Goal: Information Seeking & Learning: Learn about a topic

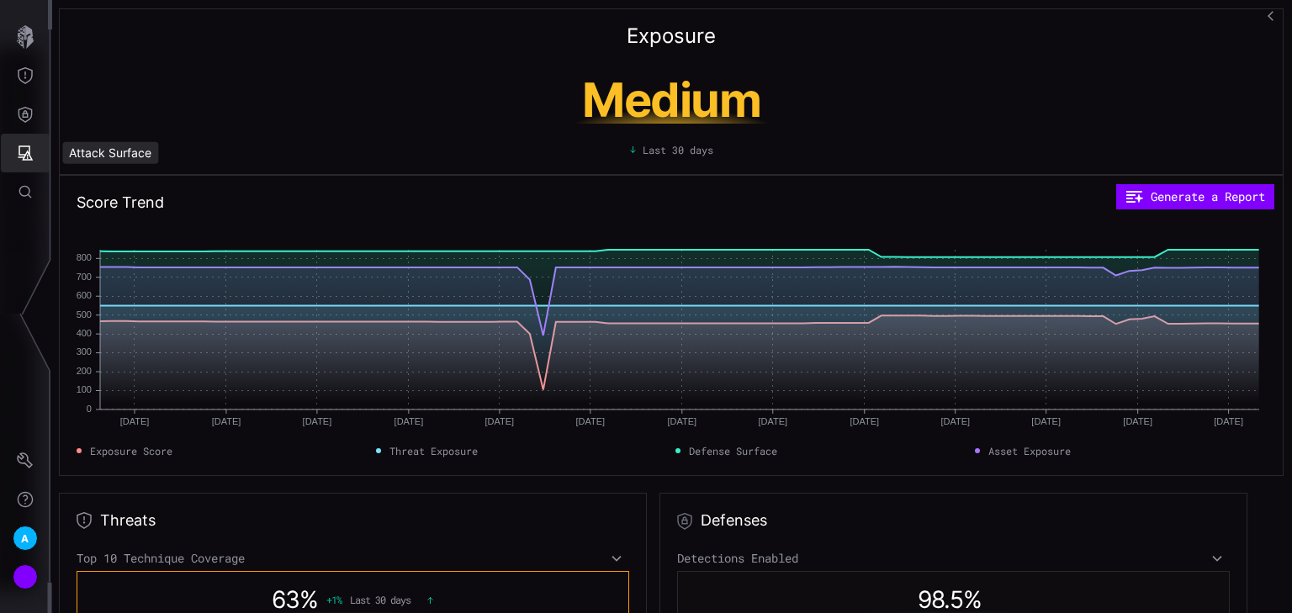
click at [27, 145] on icon "Attack Surface" at bounding box center [25, 153] width 17 height 17
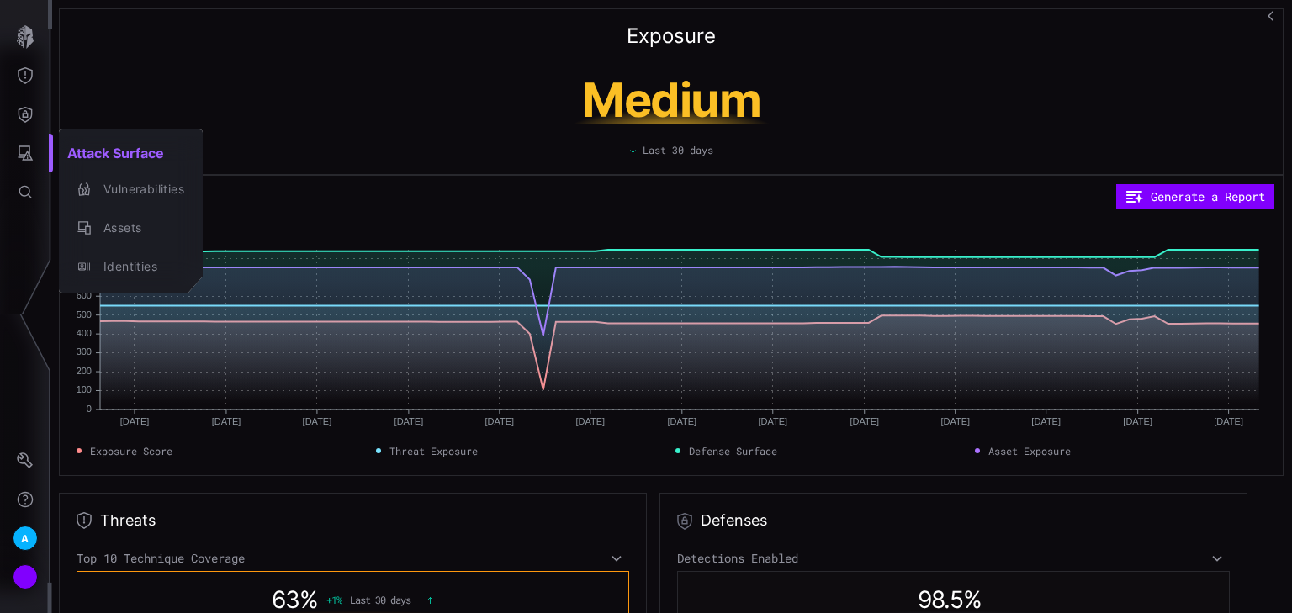
click at [353, 162] on div at bounding box center [646, 306] width 1292 height 613
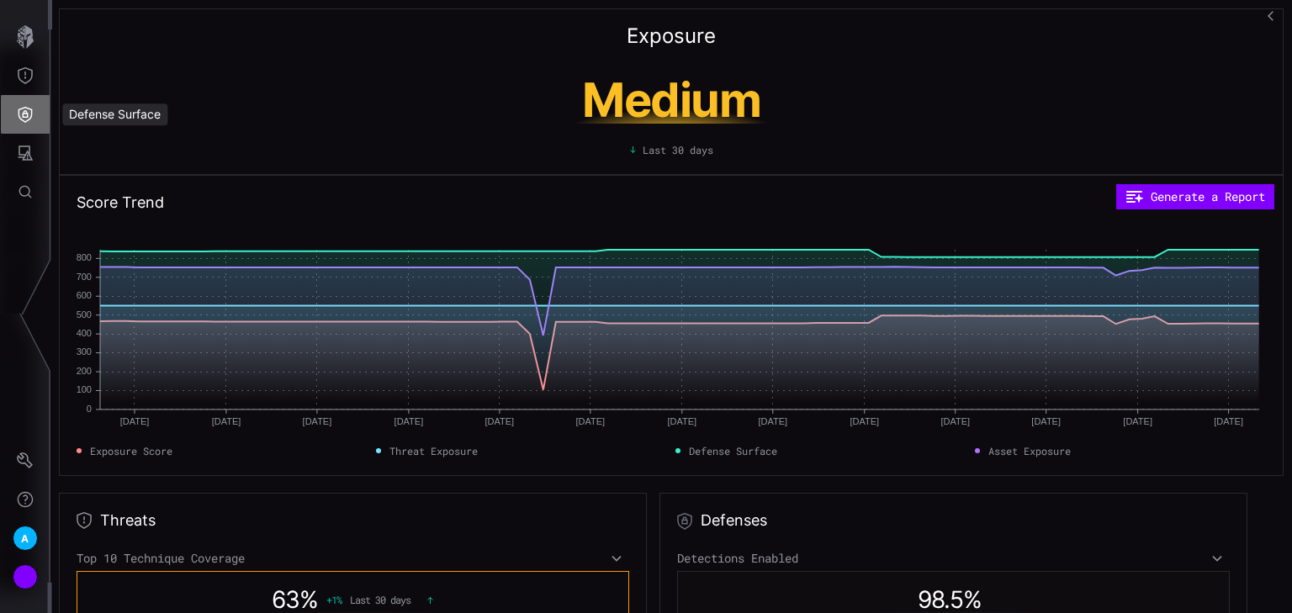
click at [34, 107] on button "Defense Surface" at bounding box center [25, 114] width 49 height 39
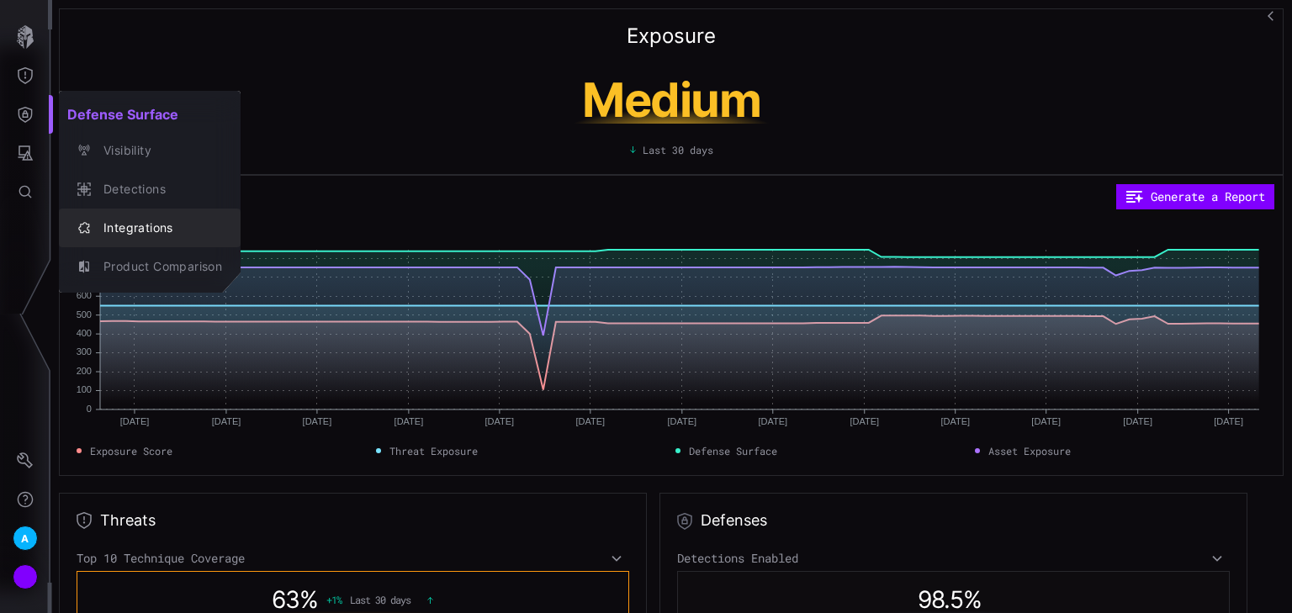
click at [131, 231] on div "Integrations" at bounding box center [158, 228] width 127 height 21
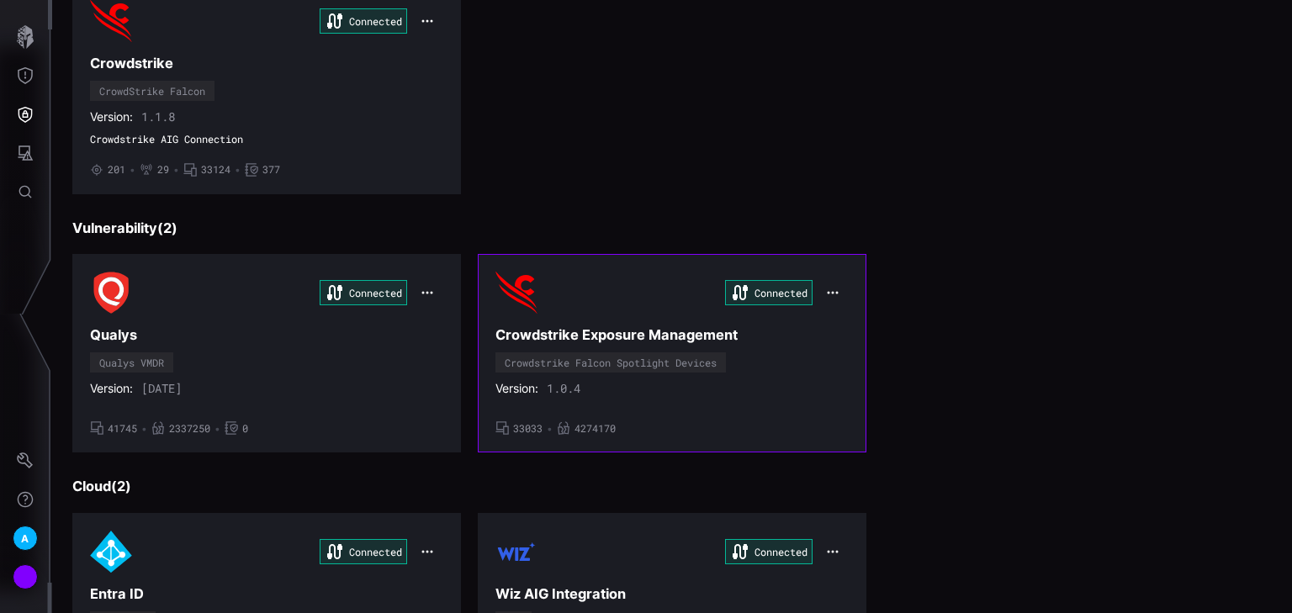
scroll to position [202, 0]
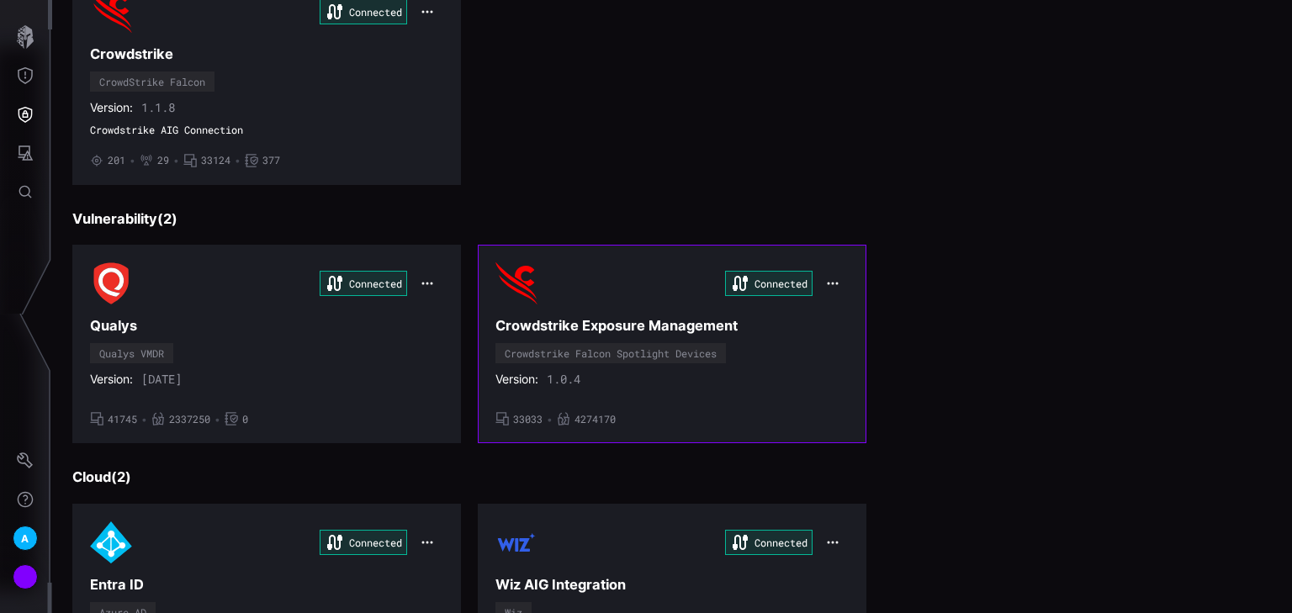
click at [766, 394] on div "Connected Crowdstrike Exposure Management Crowdstrike Falcon Spotlight Devices …" at bounding box center [672, 344] width 353 height 163
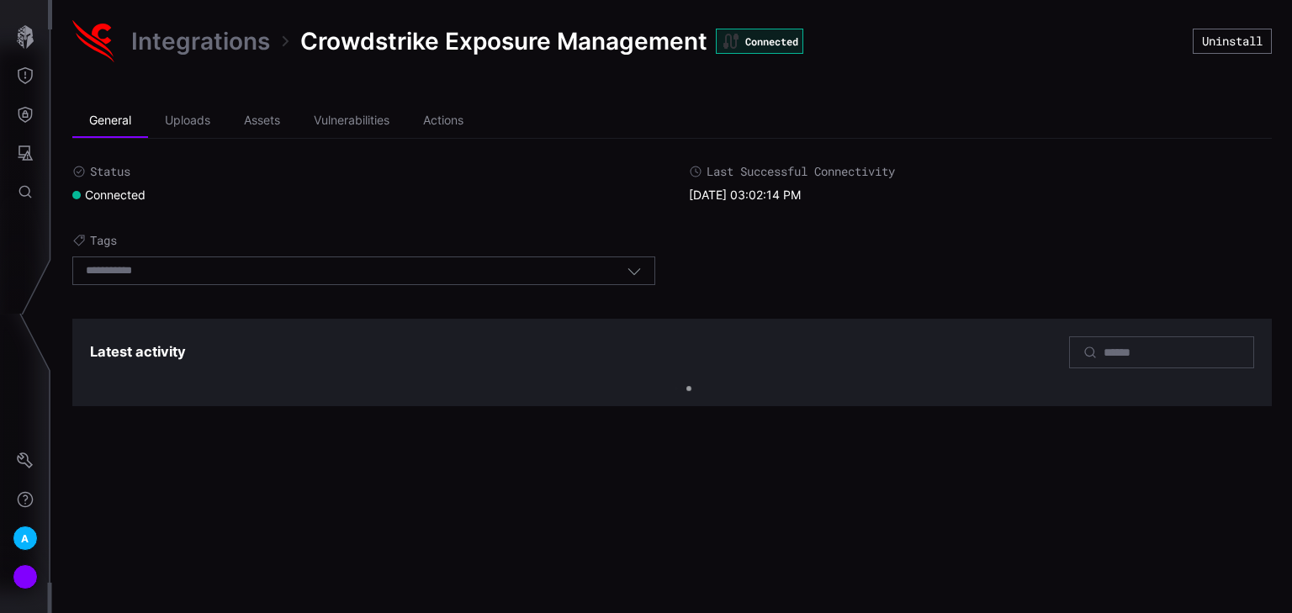
click at [633, 272] on icon "button" at bounding box center [634, 270] width 15 height 15
click at [740, 260] on div "Status Connected Last Successful Connectivity [DATE] 03:02:14 PM Tags Select ta…" at bounding box center [672, 229] width 1200 height 130
click at [639, 278] on div "Select tags" at bounding box center [363, 271] width 583 height 29
click at [627, 263] on icon "button" at bounding box center [634, 270] width 15 height 15
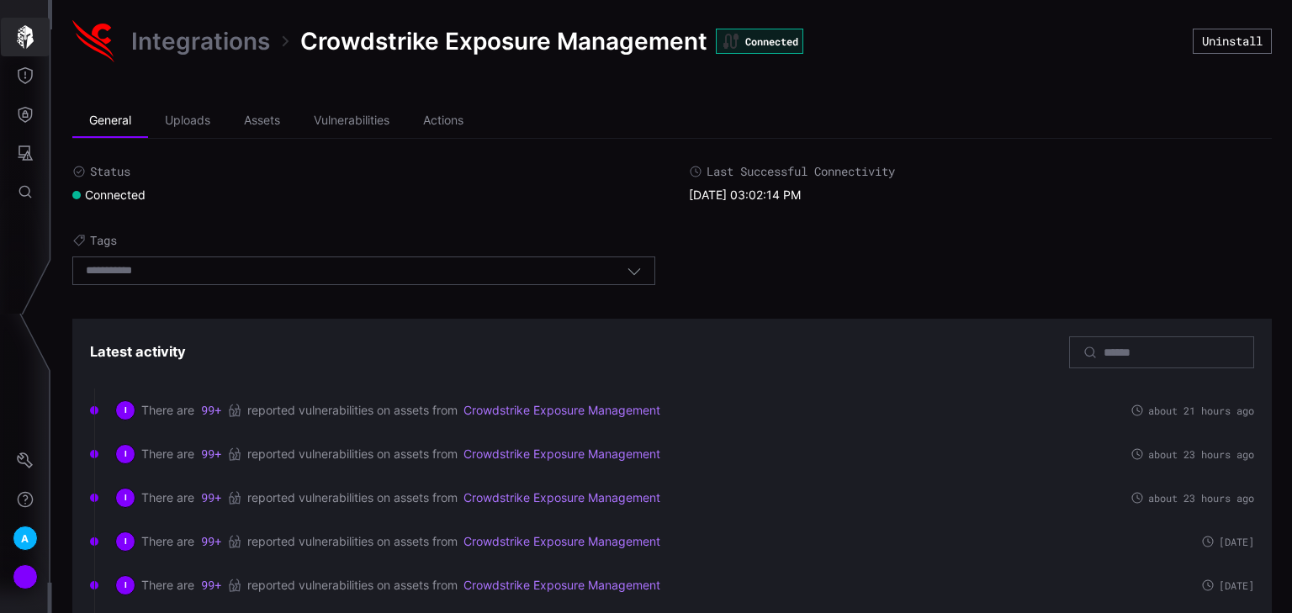
click at [31, 43] on icon "button" at bounding box center [25, 37] width 17 height 24
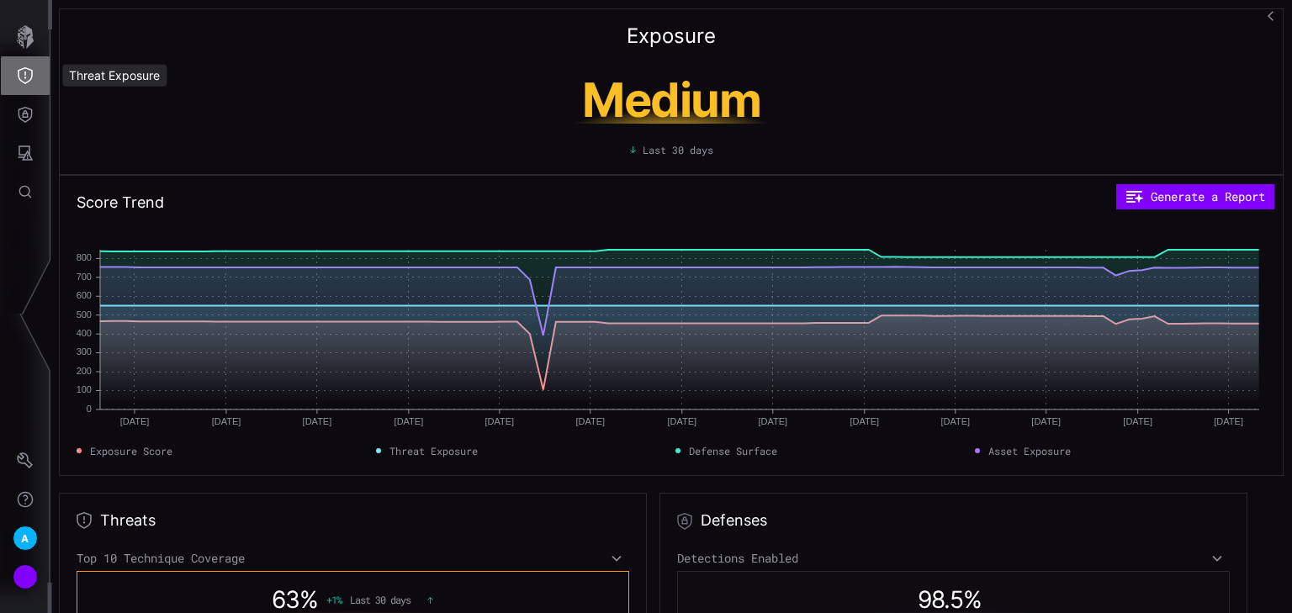
click at [25, 73] on icon "Threat Exposure" at bounding box center [25, 75] width 15 height 17
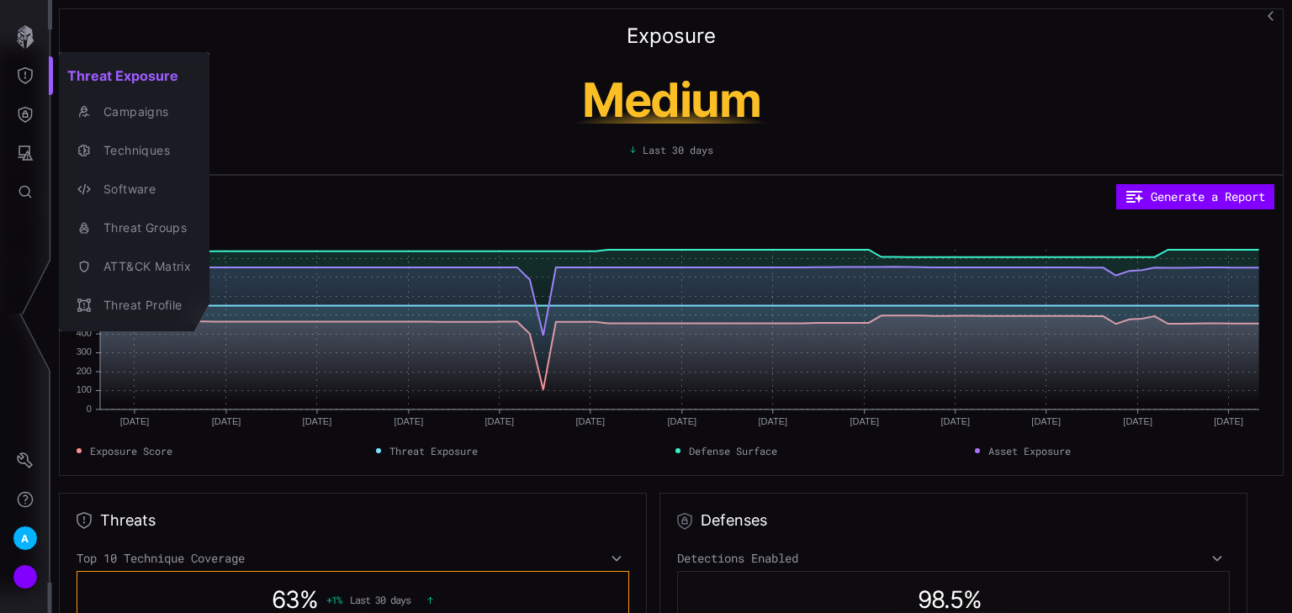
click at [236, 151] on div at bounding box center [646, 306] width 1292 height 613
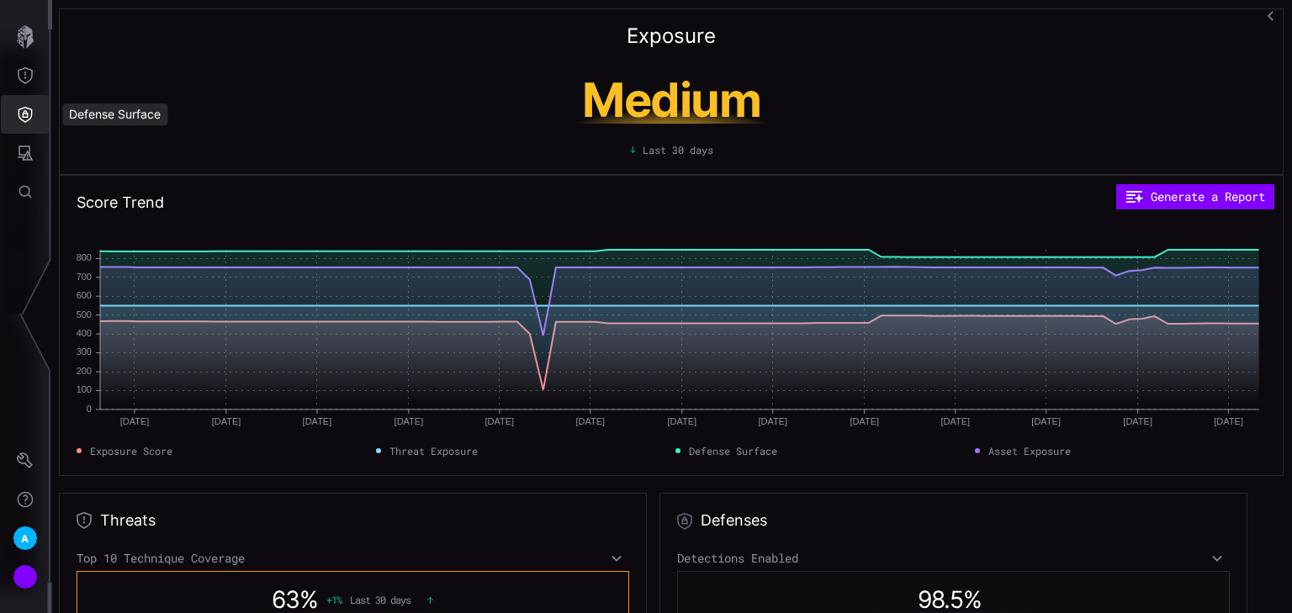
click at [30, 118] on icon "Defense Surface" at bounding box center [26, 115] width 14 height 16
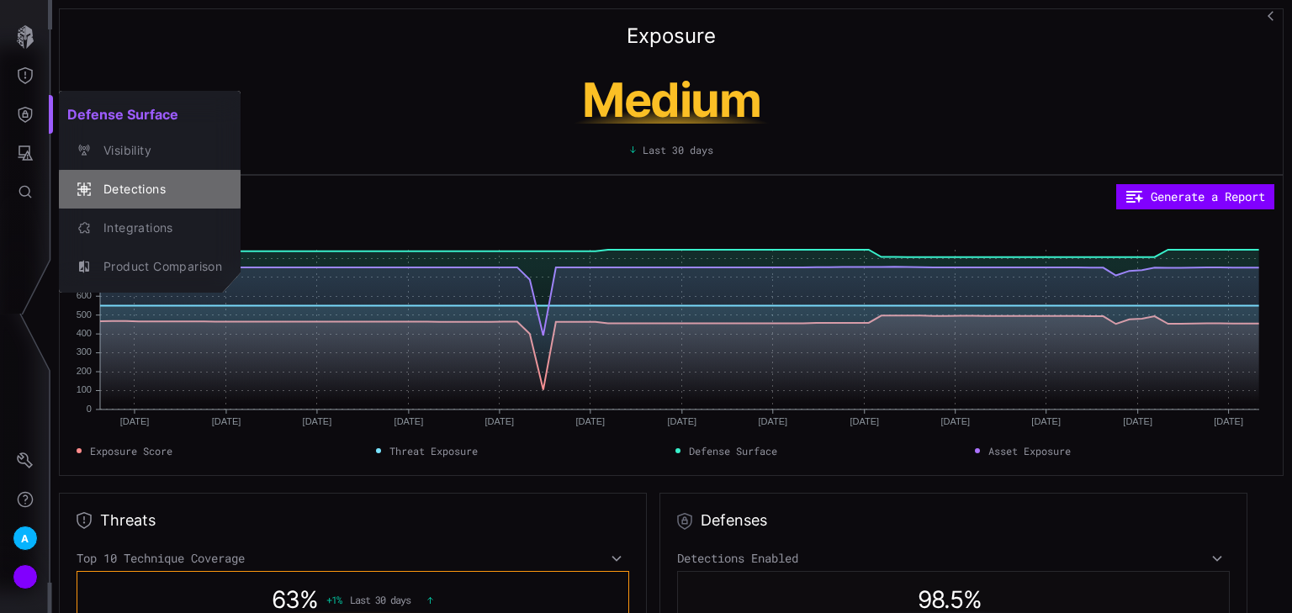
click at [158, 195] on div "Detections" at bounding box center [158, 189] width 127 height 21
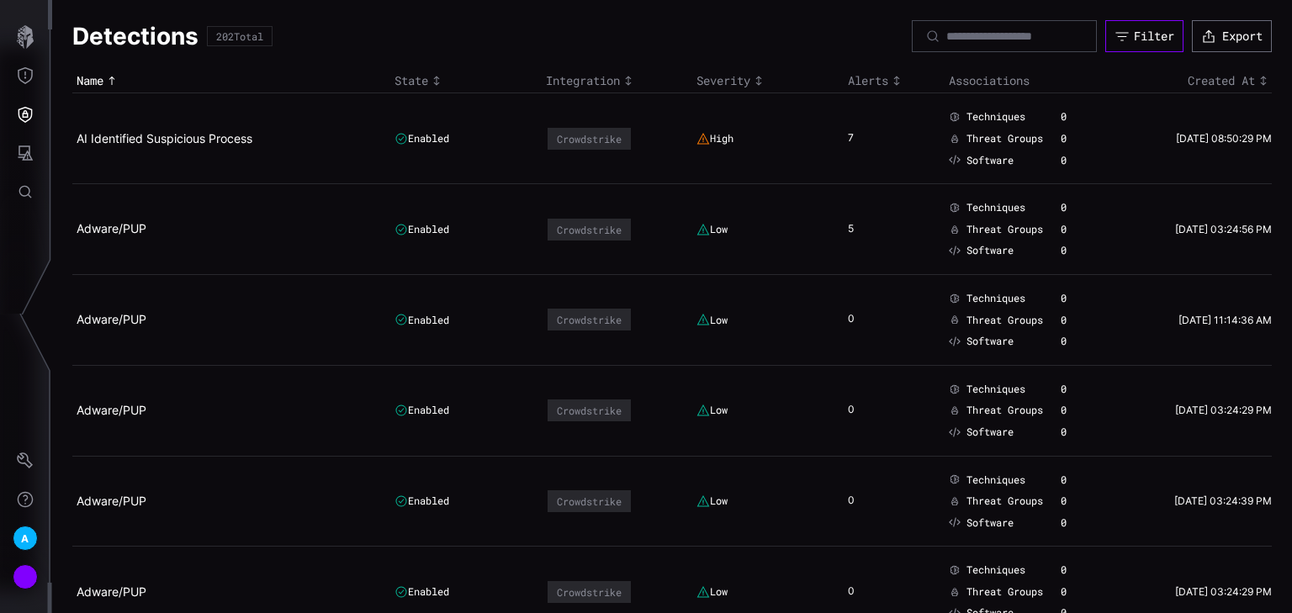
click at [1134, 34] on div "Filter" at bounding box center [1154, 36] width 40 height 15
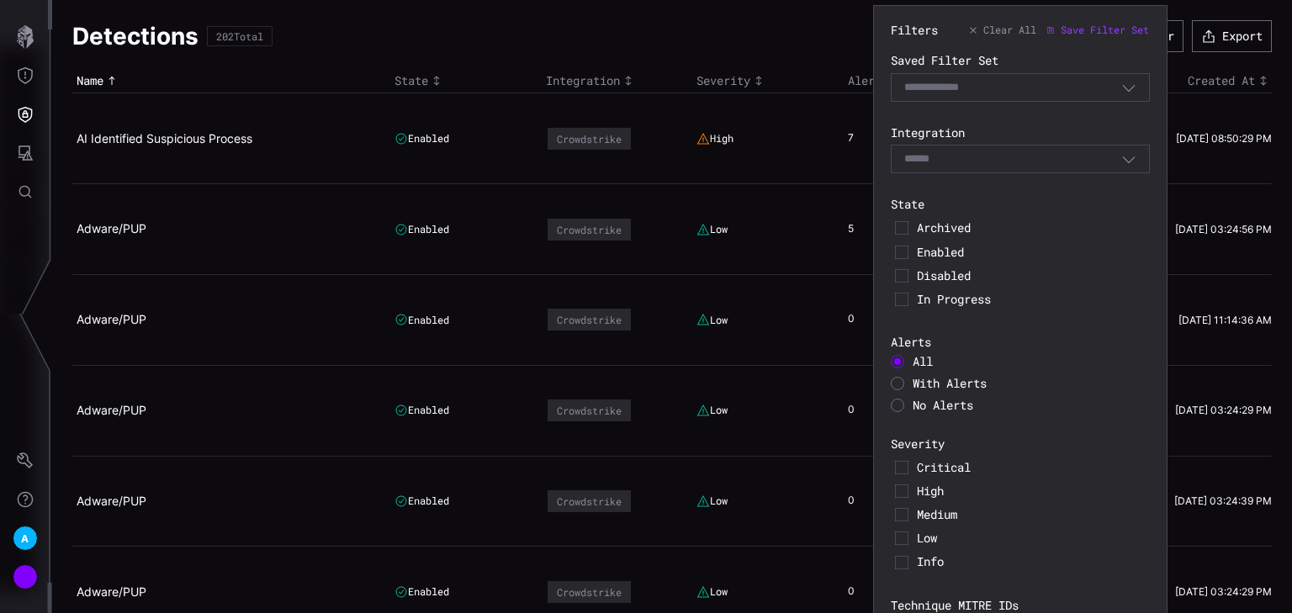
click at [1122, 156] on icon "button" at bounding box center [1129, 158] width 15 height 15
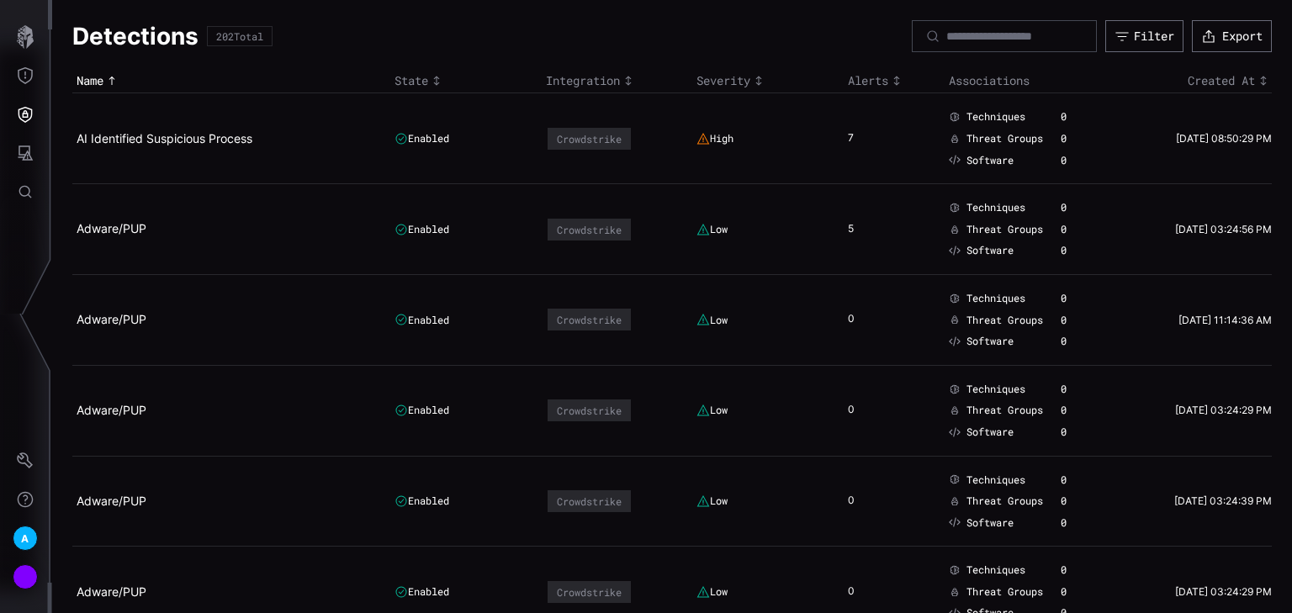
click at [796, 42] on div "Detections 202 Total Filter Export" at bounding box center [672, 36] width 1200 height 32
click at [20, 114] on icon "Defense Surface" at bounding box center [25, 114] width 17 height 17
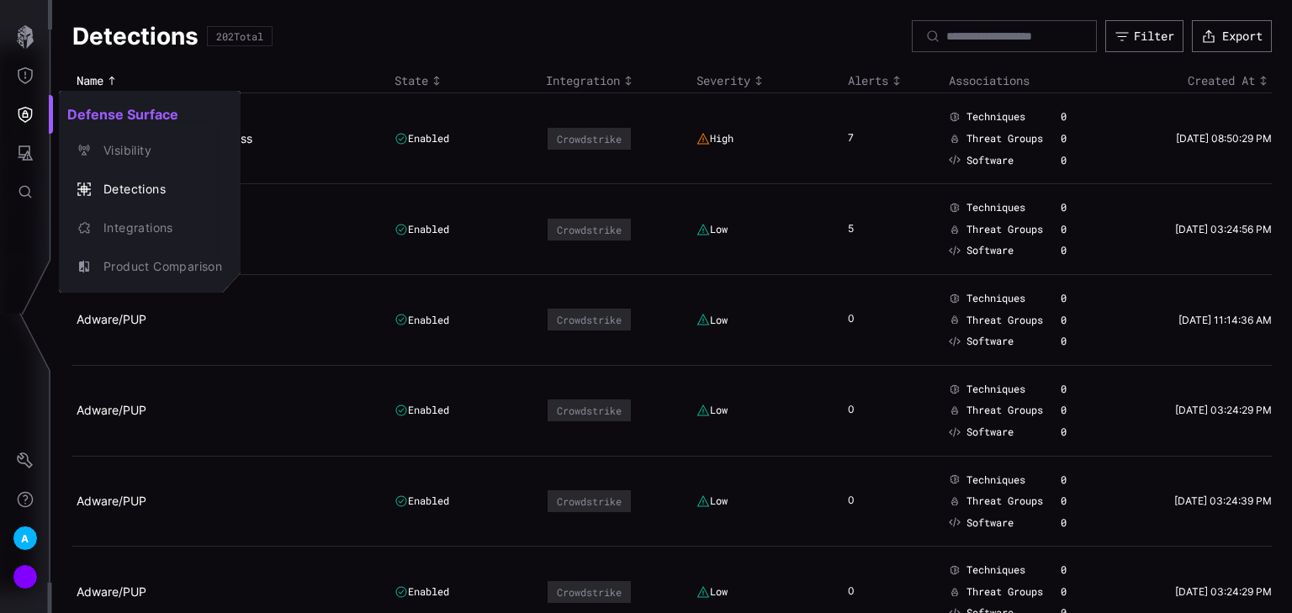
drag, startPoint x: 54, startPoint y: 103, endPoint x: 55, endPoint y: 91, distance: 11.8
click at [54, 101] on div at bounding box center [646, 306] width 1292 height 613
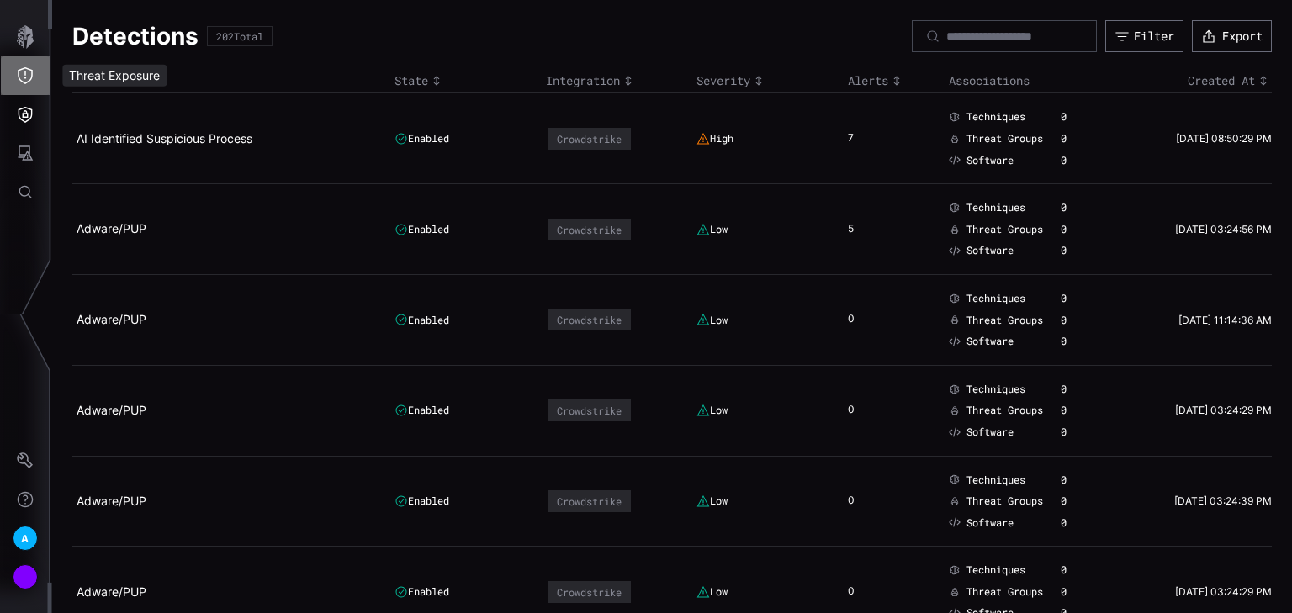
click at [27, 72] on icon "Threat Exposure" at bounding box center [25, 75] width 17 height 17
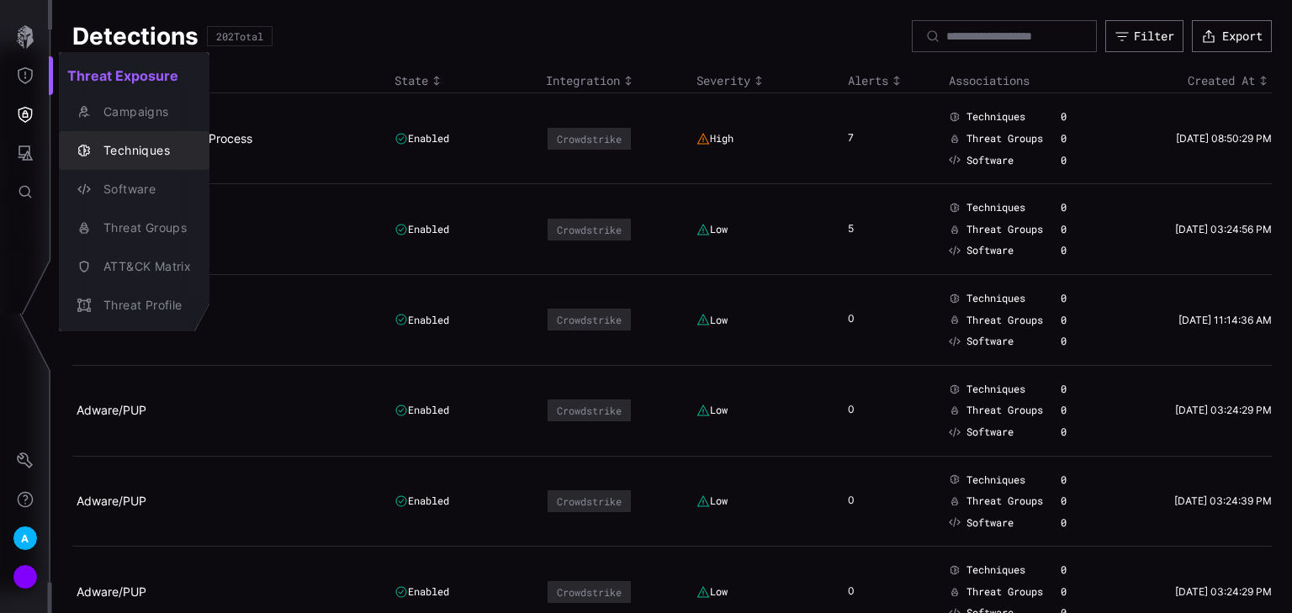
click at [139, 155] on div "Techniques" at bounding box center [143, 151] width 96 height 21
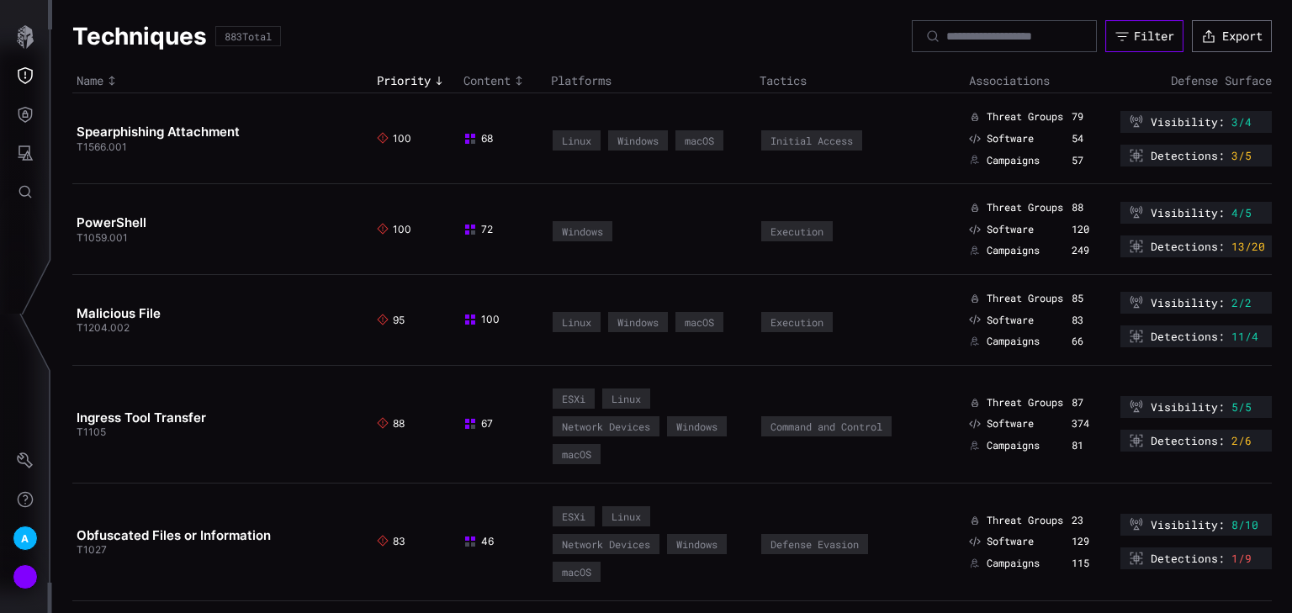
click at [1134, 34] on div "Filter" at bounding box center [1154, 36] width 40 height 15
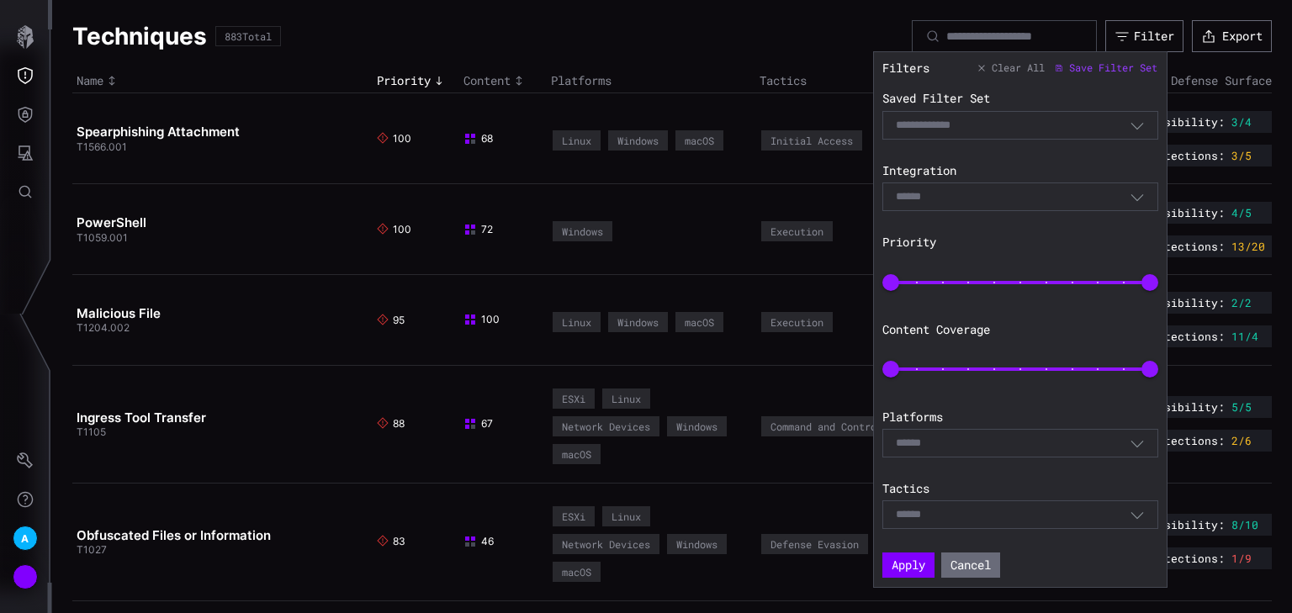
click at [1127, 193] on div "Select" at bounding box center [1013, 196] width 234 height 15
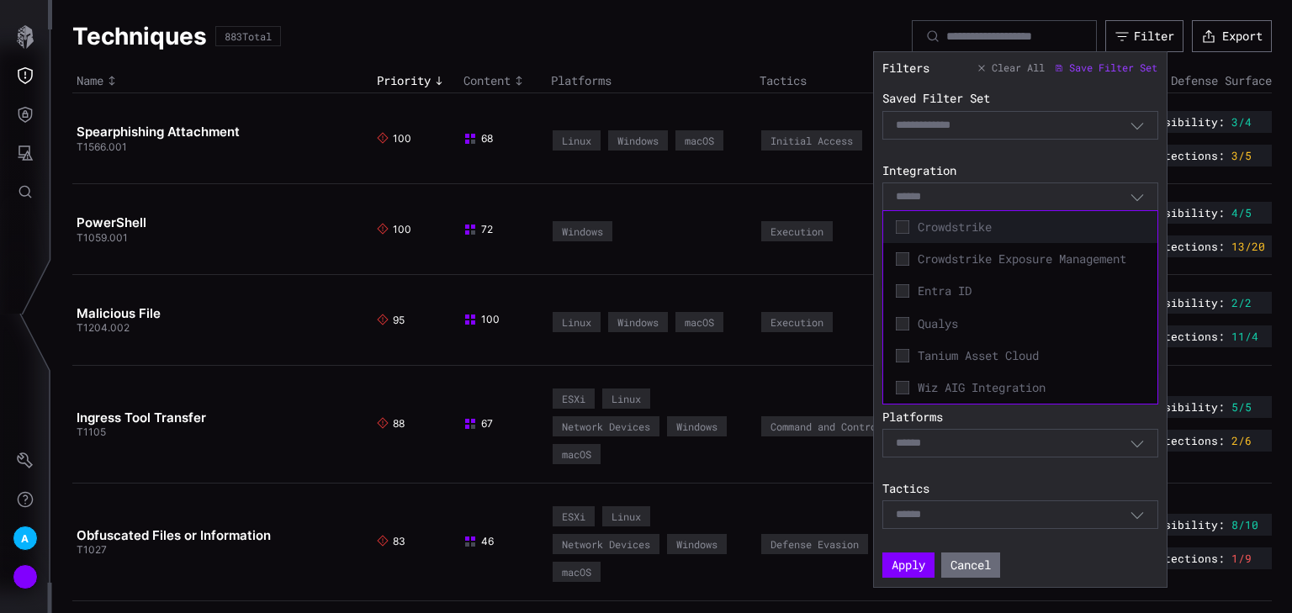
click at [933, 231] on span "Crowdstrike" at bounding box center [1031, 227] width 227 height 15
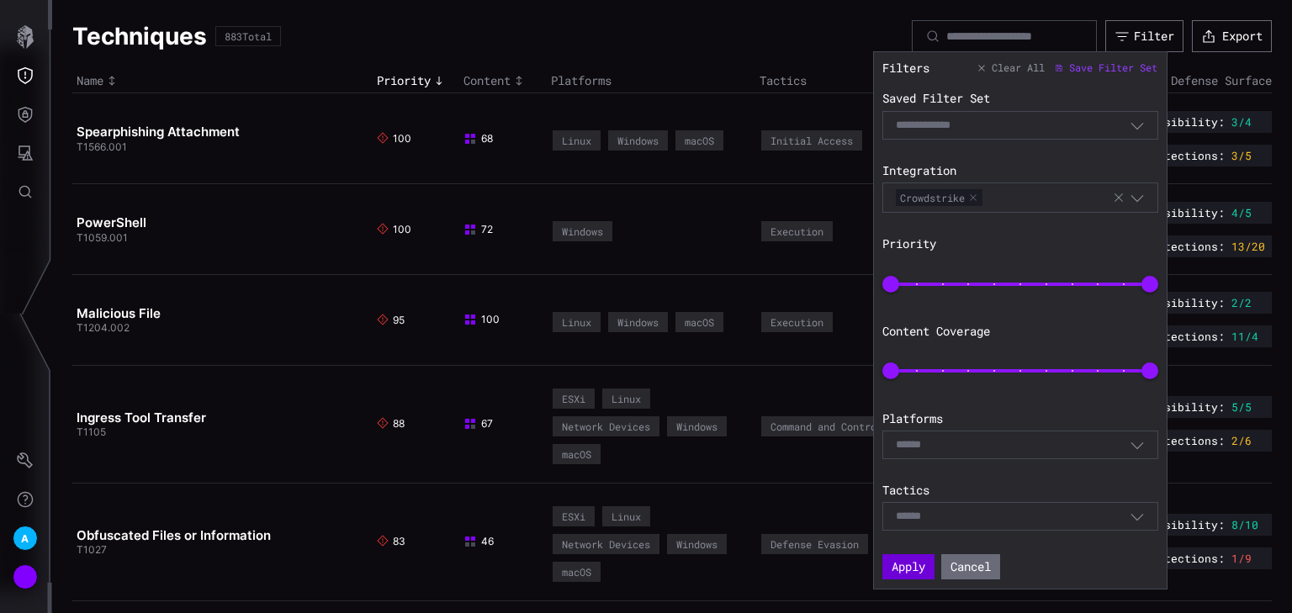
click at [905, 568] on button "Apply" at bounding box center [909, 566] width 52 height 25
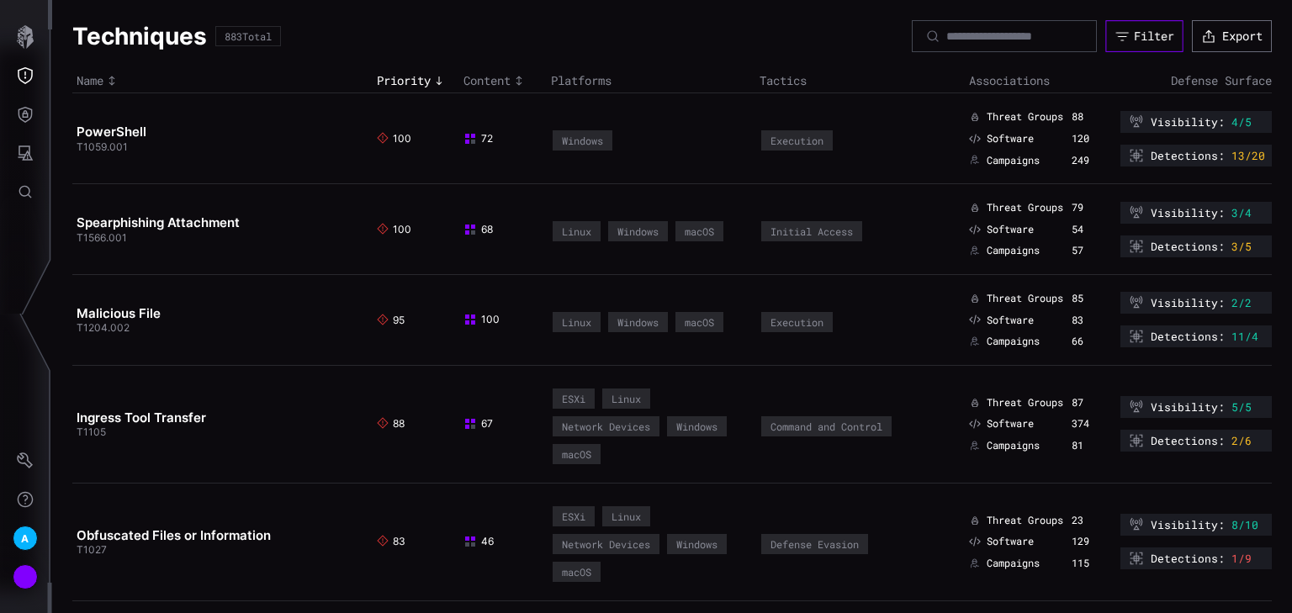
click at [1134, 40] on div "Filter" at bounding box center [1154, 36] width 40 height 15
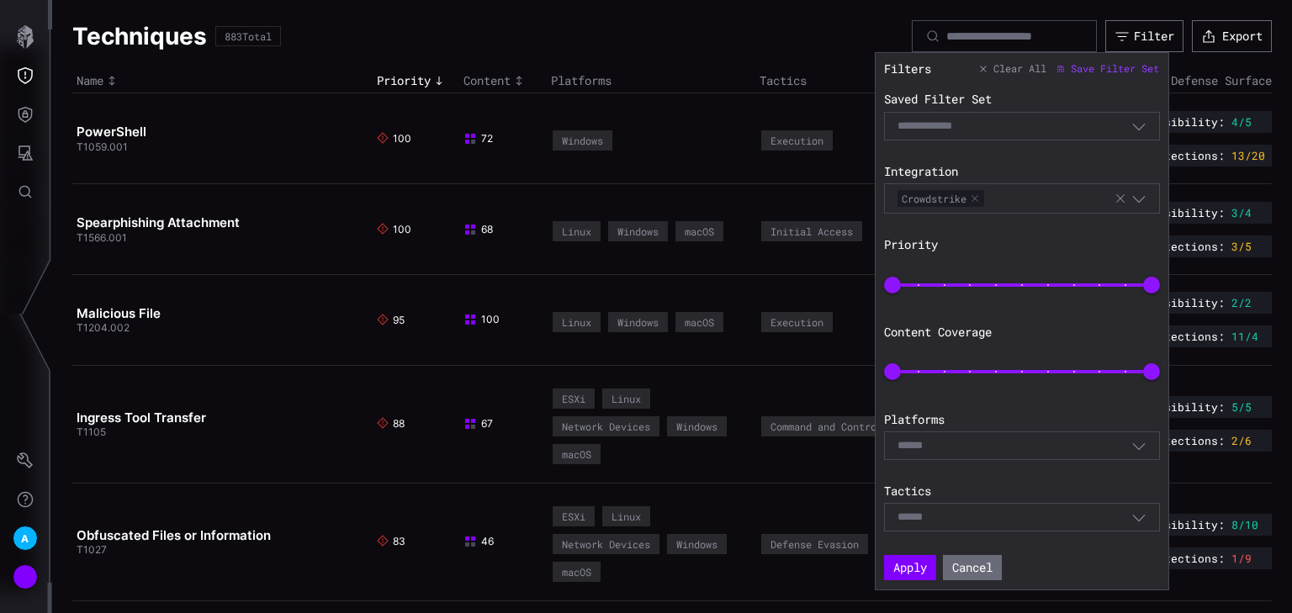
click at [1124, 200] on icon "button" at bounding box center [1120, 198] width 13 height 13
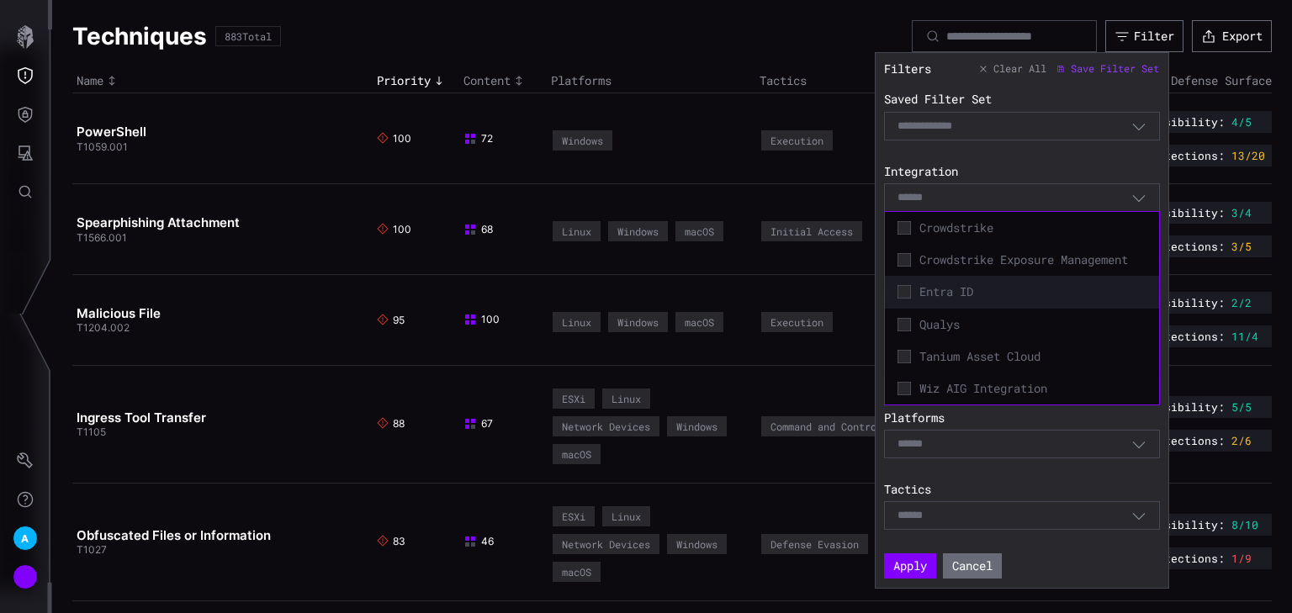
click at [964, 293] on span "Entra ID" at bounding box center [1033, 291] width 227 height 15
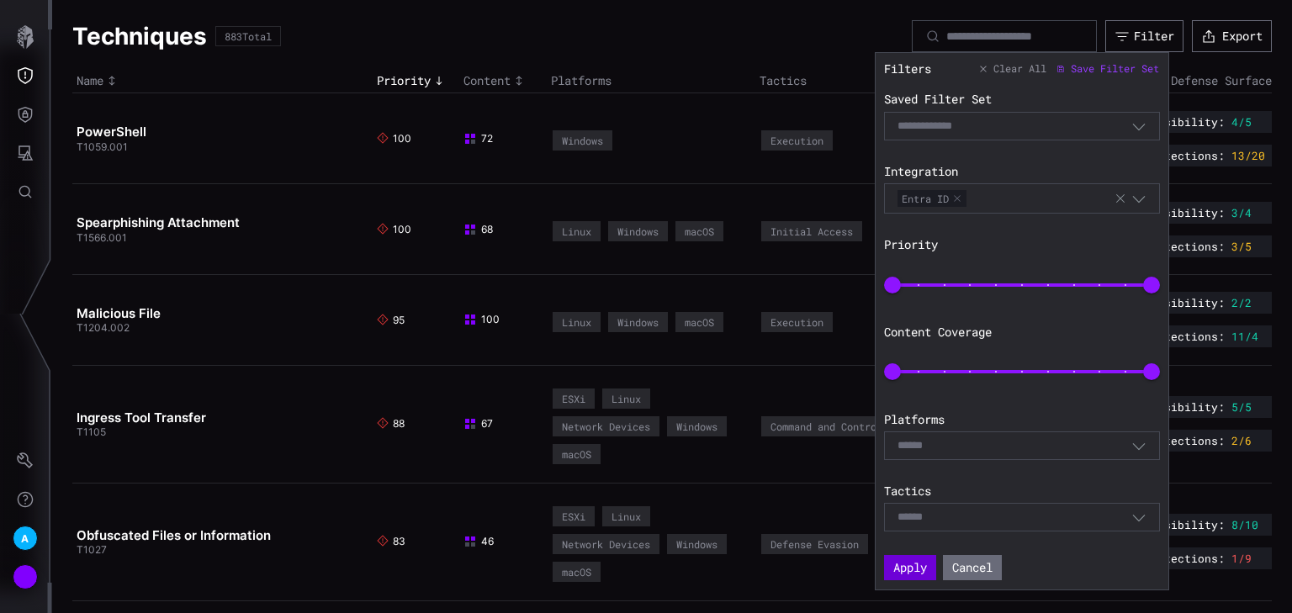
click at [914, 567] on button "Apply" at bounding box center [910, 567] width 52 height 25
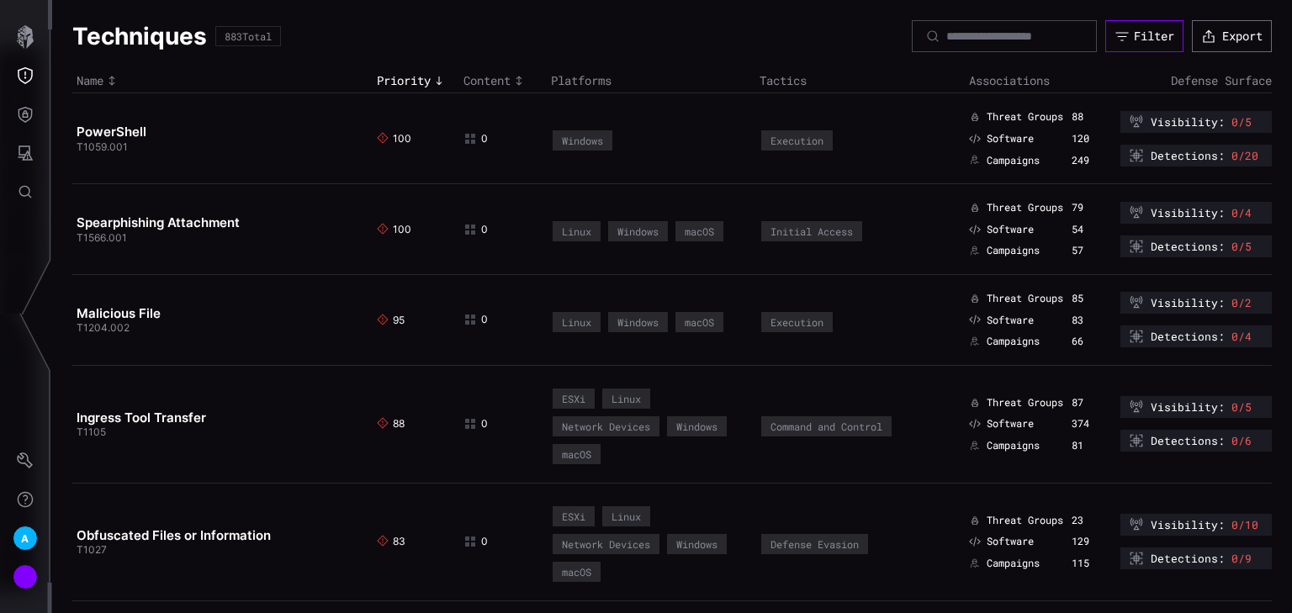
click at [1144, 45] on button "Filter" at bounding box center [1145, 36] width 78 height 32
click at [635, 121] on td "Windows" at bounding box center [651, 138] width 209 height 91
click at [1121, 27] on button "Filter" at bounding box center [1144, 35] width 77 height 31
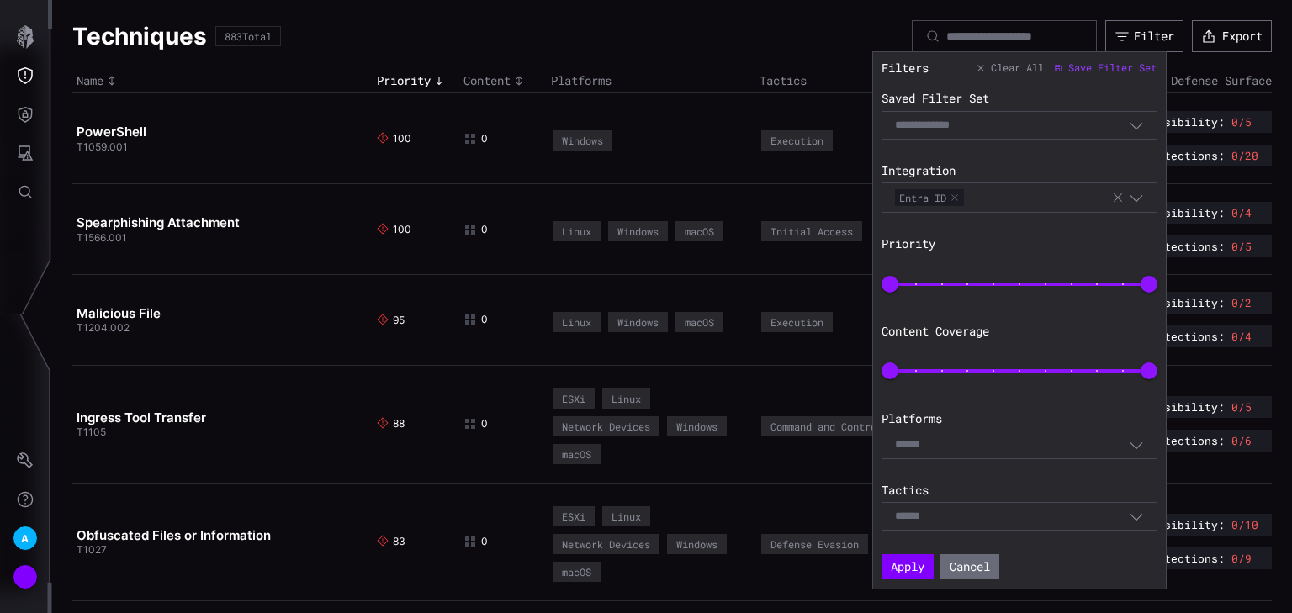
click at [1117, 195] on icon "button" at bounding box center [1118, 198] width 8 height 8
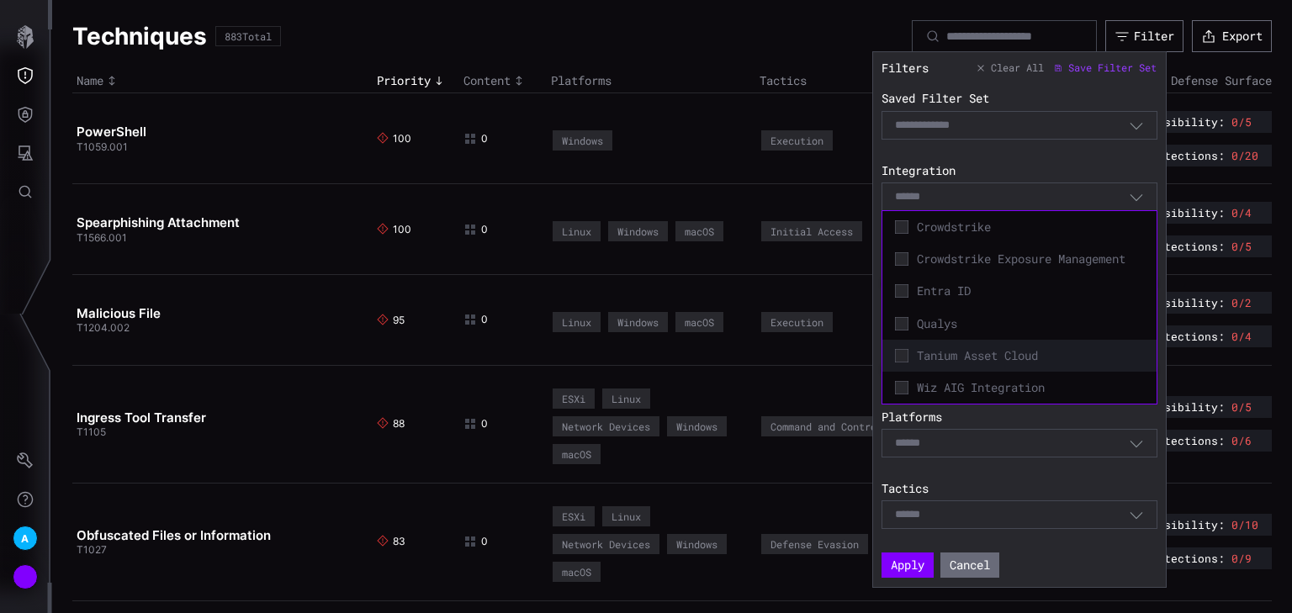
click at [932, 363] on span "Tanium Asset Cloud" at bounding box center [1030, 355] width 227 height 15
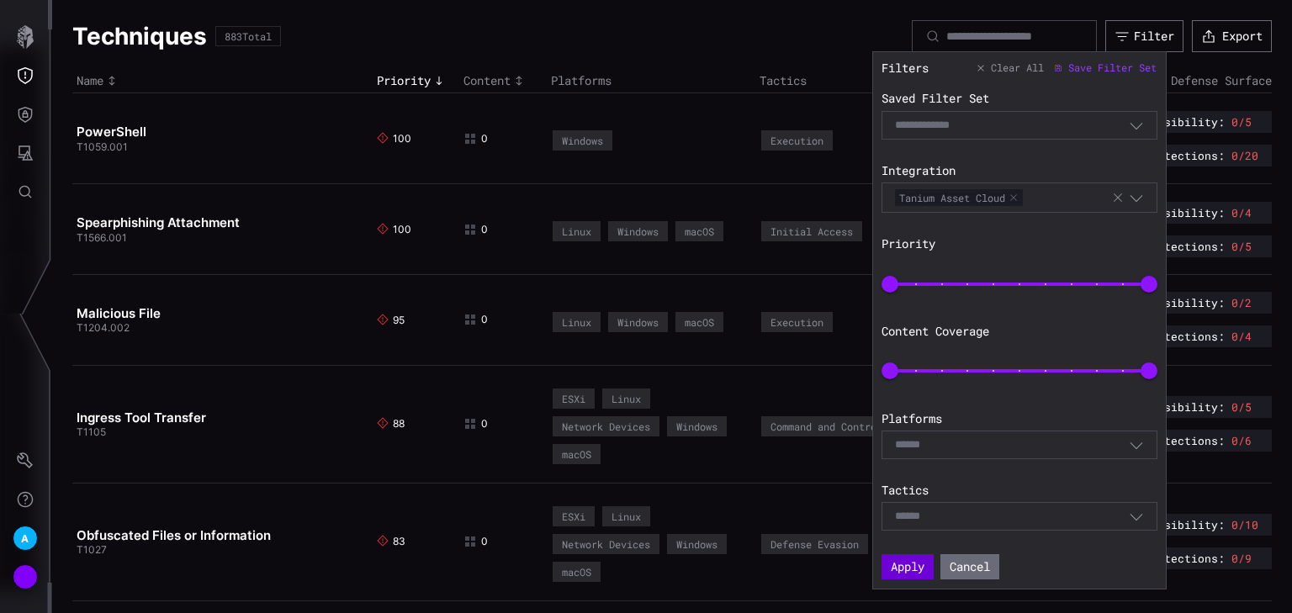
click at [893, 562] on button "Apply" at bounding box center [908, 566] width 52 height 25
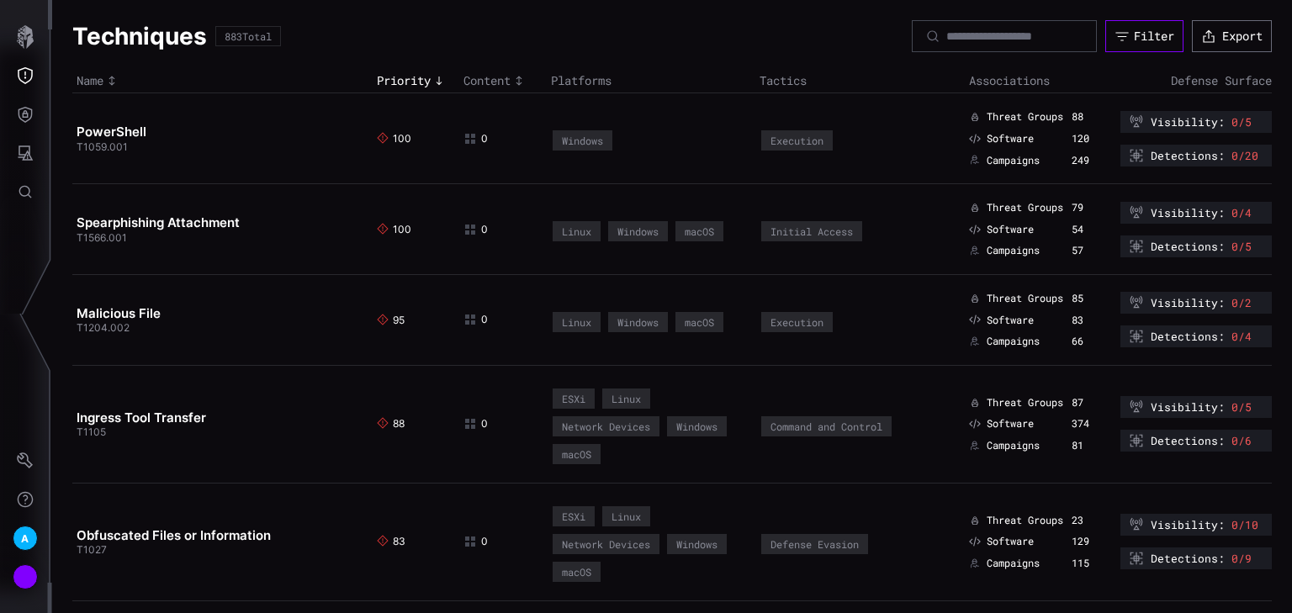
click at [1116, 36] on icon "button" at bounding box center [1122, 36] width 13 height 8
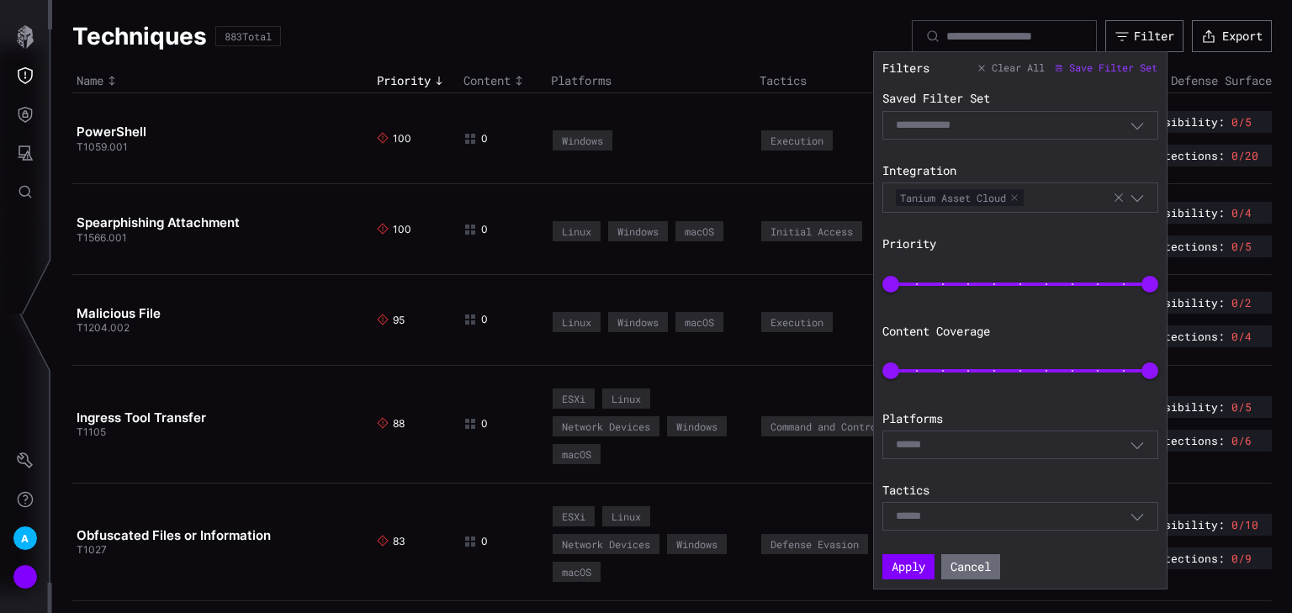
click at [1122, 193] on icon "button" at bounding box center [1118, 197] width 13 height 13
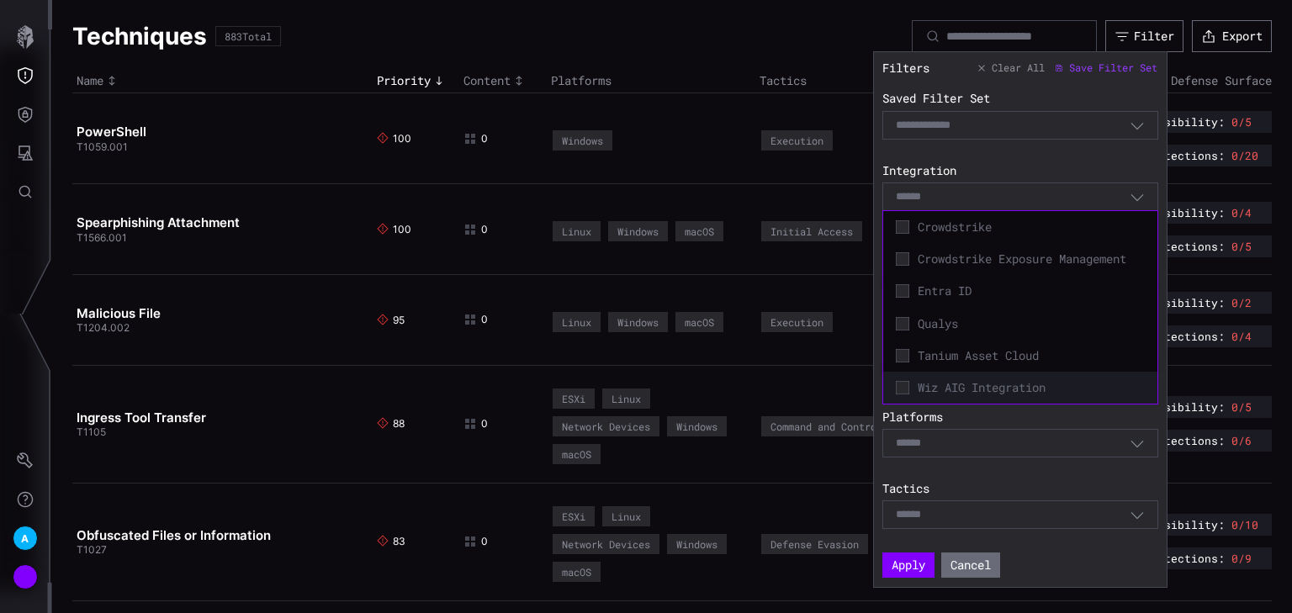
click at [964, 380] on span "Wiz AIG Integration" at bounding box center [1031, 387] width 227 height 15
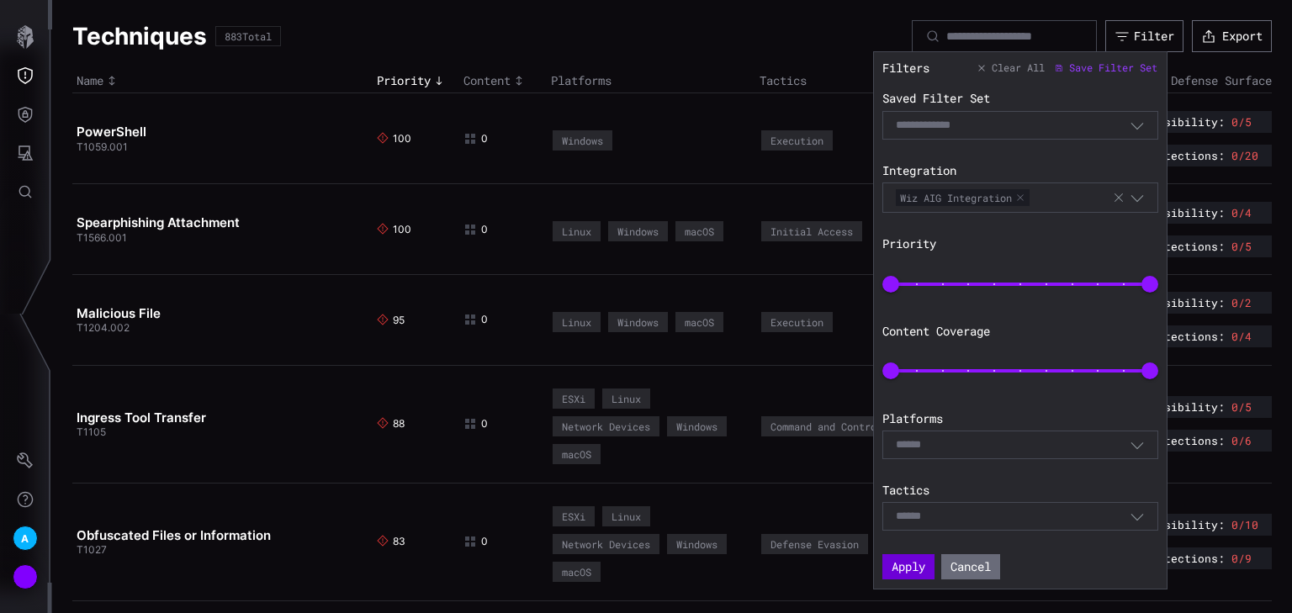
click at [899, 560] on button "Apply" at bounding box center [909, 566] width 52 height 25
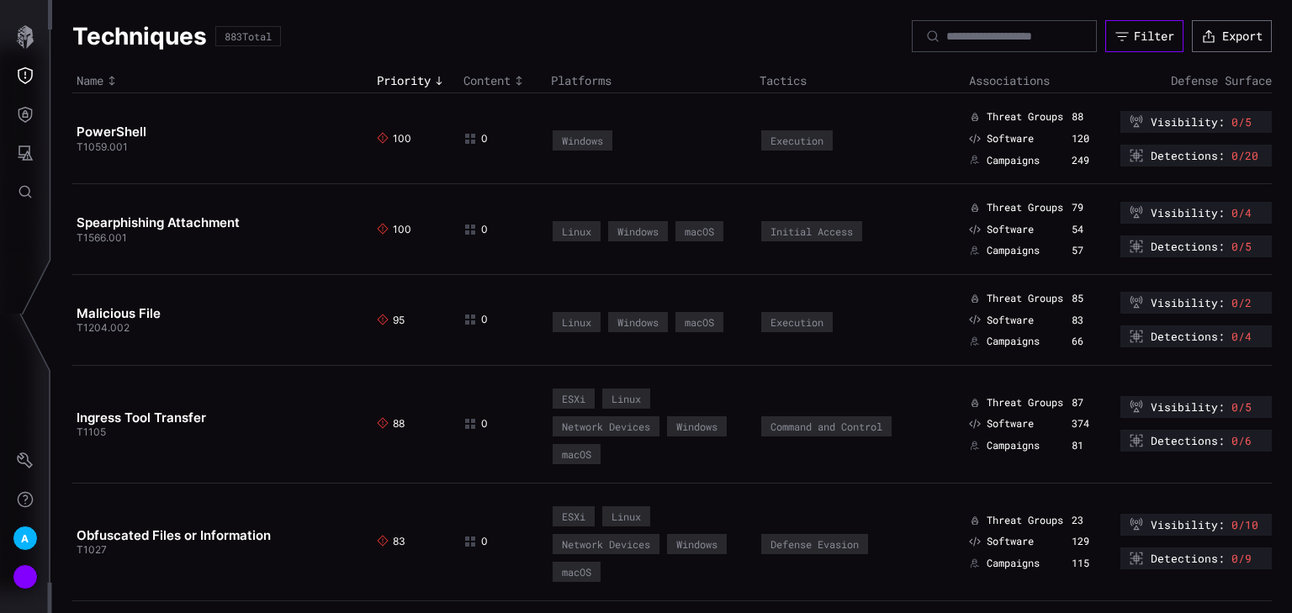
click at [1115, 41] on icon "button" at bounding box center [1122, 36] width 15 height 15
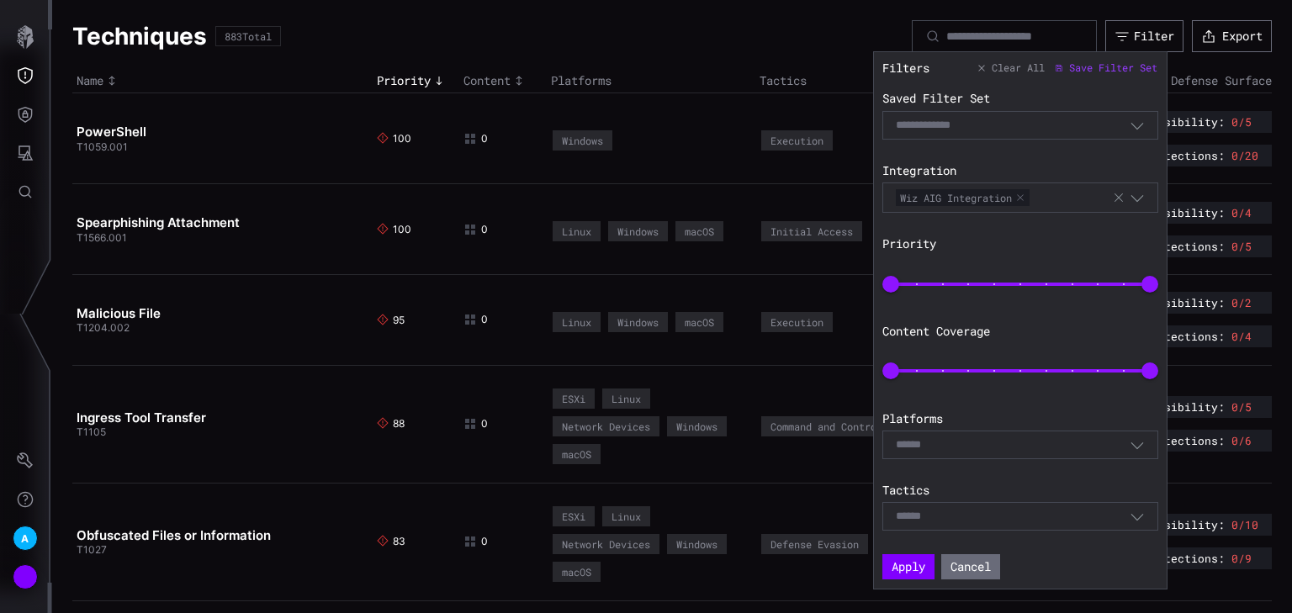
click at [1022, 193] on button "button" at bounding box center [1021, 198] width 10 height 10
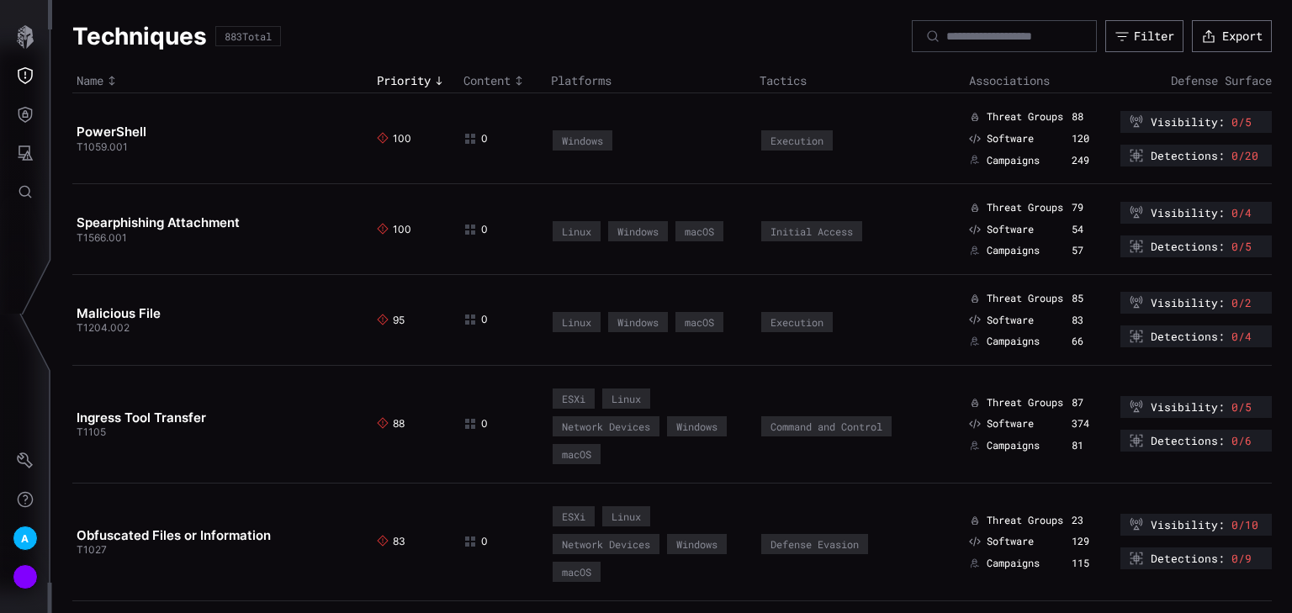
click at [816, 49] on div "Techniques 883 Total Filter Export" at bounding box center [672, 36] width 1200 height 32
drag, startPoint x: 25, startPoint y: 34, endPoint x: 24, endPoint y: 61, distance: 27.0
click at [25, 34] on icon "button" at bounding box center [25, 37] width 17 height 24
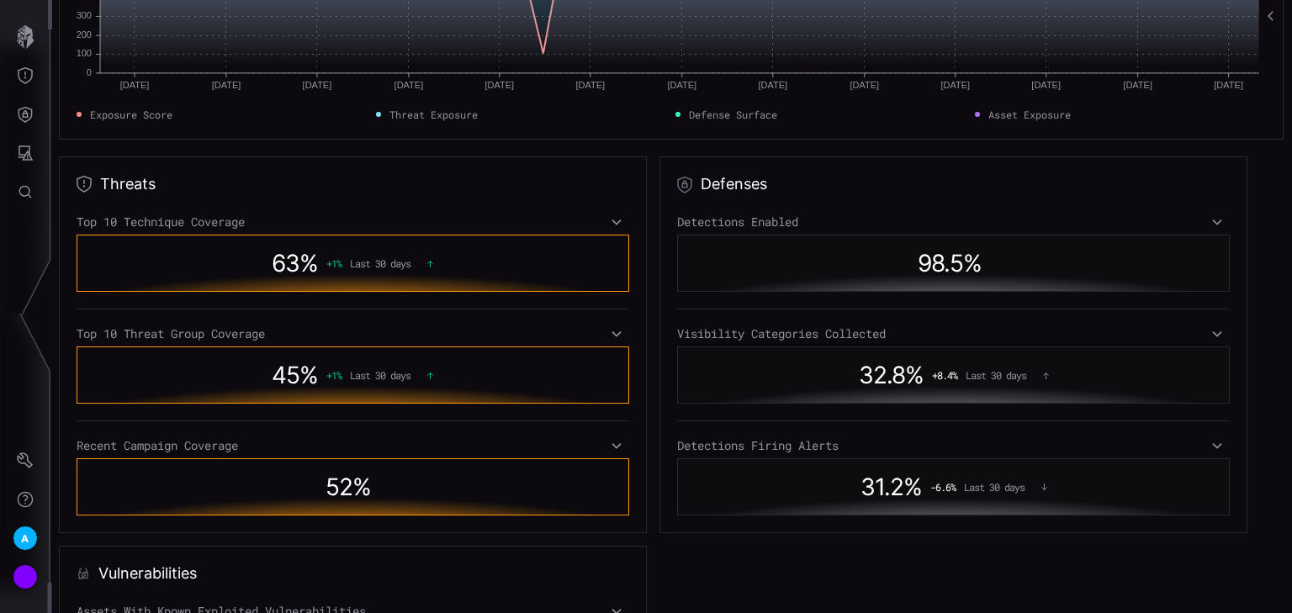
scroll to position [135, 0]
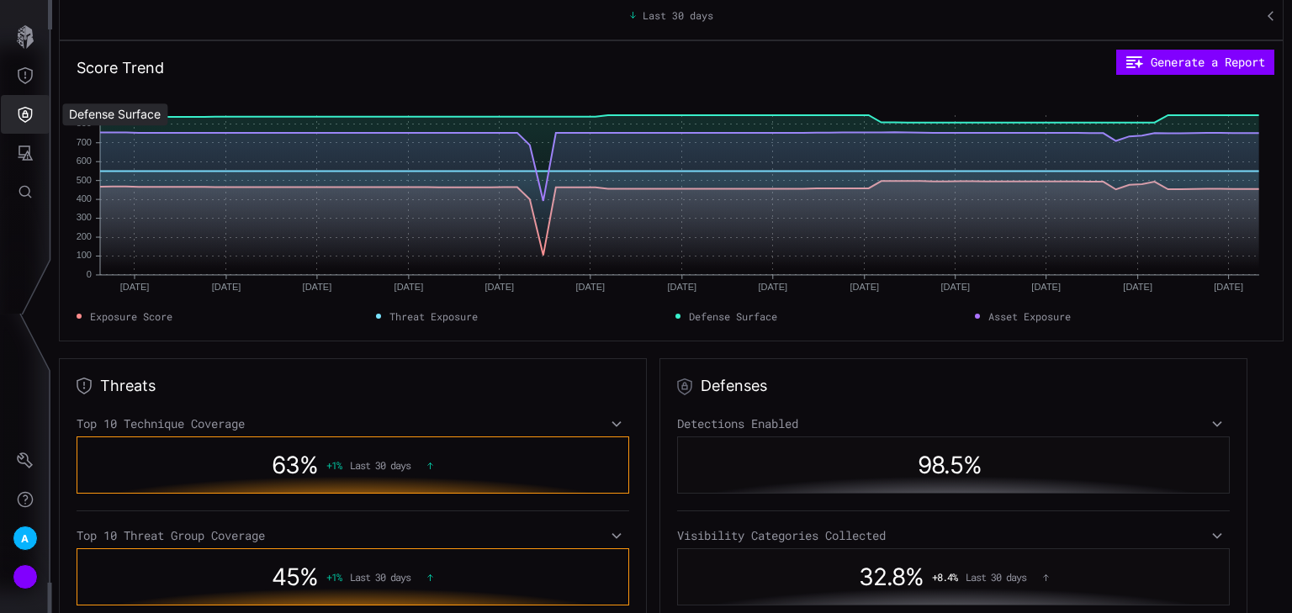
click at [24, 104] on button "Defense Surface" at bounding box center [25, 114] width 49 height 39
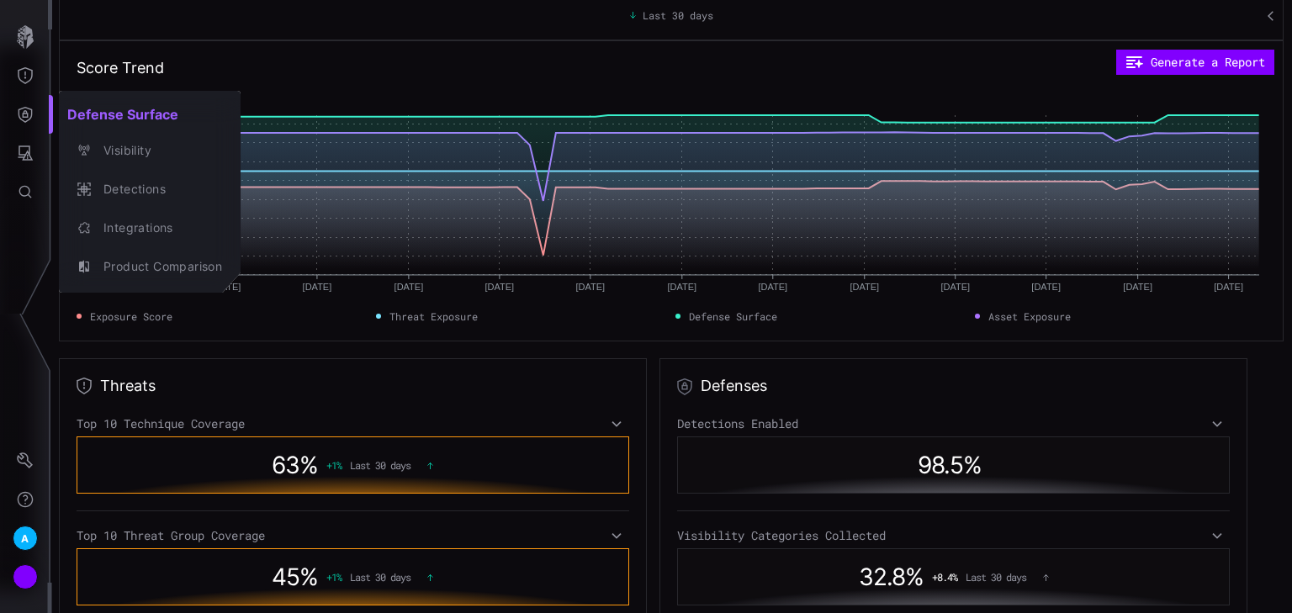
click at [24, 71] on div at bounding box center [646, 306] width 1292 height 613
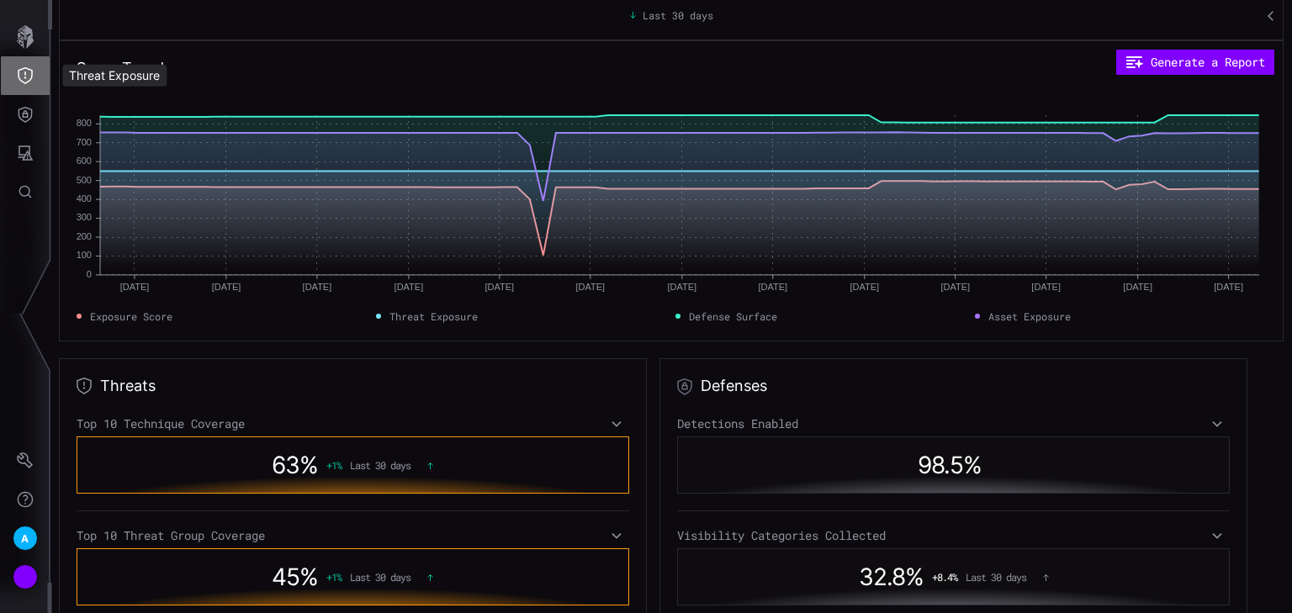
click at [28, 66] on button "Threat Exposure" at bounding box center [25, 75] width 49 height 39
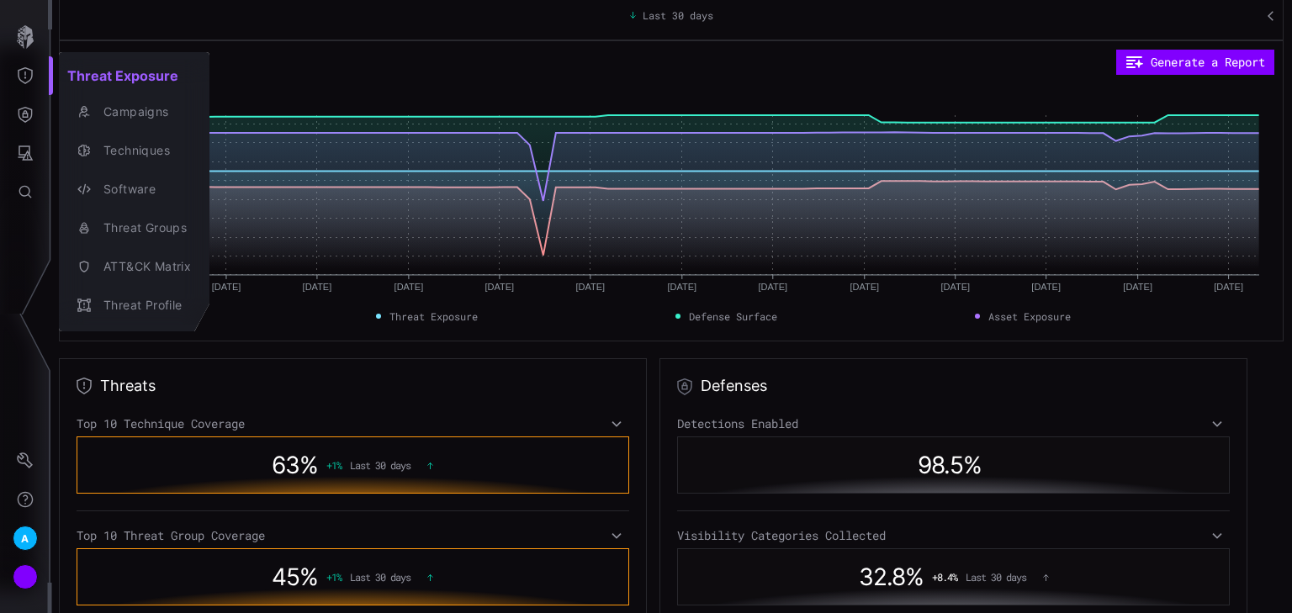
click at [28, 167] on div at bounding box center [646, 306] width 1292 height 613
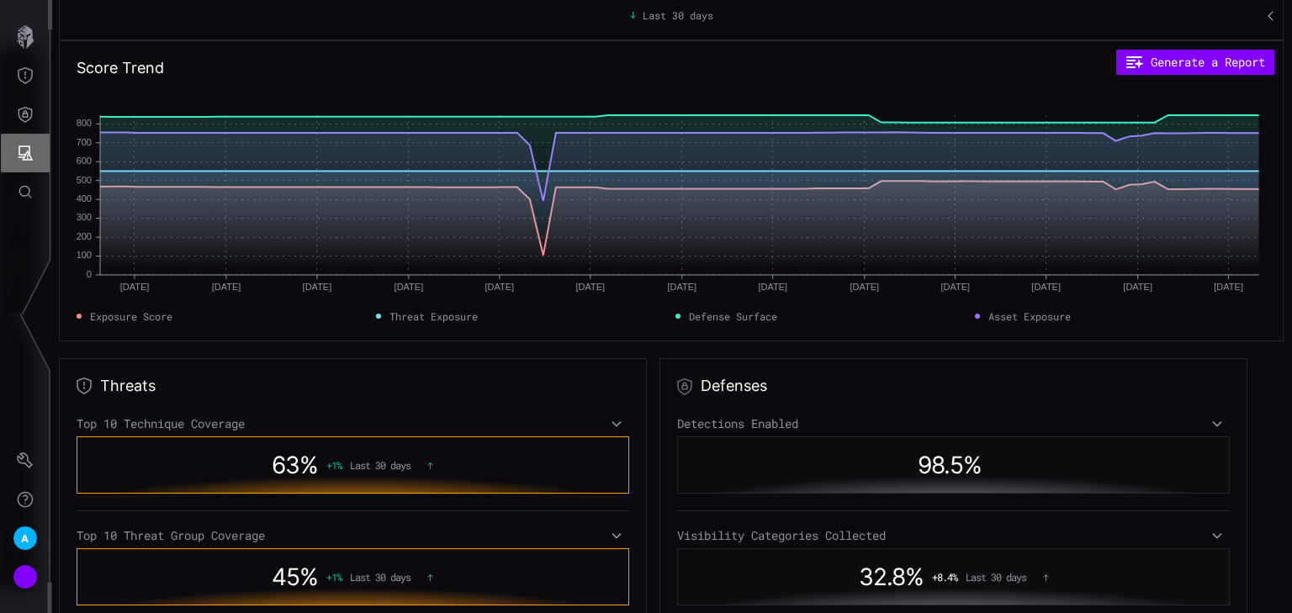
click at [29, 151] on icon "Attack Surface" at bounding box center [26, 153] width 15 height 15
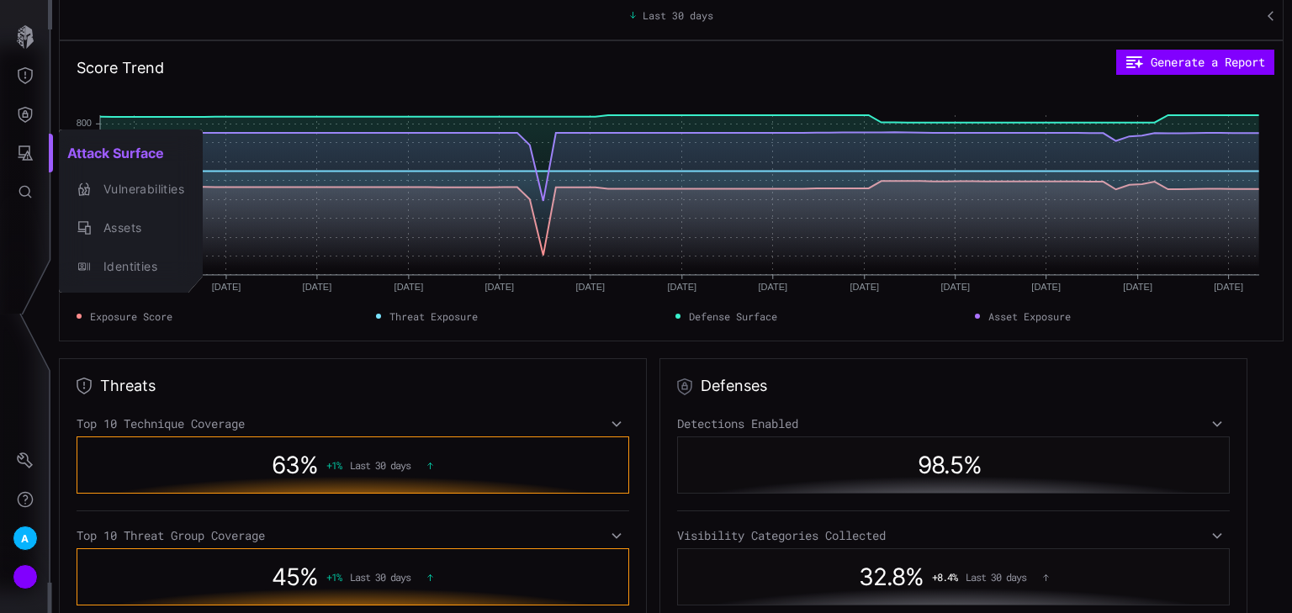
click at [30, 109] on div at bounding box center [646, 306] width 1292 height 613
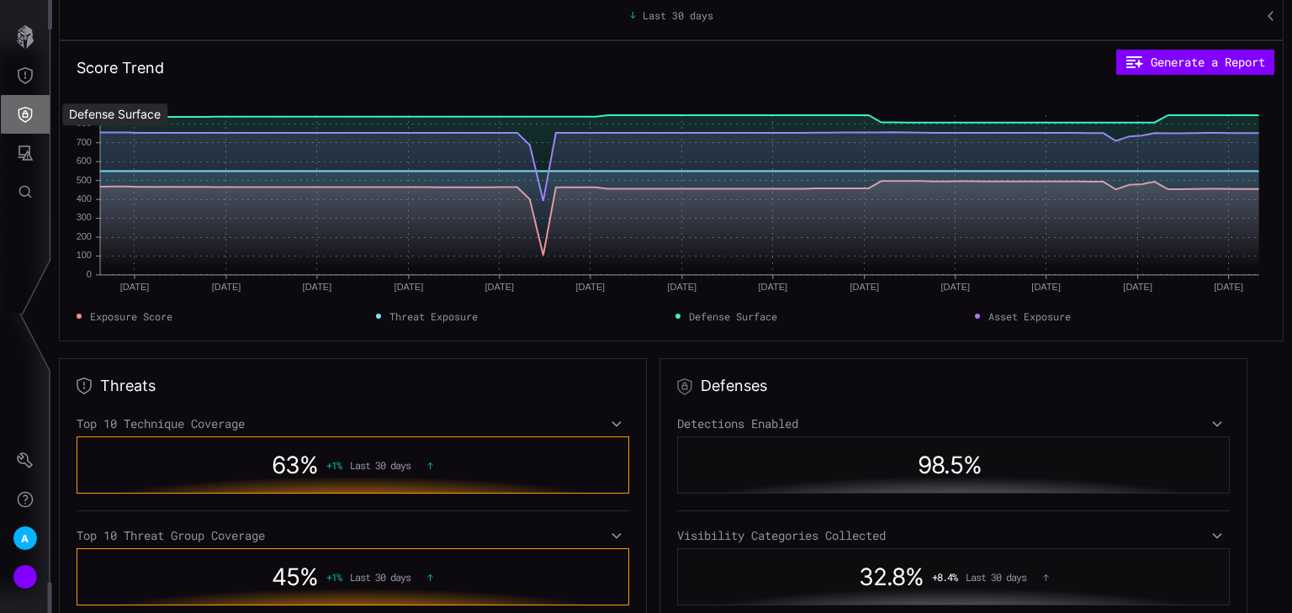
click at [29, 116] on icon "Defense Surface" at bounding box center [25, 114] width 17 height 17
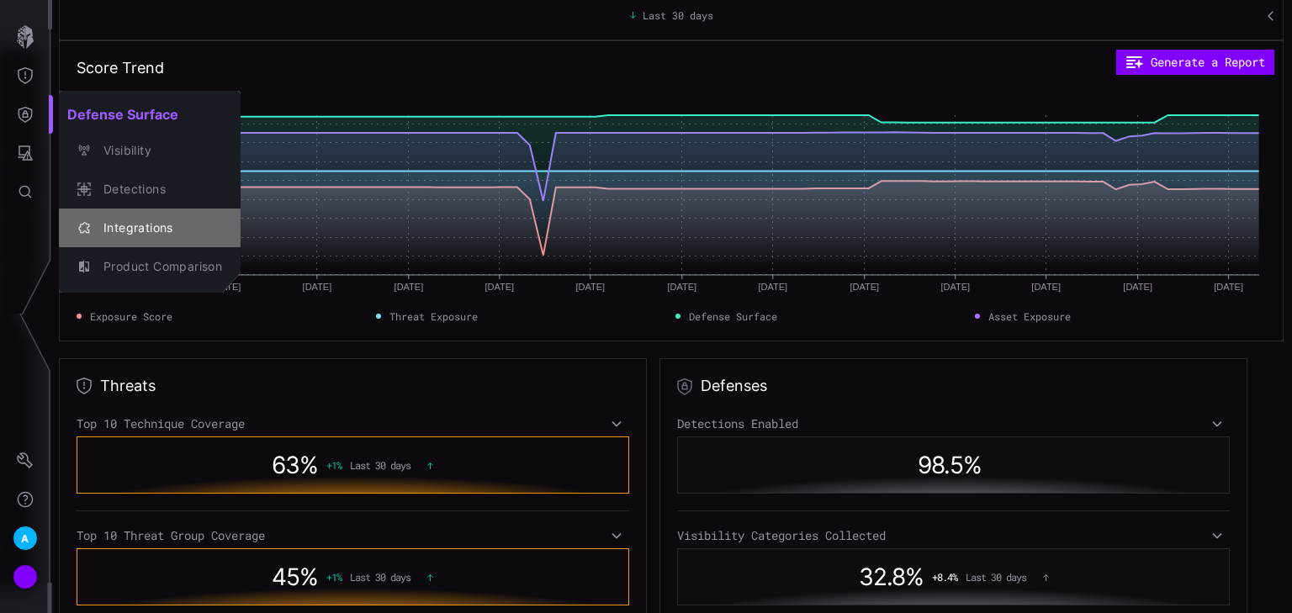
click at [128, 229] on div "Integrations" at bounding box center [158, 228] width 127 height 21
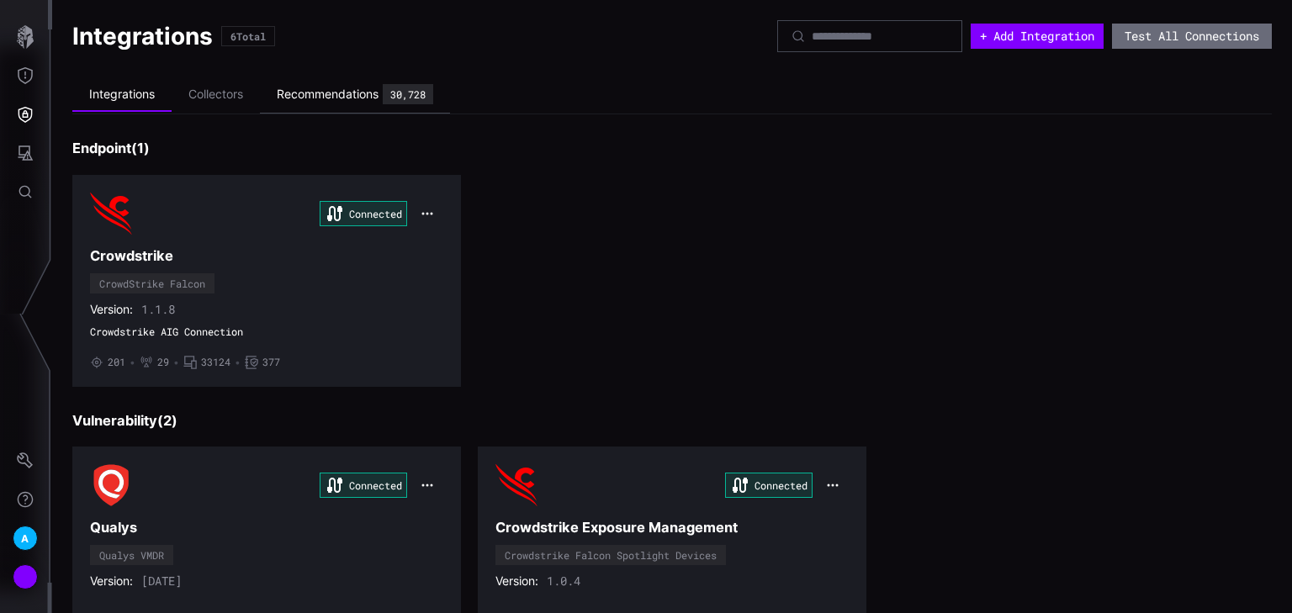
click at [360, 87] on div "Recommendations" at bounding box center [328, 94] width 102 height 15
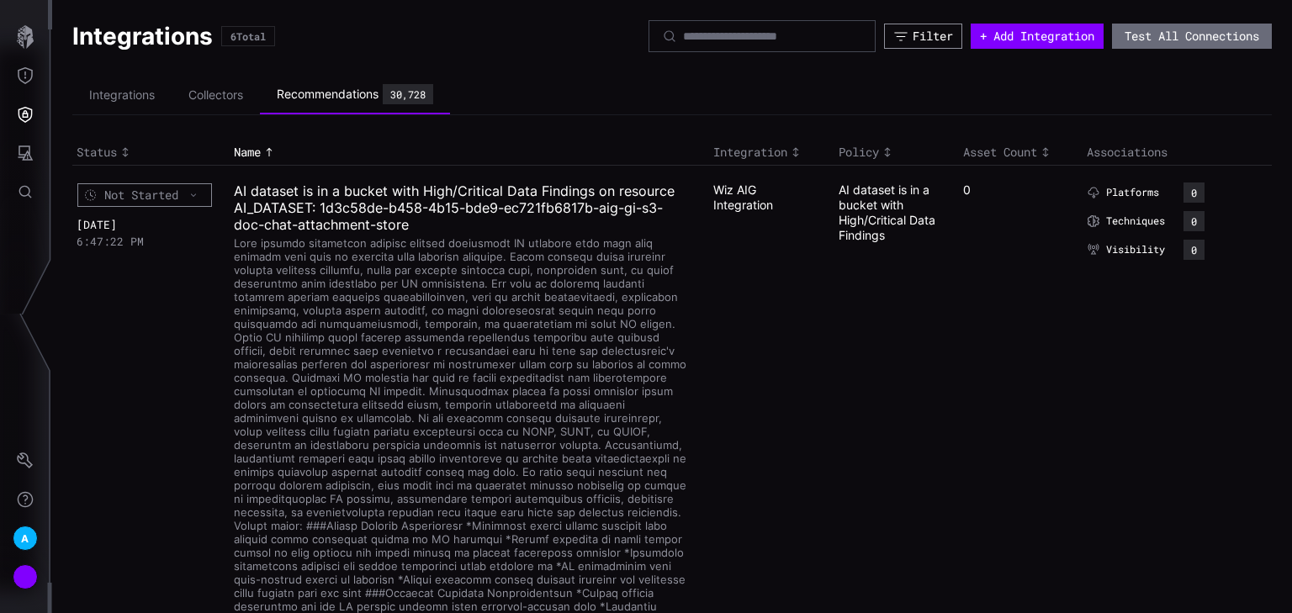
click at [913, 29] on div "Filter" at bounding box center [933, 36] width 40 height 15
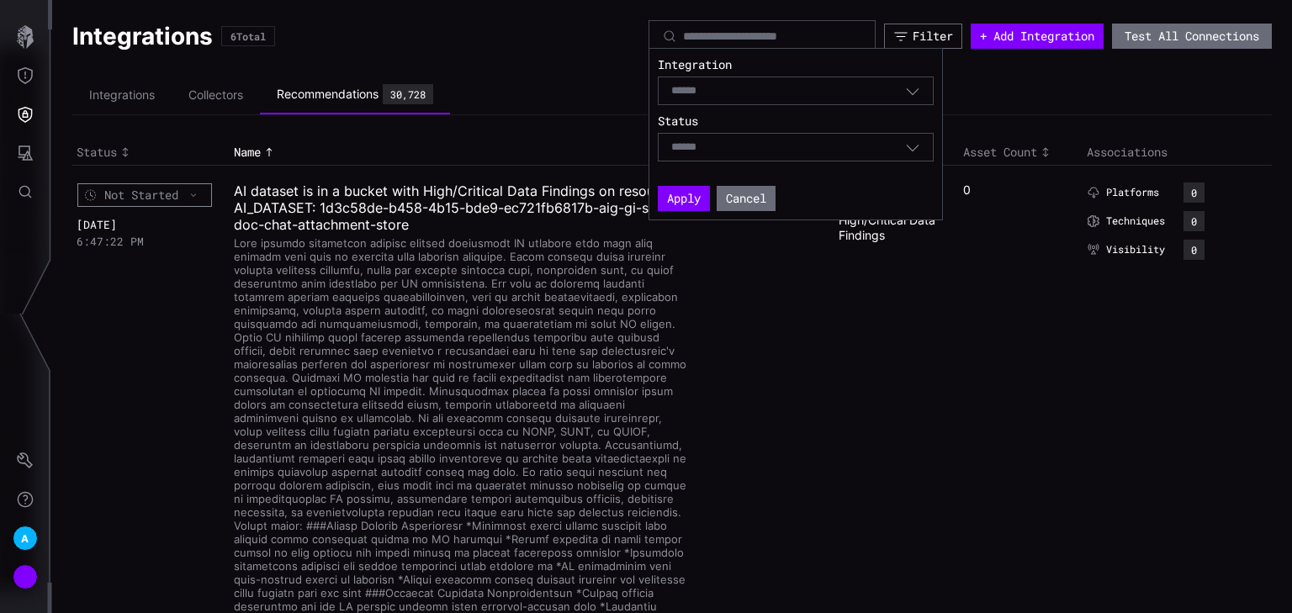
click at [920, 88] on icon "button" at bounding box center [912, 90] width 15 height 15
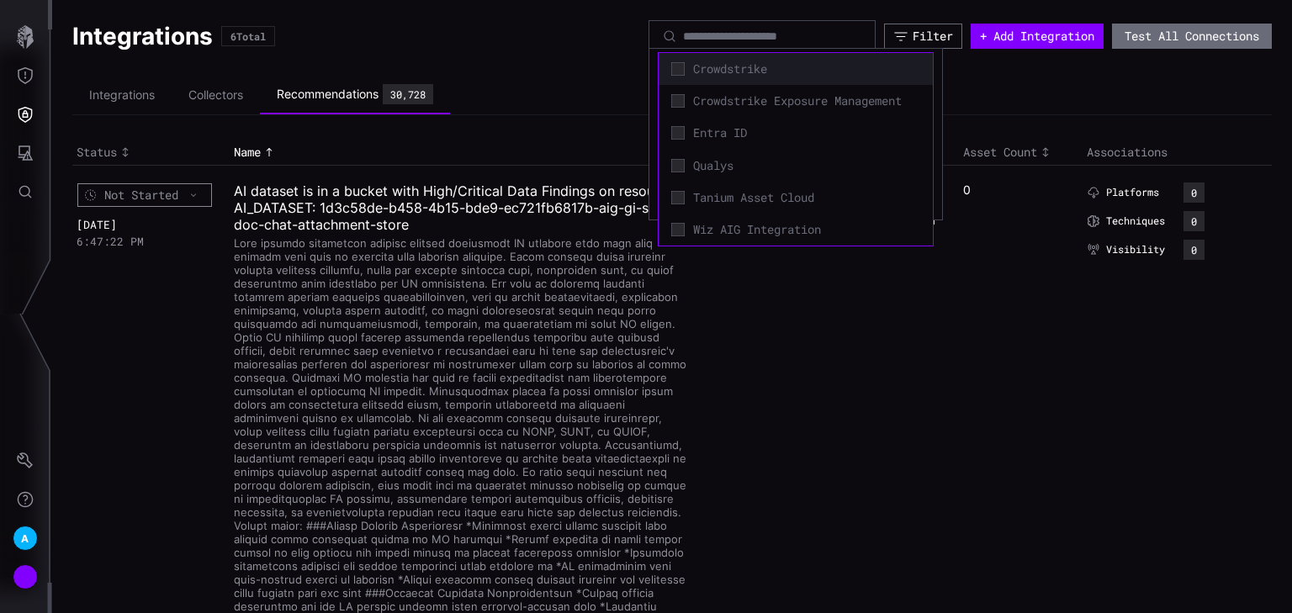
click at [729, 75] on span "Crowdstrike" at bounding box center [806, 68] width 227 height 15
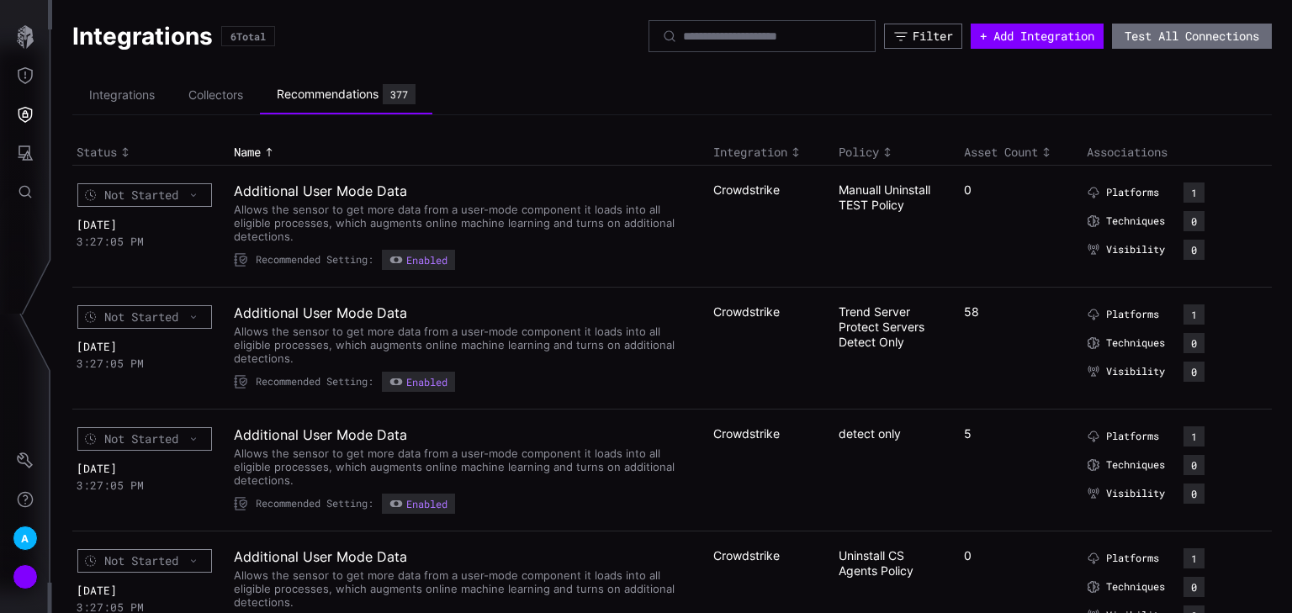
click at [913, 42] on div "Filter" at bounding box center [933, 36] width 40 height 15
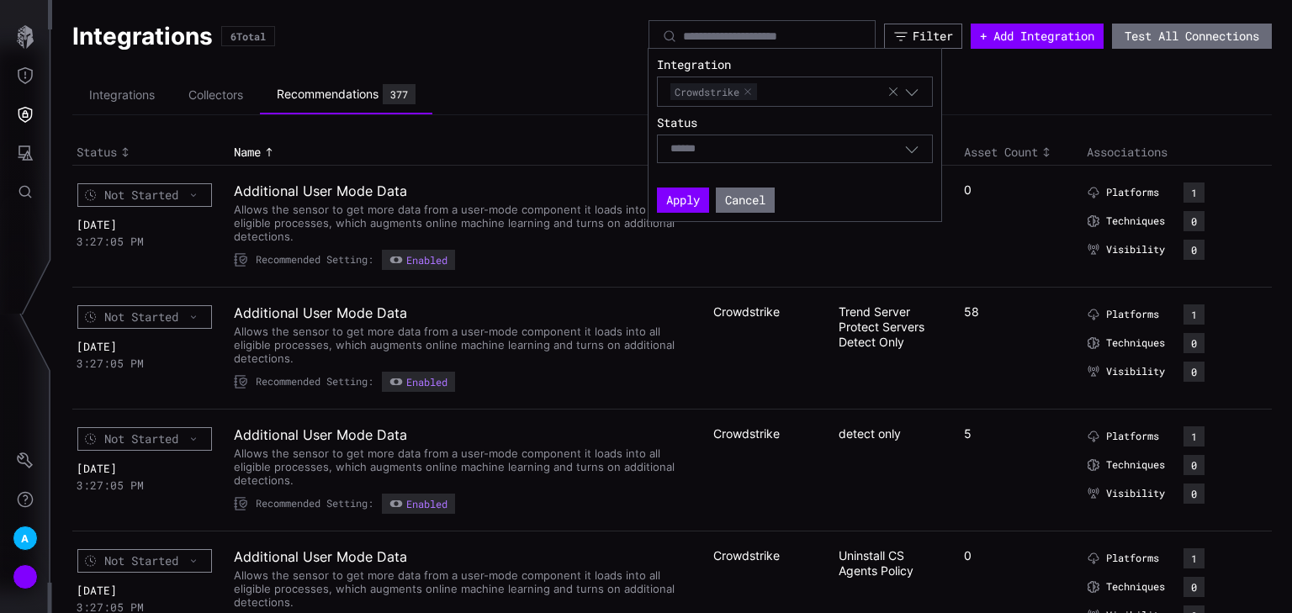
click at [750, 88] on button "button" at bounding box center [748, 92] width 10 height 10
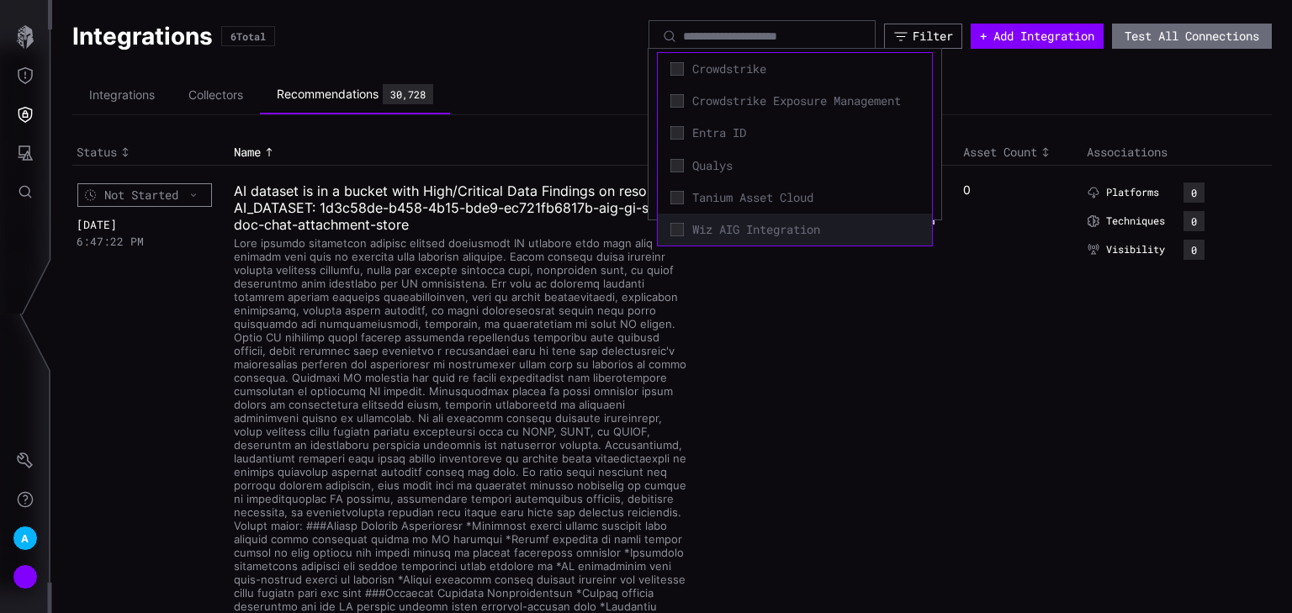
click at [752, 231] on span "Wiz AIG Integration" at bounding box center [805, 229] width 227 height 15
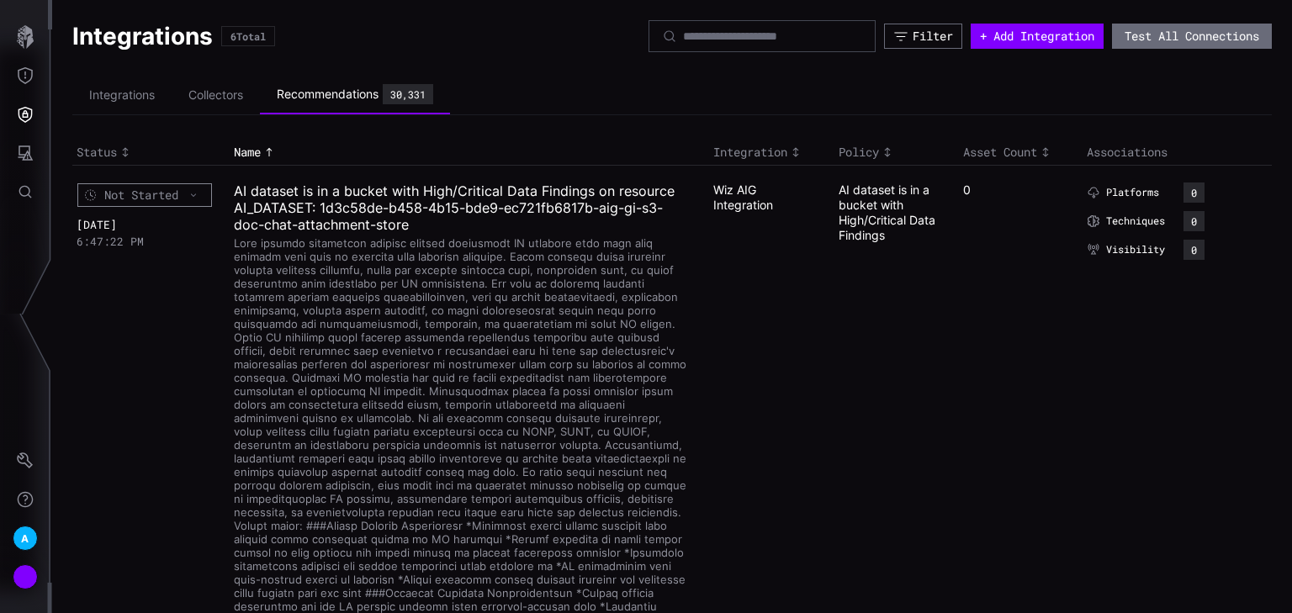
click at [561, 87] on ul "Integrations Collectors Recommendations 30,331" at bounding box center [672, 96] width 1200 height 40
click at [114, 94] on li "Integrations" at bounding box center [121, 95] width 99 height 33
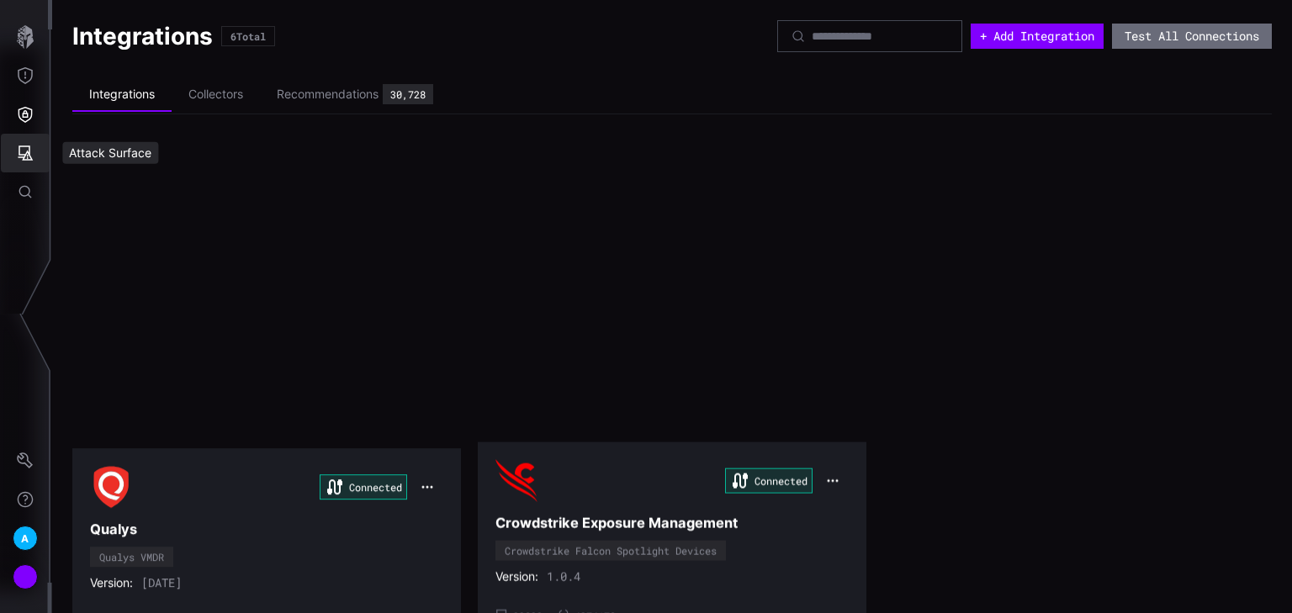
click at [13, 150] on button "Attack Surface" at bounding box center [25, 153] width 49 height 39
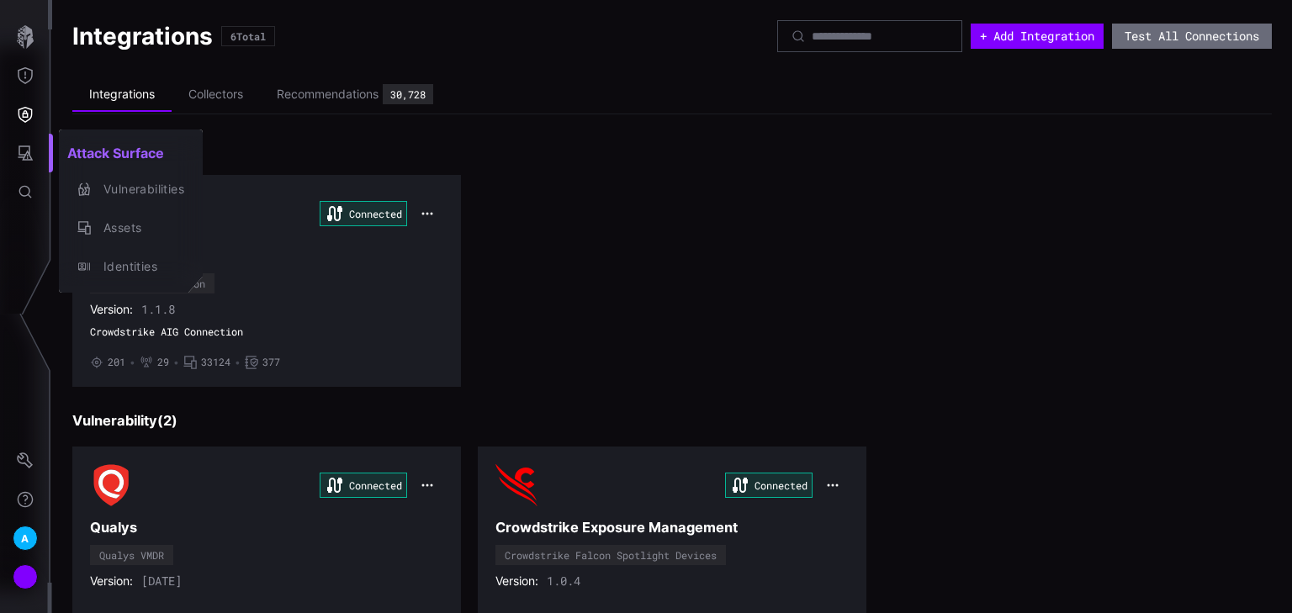
click at [589, 207] on div at bounding box center [646, 306] width 1292 height 613
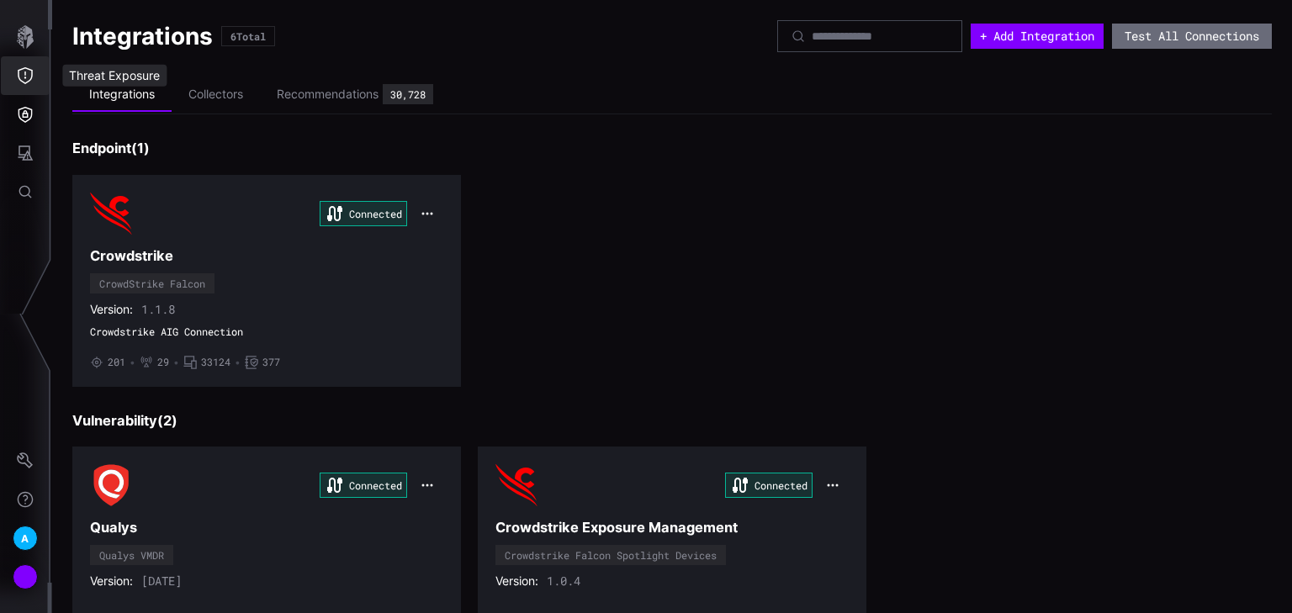
click at [34, 81] on button "Threat Exposure" at bounding box center [25, 75] width 49 height 39
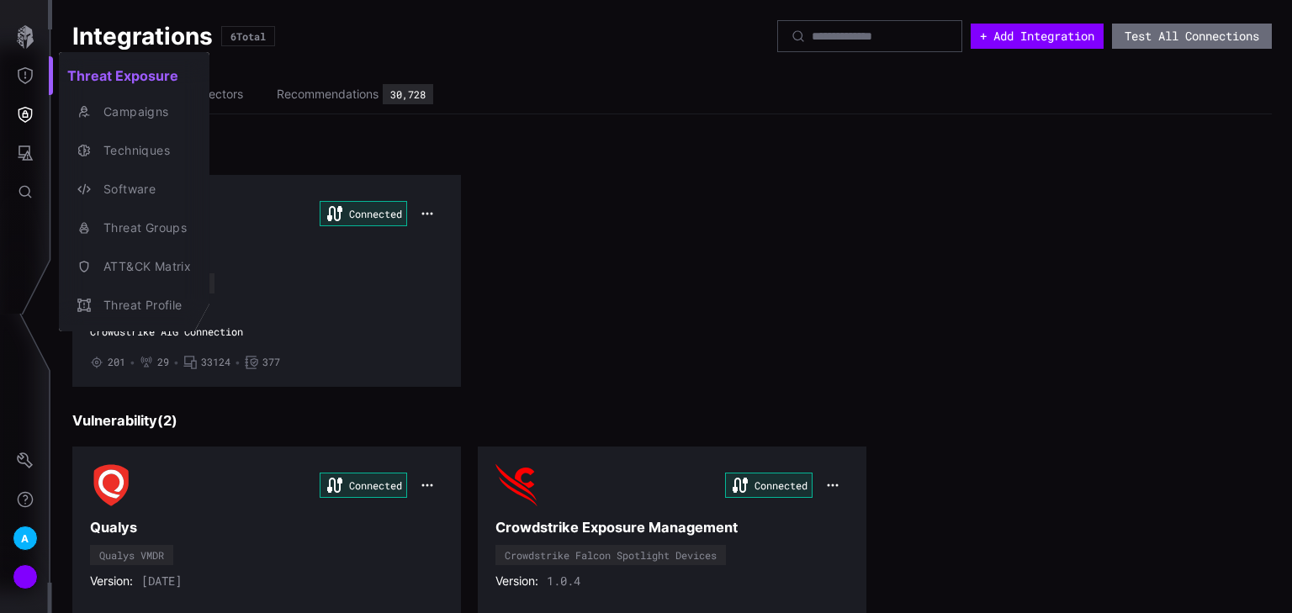
click at [23, 93] on div at bounding box center [646, 306] width 1292 height 613
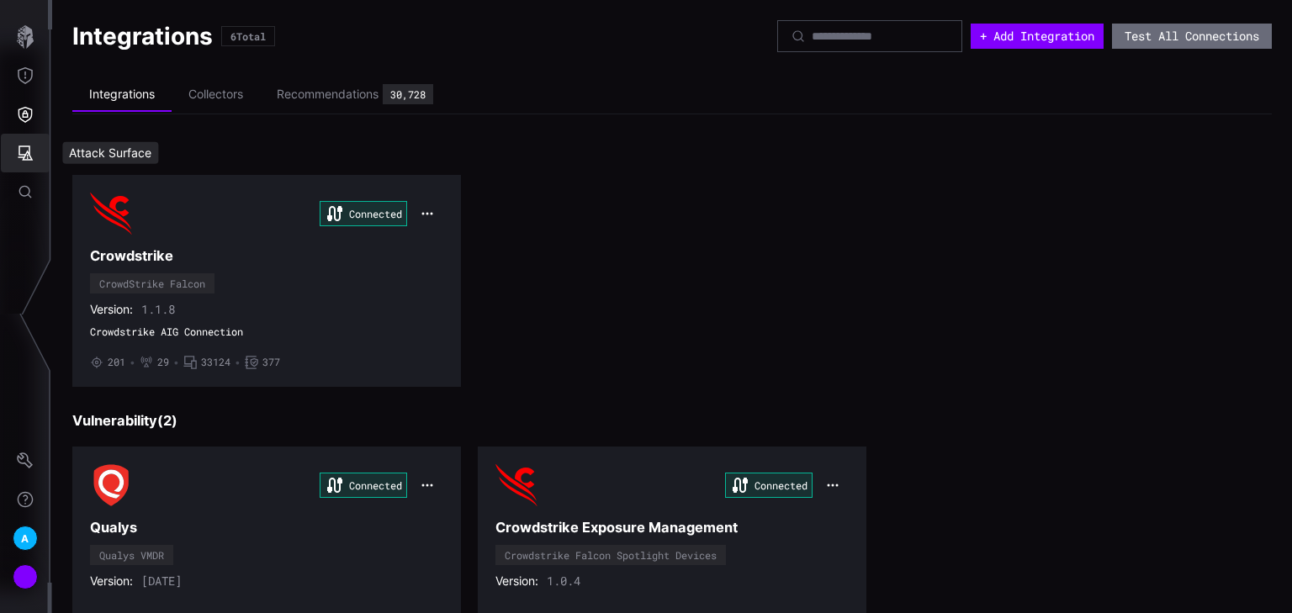
click at [26, 151] on icon "Attack Surface" at bounding box center [25, 153] width 17 height 17
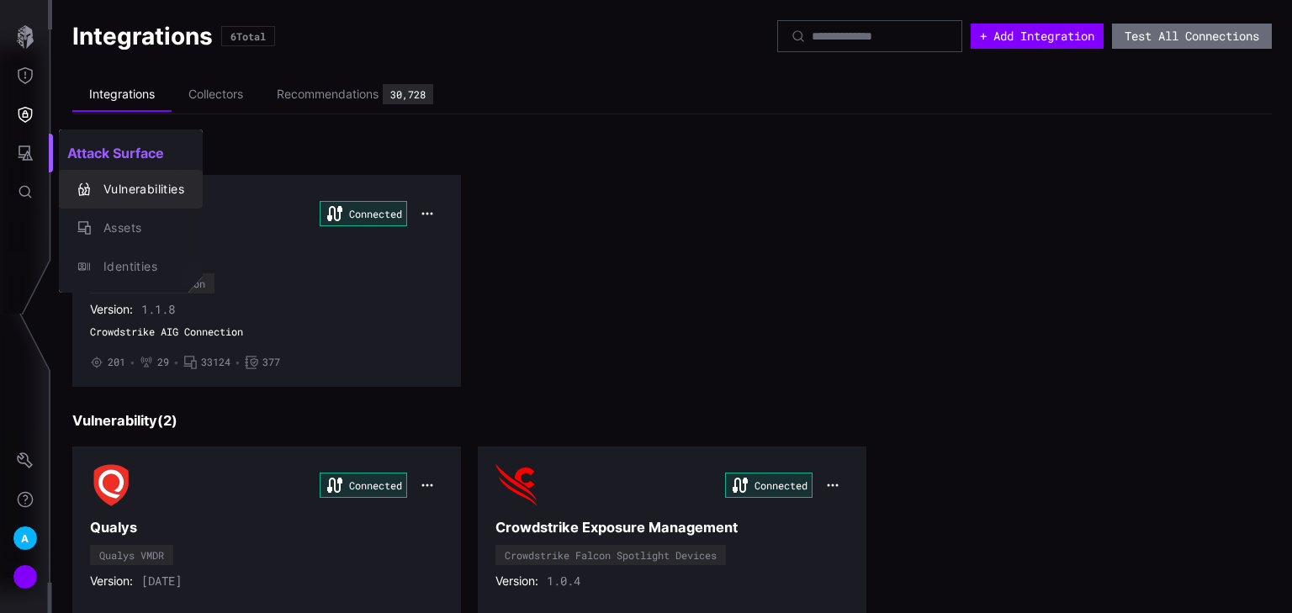
click at [151, 180] on div "Vulnerabilities" at bounding box center [139, 189] width 89 height 21
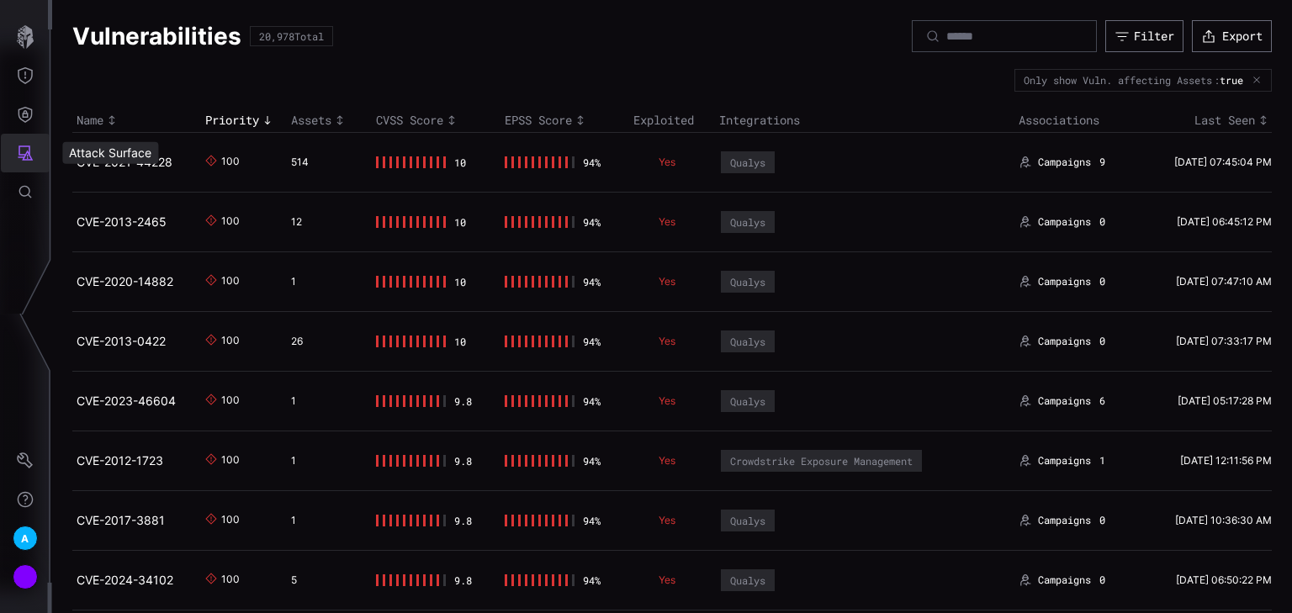
click at [30, 162] on button "Attack Surface" at bounding box center [25, 153] width 49 height 39
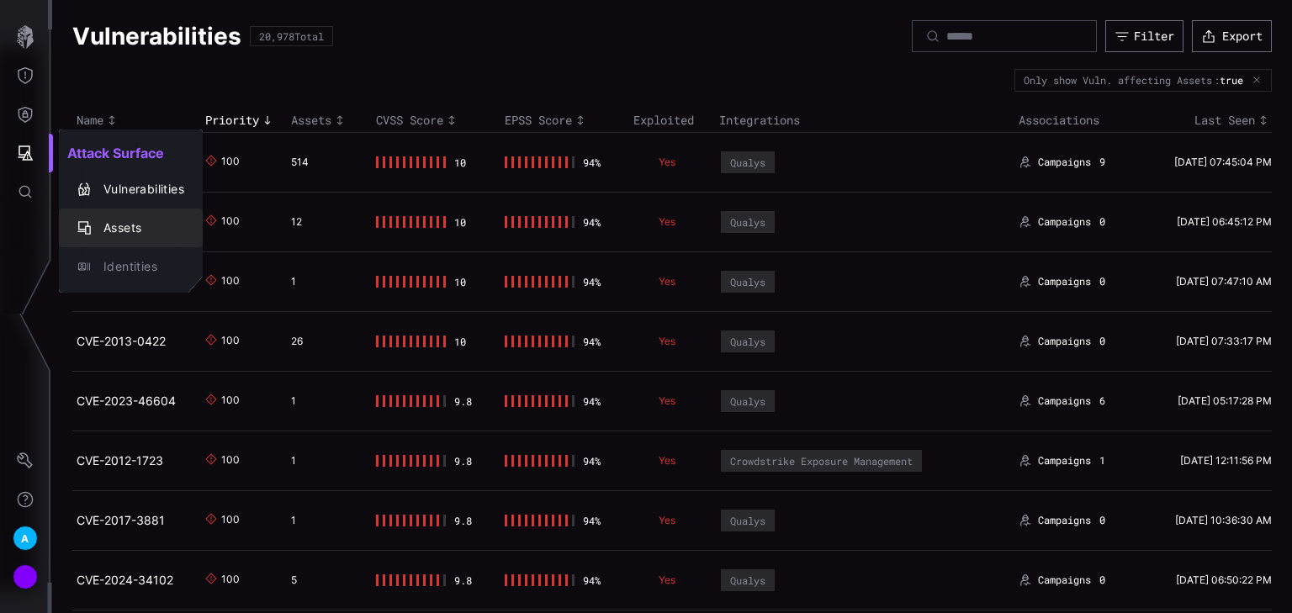
click at [128, 226] on div "Assets" at bounding box center [139, 228] width 89 height 21
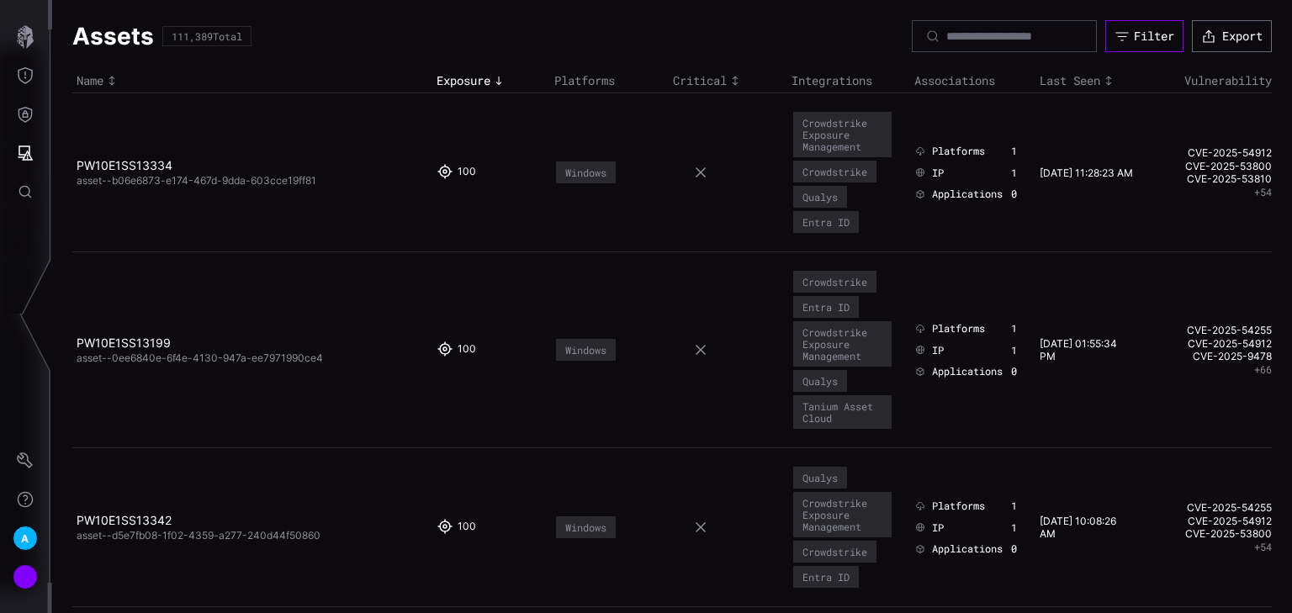
click at [1116, 40] on button "Filter" at bounding box center [1145, 36] width 78 height 32
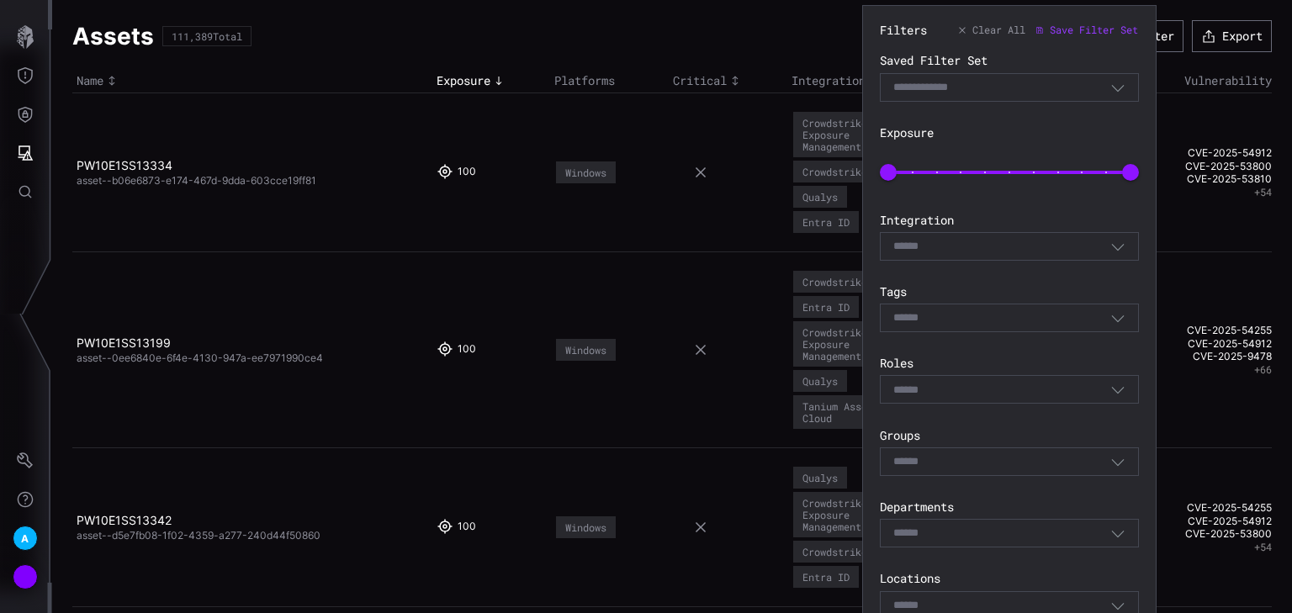
click at [1115, 320] on icon "button" at bounding box center [1118, 317] width 15 height 15
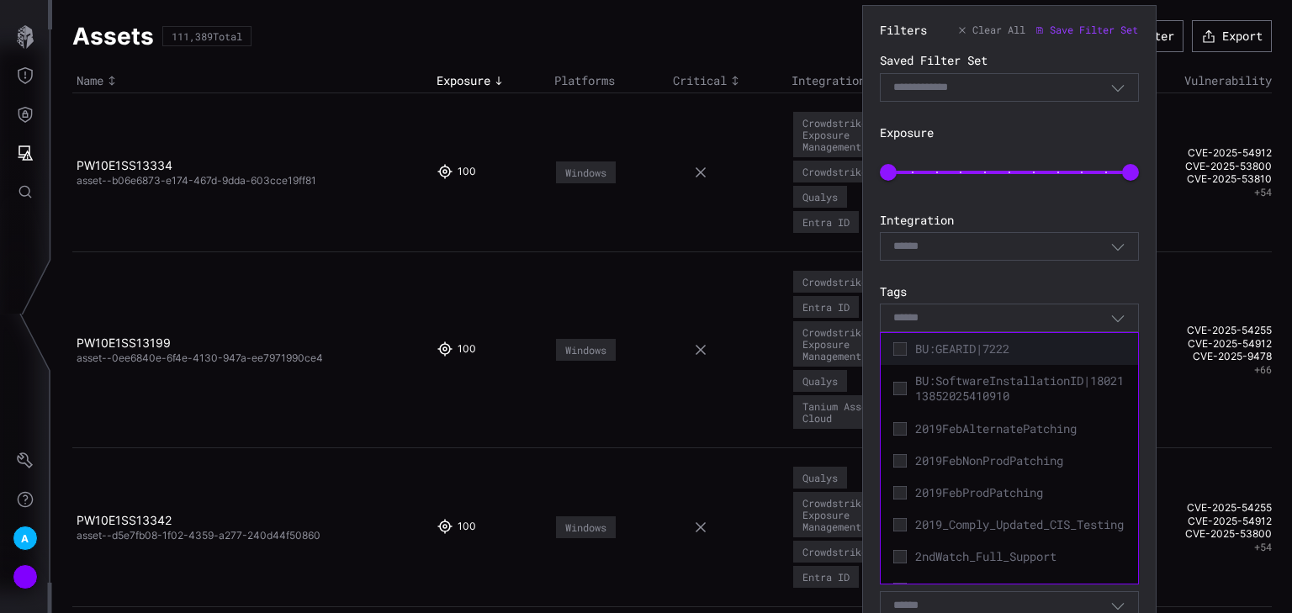
click at [916, 348] on span "BU:GEARID|7222" at bounding box center [1020, 349] width 210 height 15
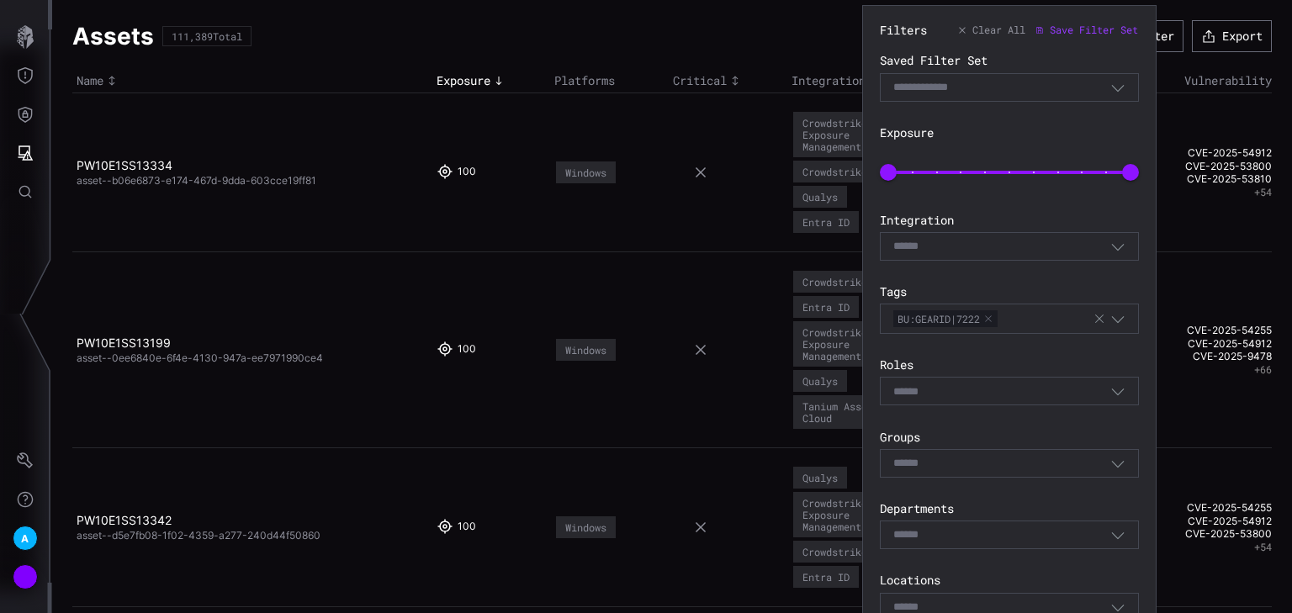
click at [1053, 269] on div "Filters Clear All Save Filter Set Saved Filter Set Select Filter Exposure 0 100…" at bounding box center [1009, 562] width 259 height 1079
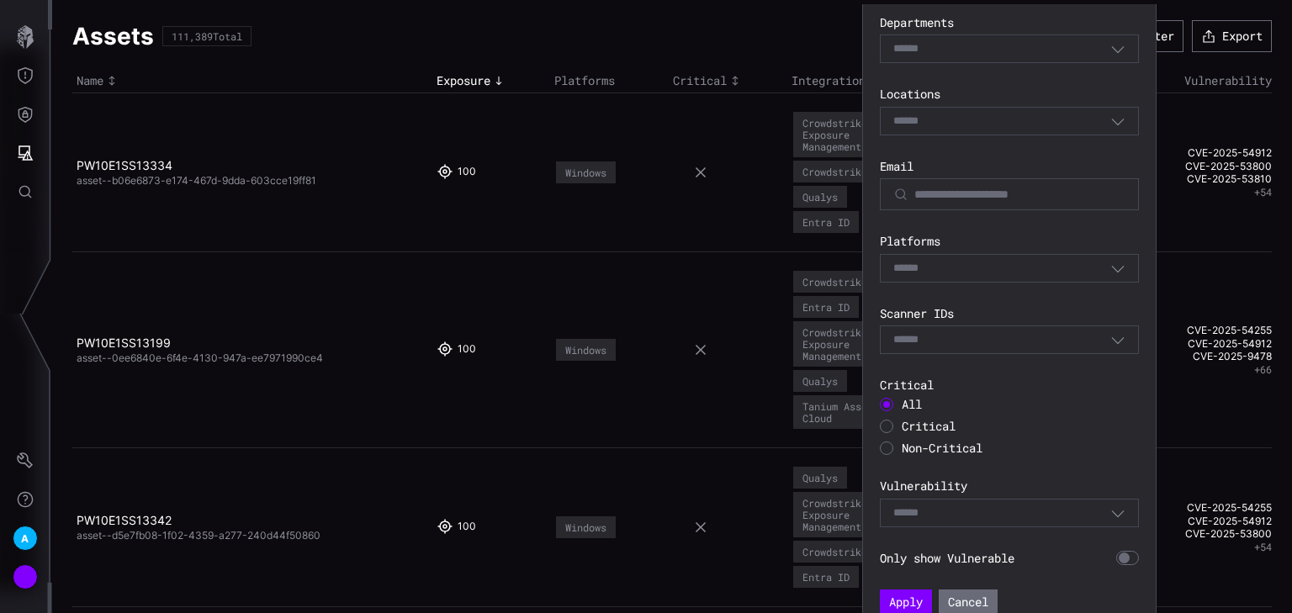
scroll to position [501, 0]
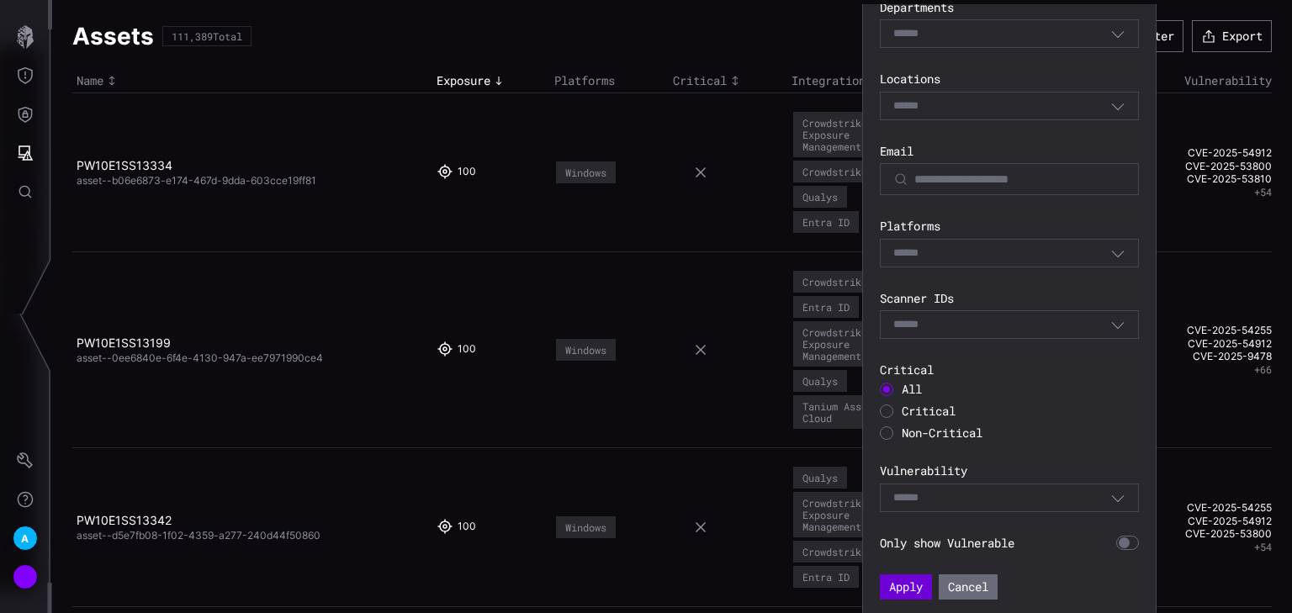
click at [897, 586] on button "Apply" at bounding box center [906, 587] width 52 height 25
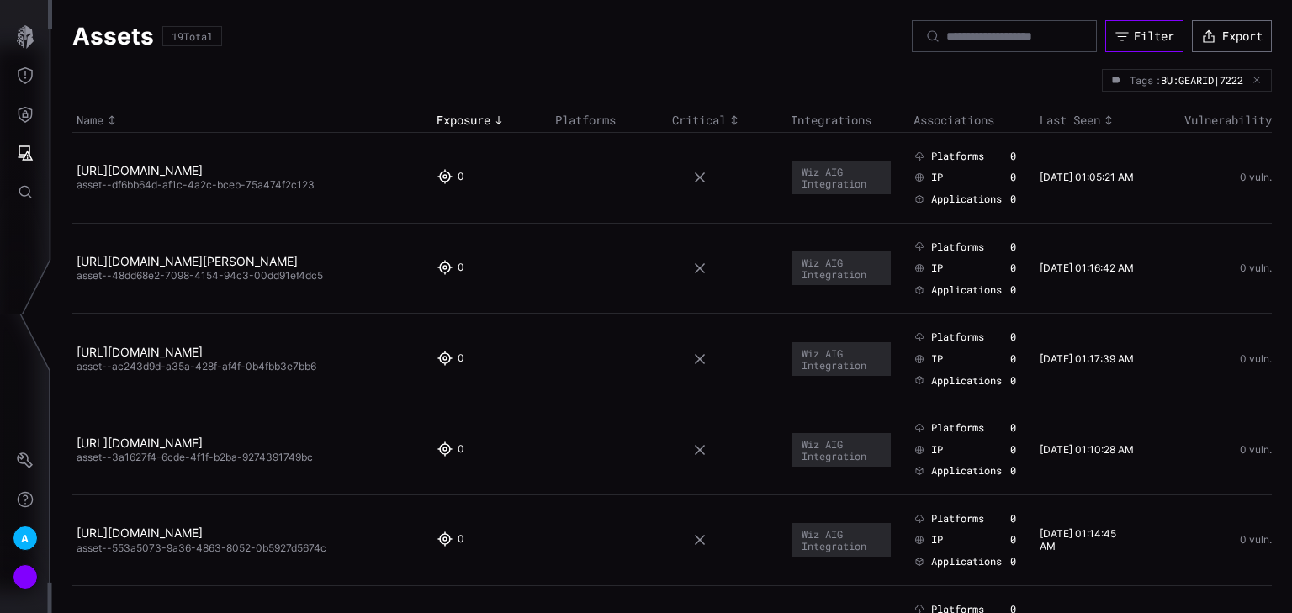
click at [1134, 29] on div "Filter" at bounding box center [1154, 36] width 40 height 15
click at [1252, 81] on icon "button" at bounding box center [1257, 81] width 10 height 10
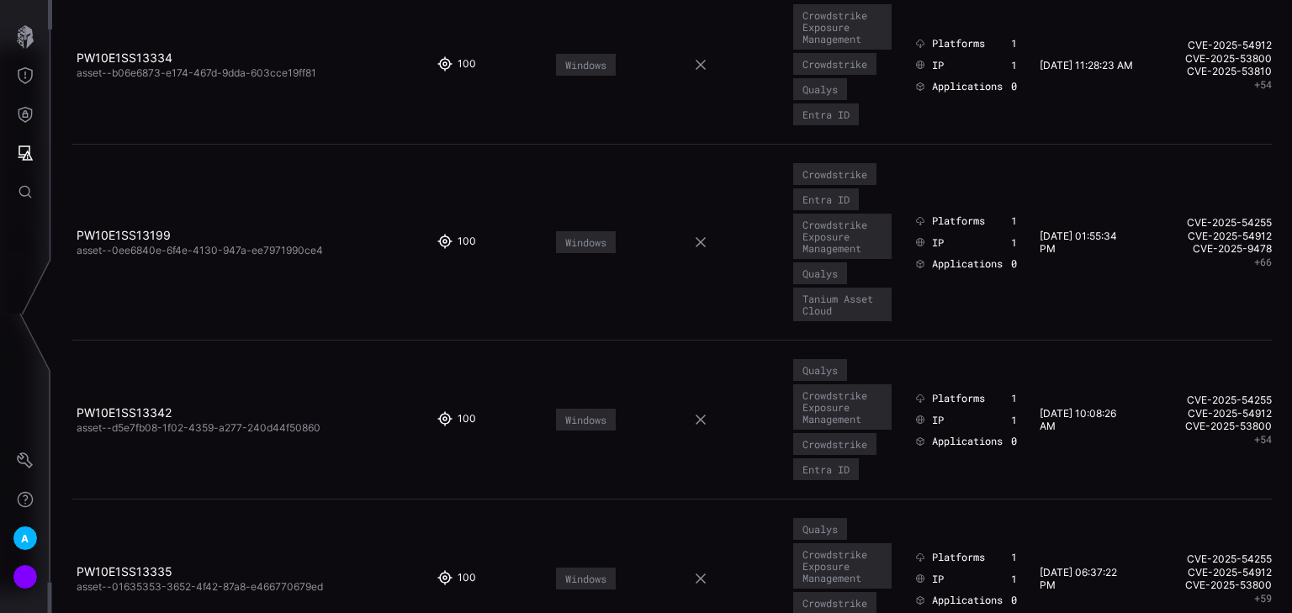
scroll to position [337, 0]
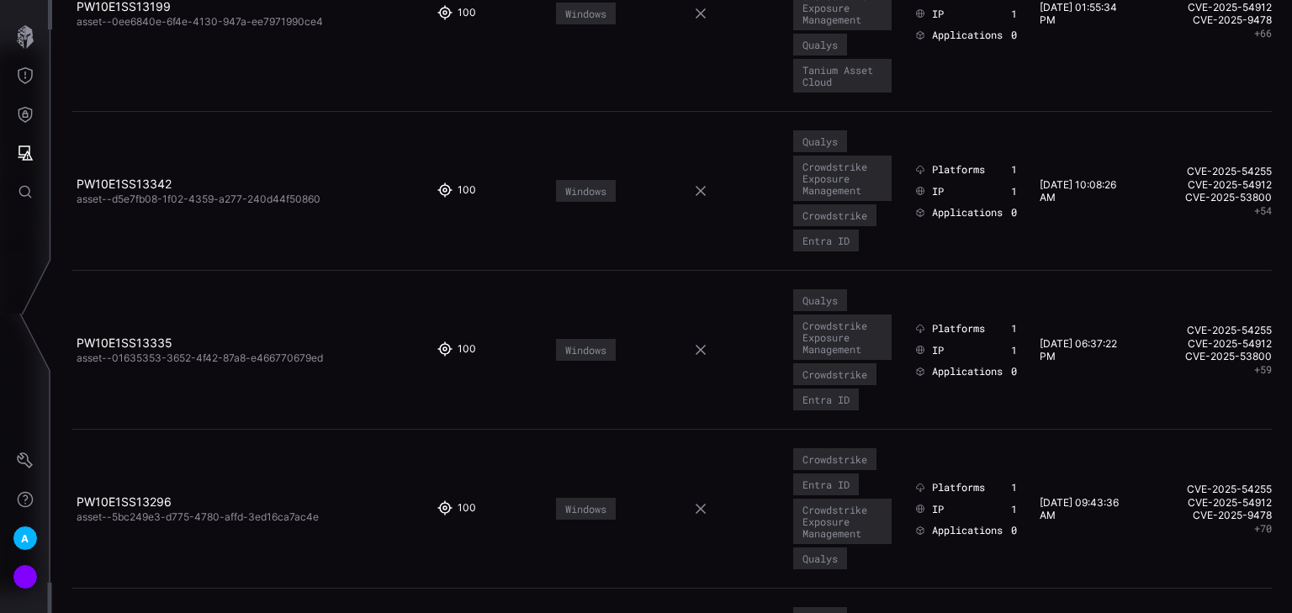
drag, startPoint x: 146, startPoint y: 331, endPoint x: 167, endPoint y: 333, distance: 21.2
click at [146, 336] on link "PW10E1SS13335" at bounding box center [125, 343] width 96 height 14
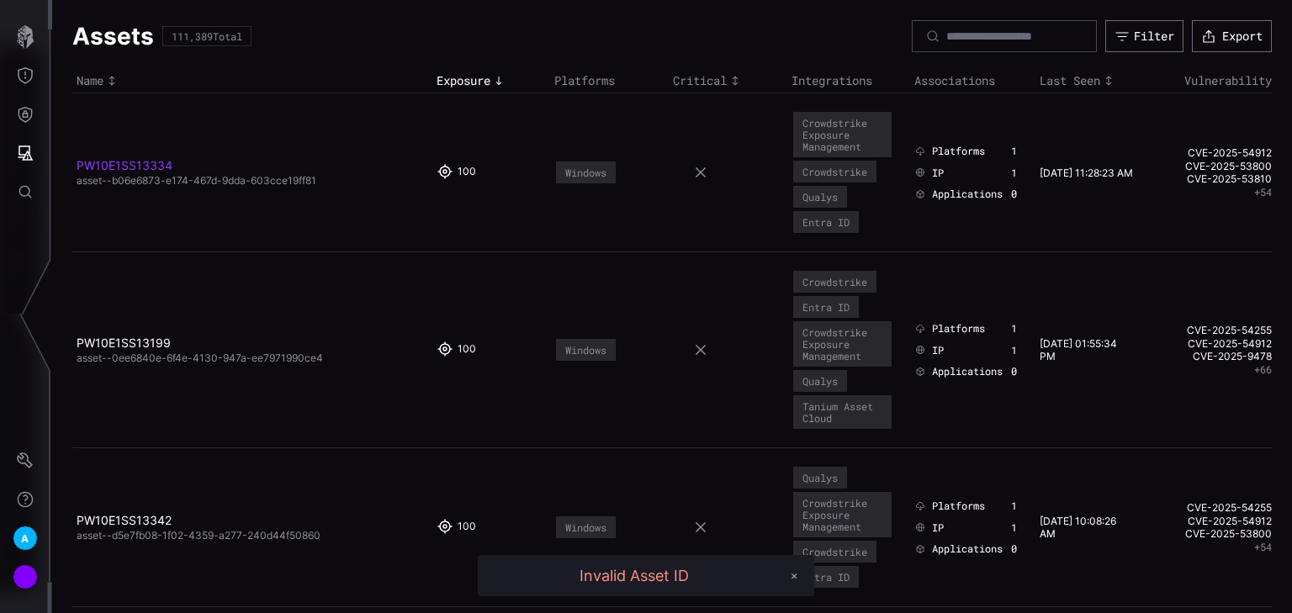
click at [128, 161] on link "PW10E1SS13334" at bounding box center [125, 165] width 96 height 14
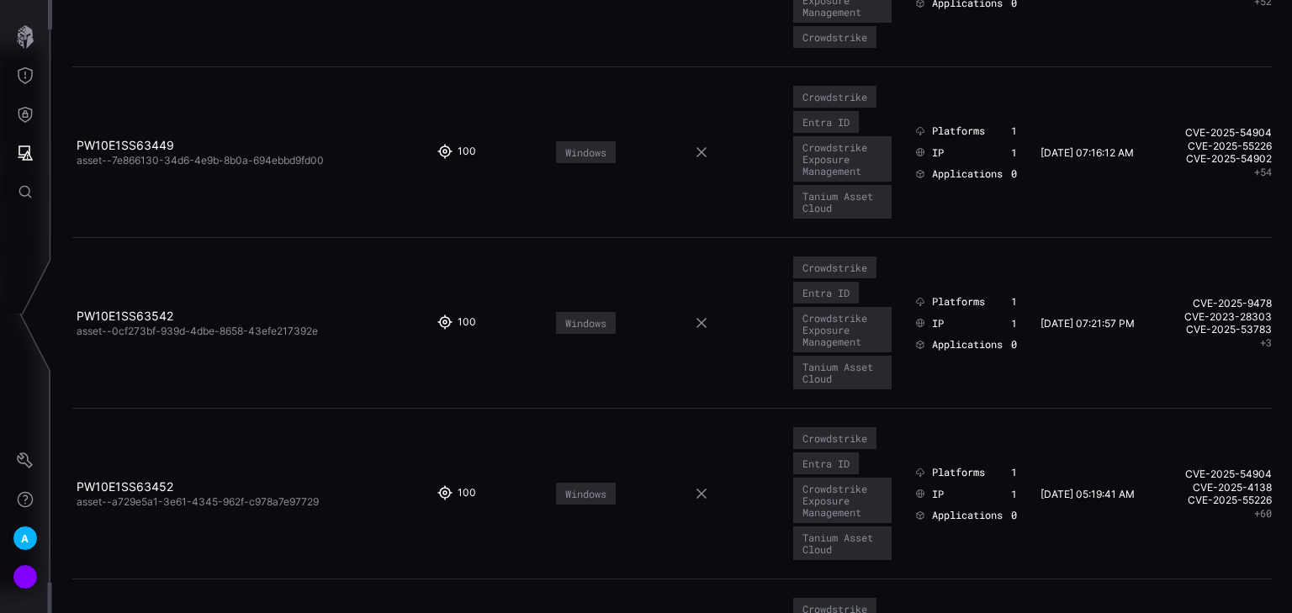
scroll to position [875, 0]
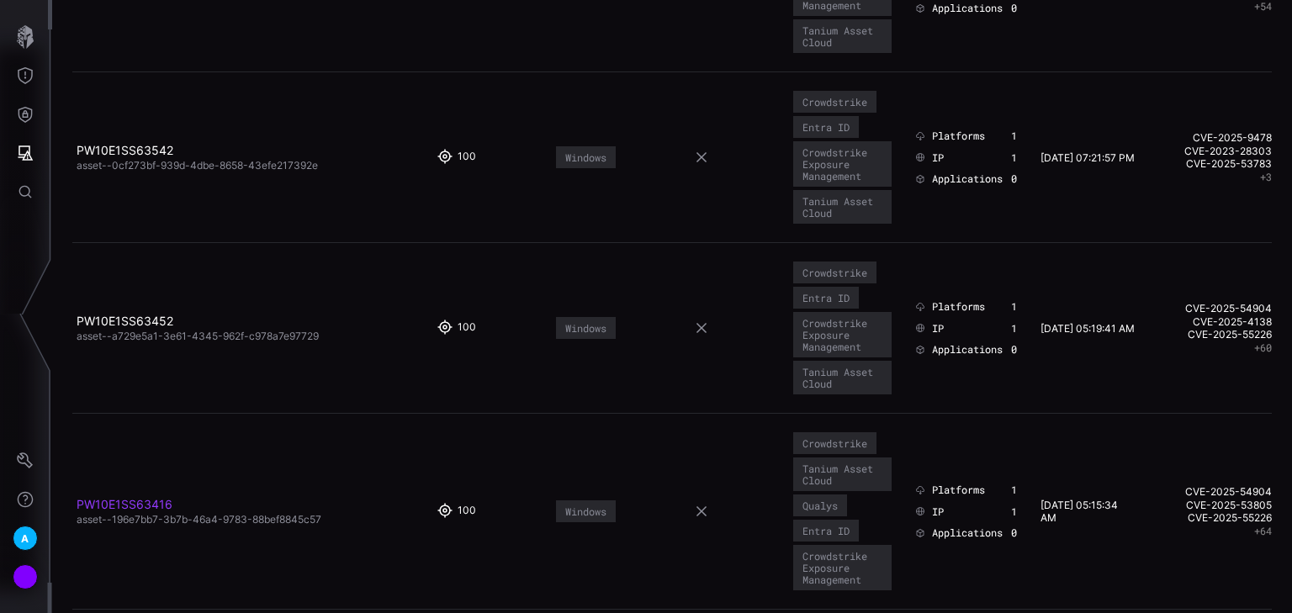
click at [146, 497] on link "PW10E1SS63416" at bounding box center [125, 504] width 96 height 14
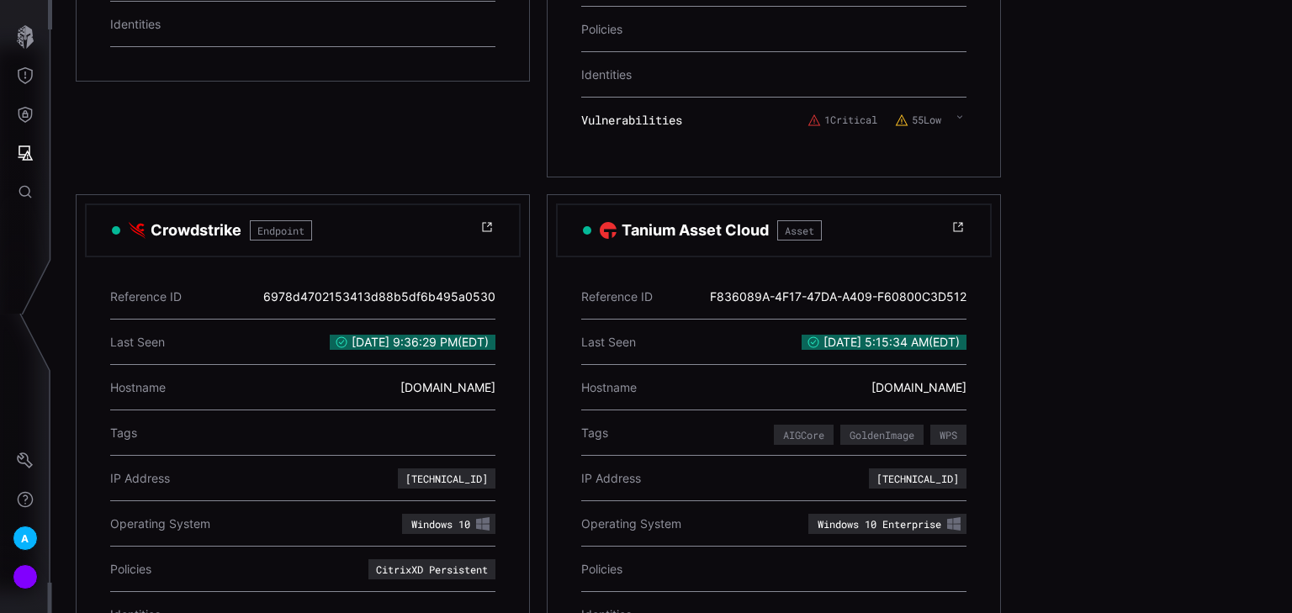
scroll to position [135, 0]
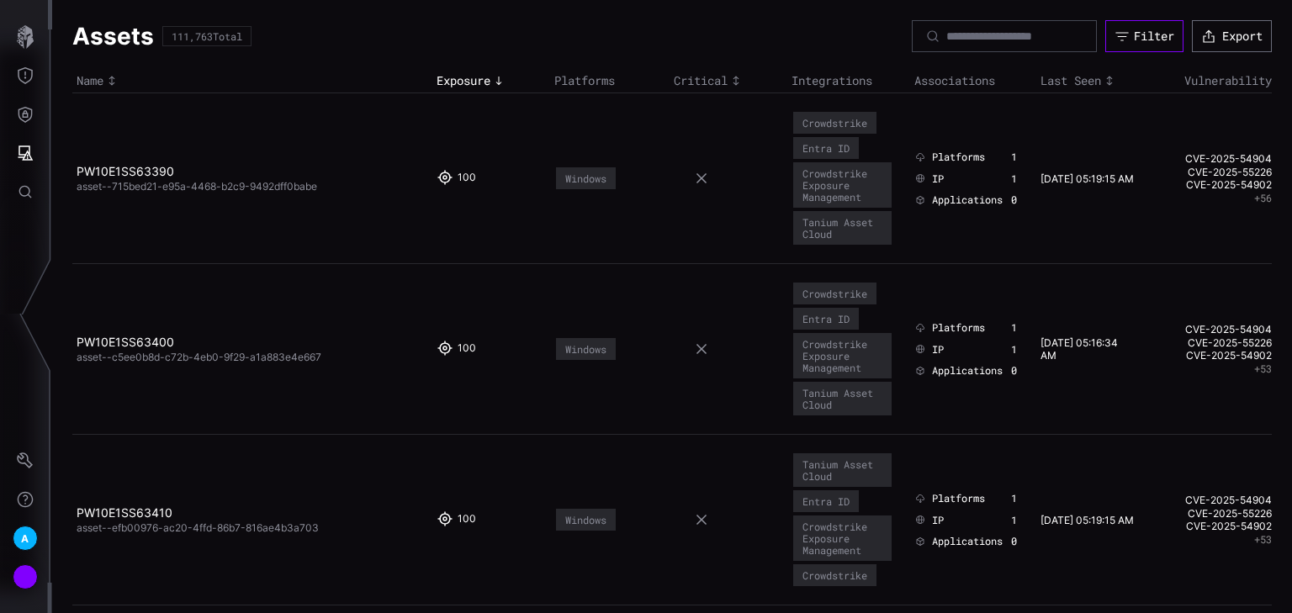
click at [1138, 38] on div "Filter" at bounding box center [1154, 36] width 40 height 15
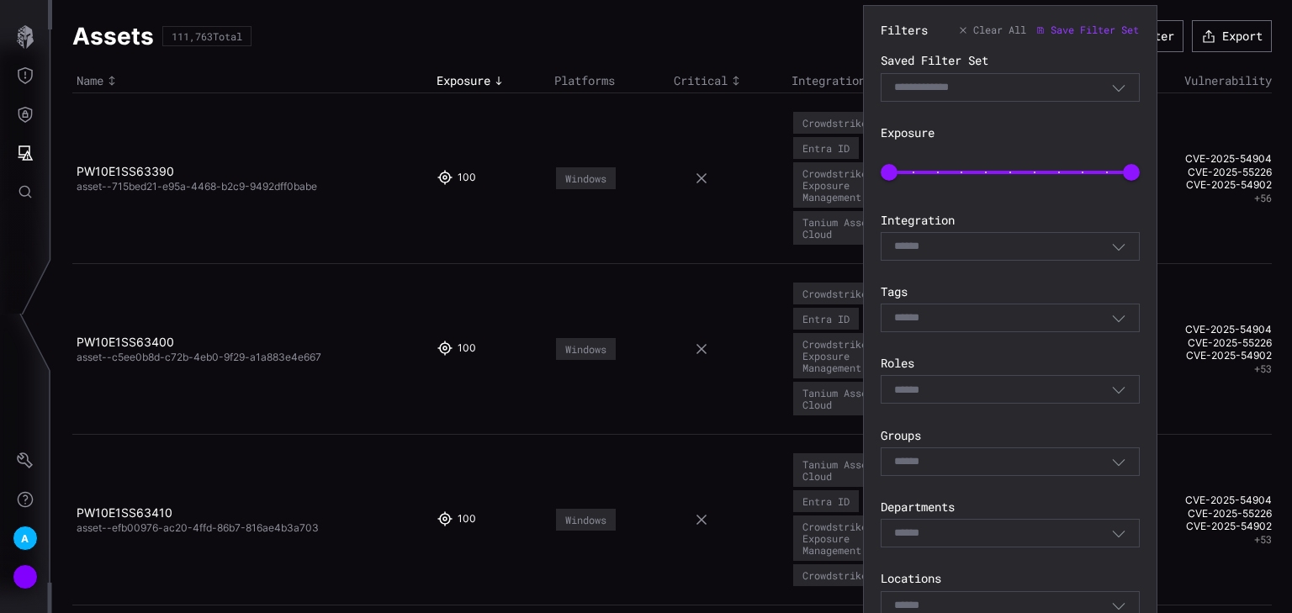
click at [1121, 252] on icon "button" at bounding box center [1118, 246] width 15 height 15
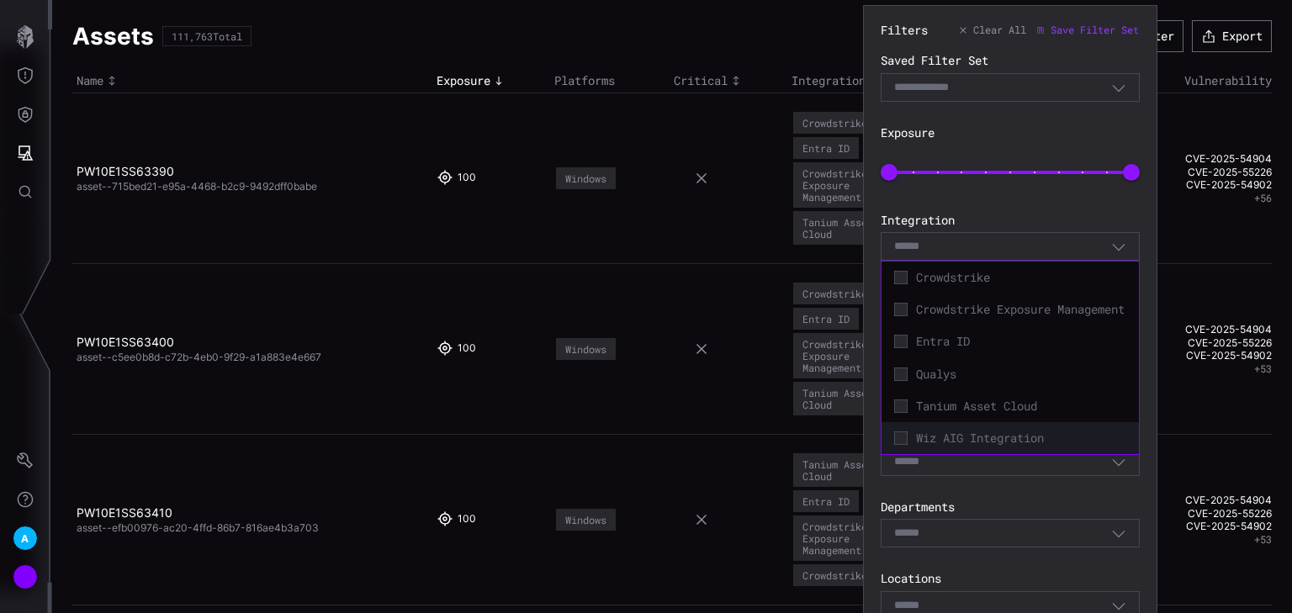
click at [959, 446] on span "Wiz AIG Integration" at bounding box center [1021, 438] width 210 height 15
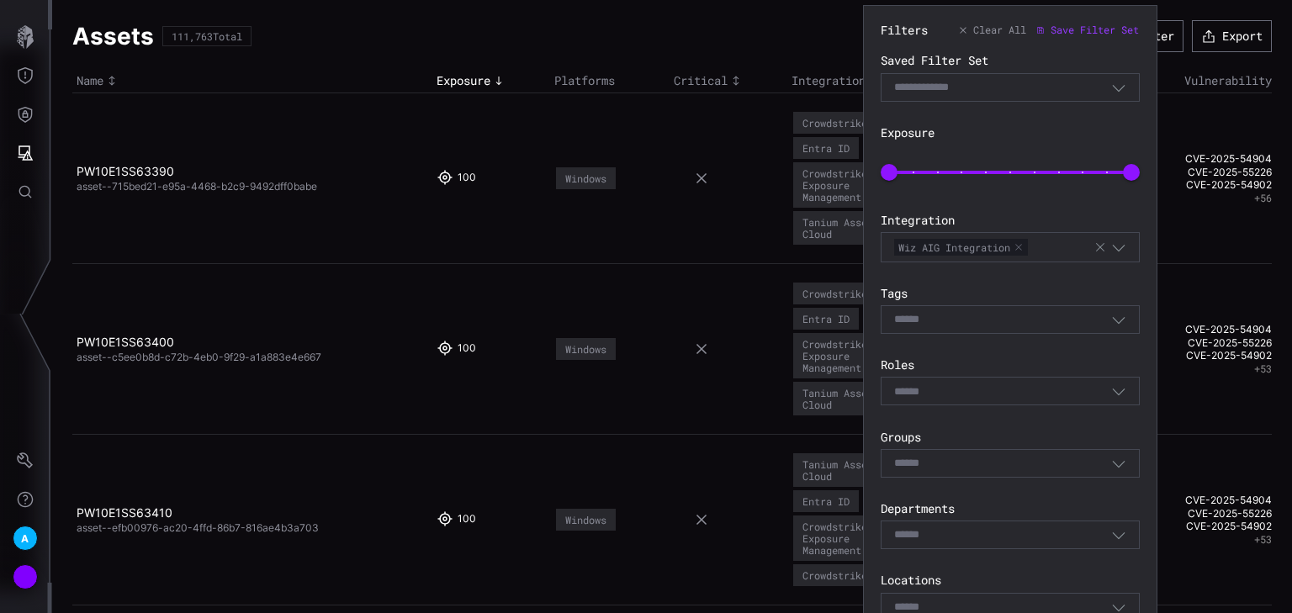
click at [1000, 193] on div "Filters Clear All Save Filter Set Saved Filter Set Select Filter Exposure 0 100…" at bounding box center [1010, 562] width 259 height 1079
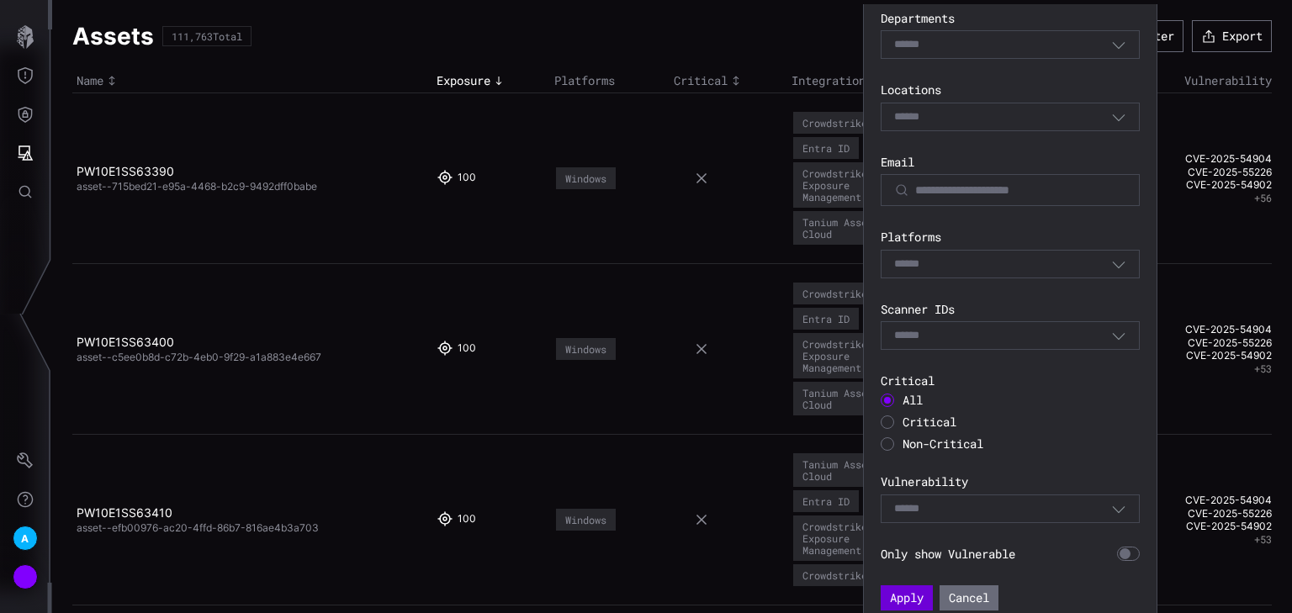
scroll to position [501, 0]
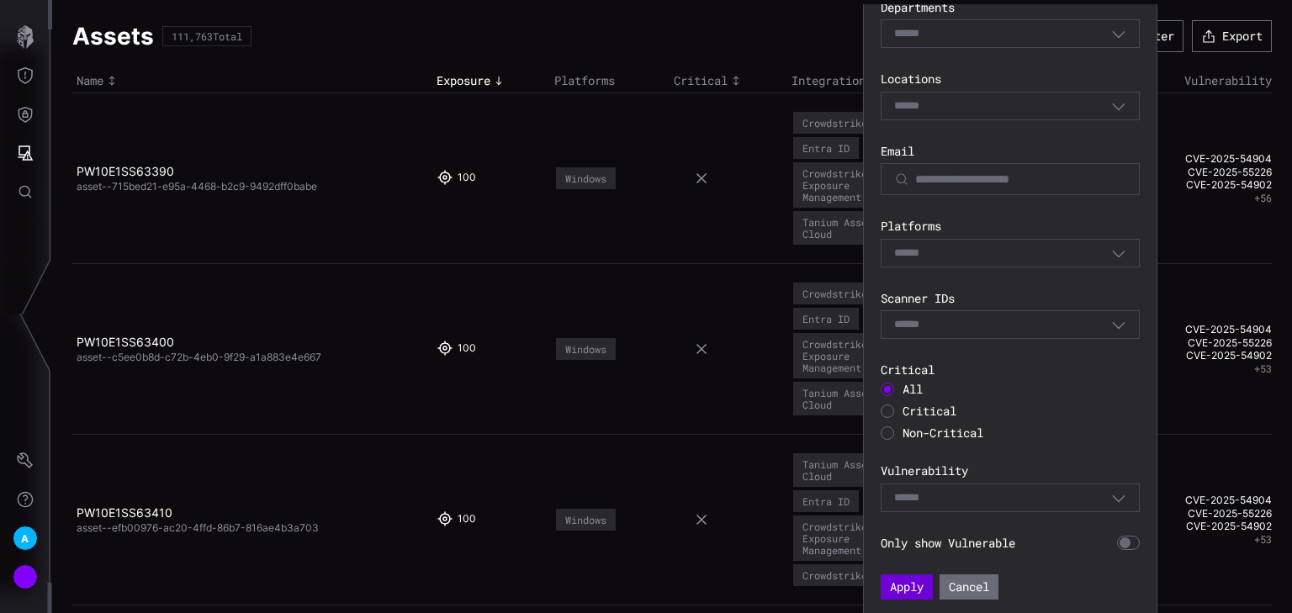
click at [899, 580] on button "Apply" at bounding box center [907, 587] width 52 height 25
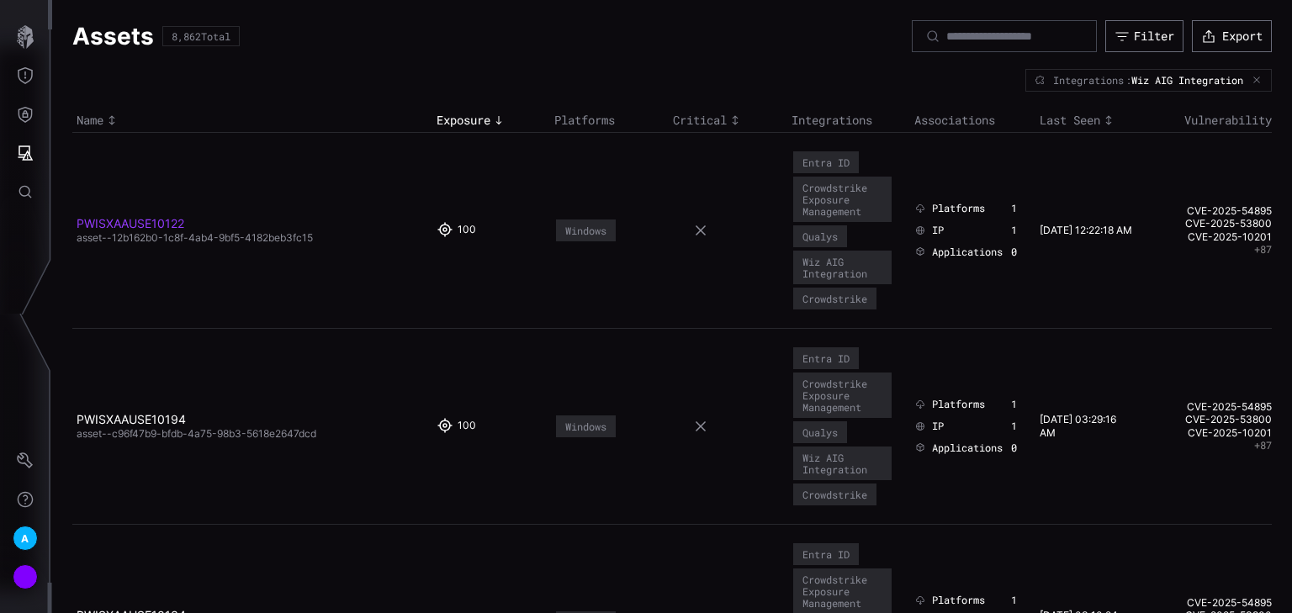
click at [125, 220] on link "PWISXAAUSE10122" at bounding box center [131, 223] width 108 height 14
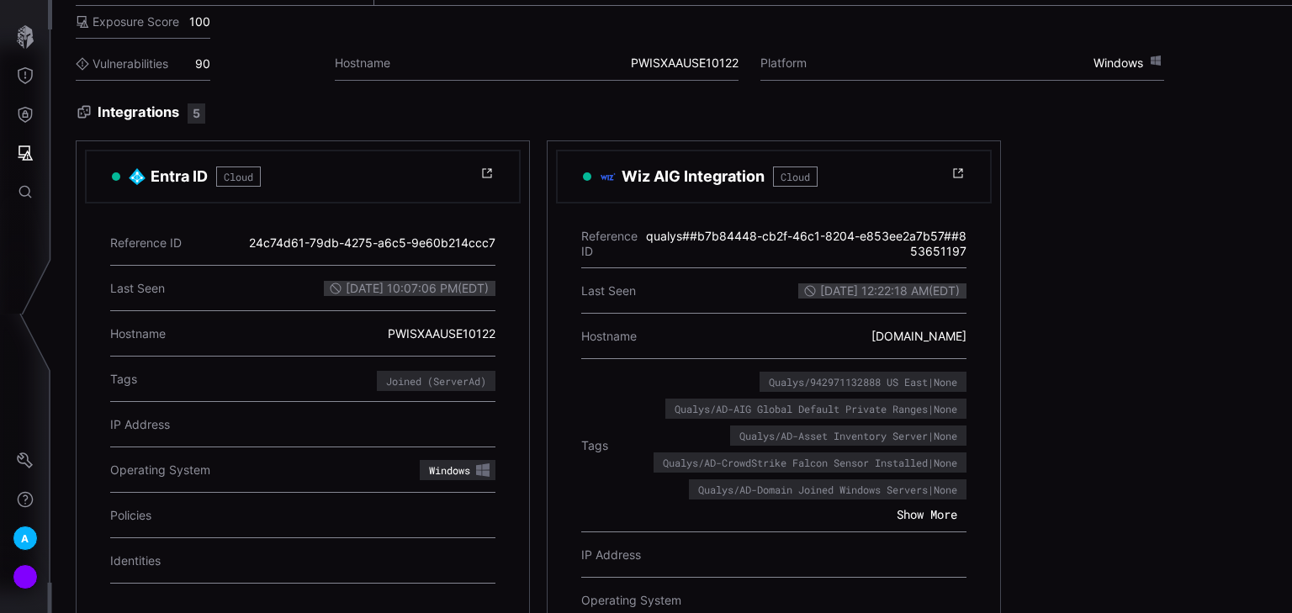
scroll to position [404, 0]
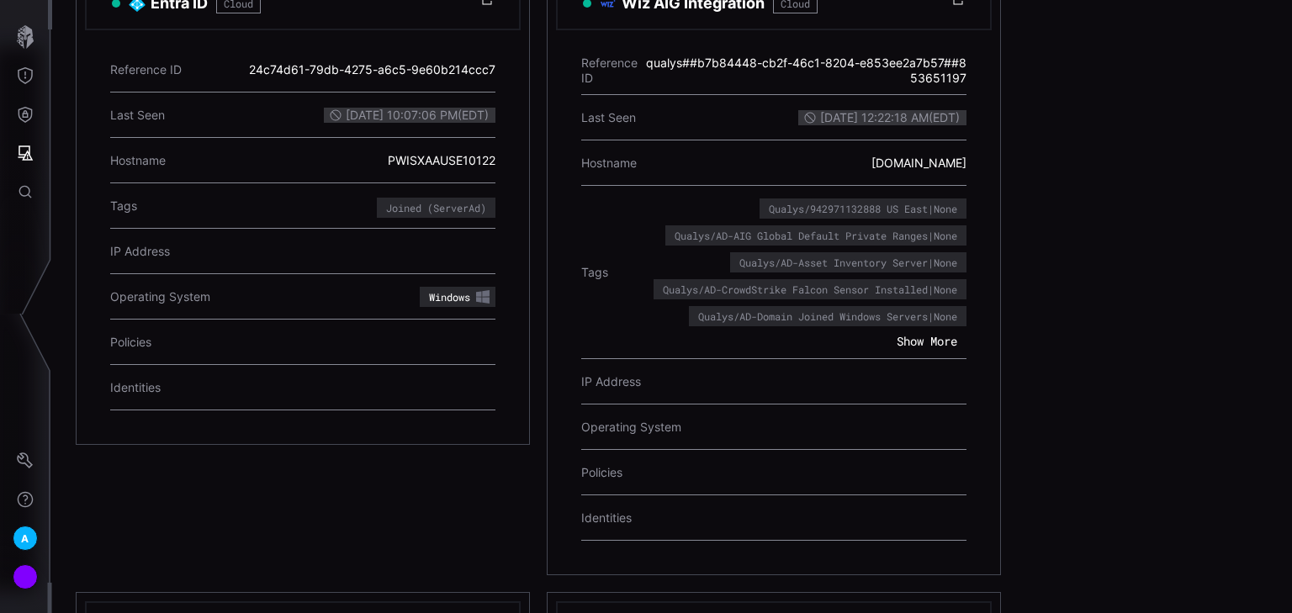
click at [917, 342] on button "Show More" at bounding box center [927, 341] width 79 height 17
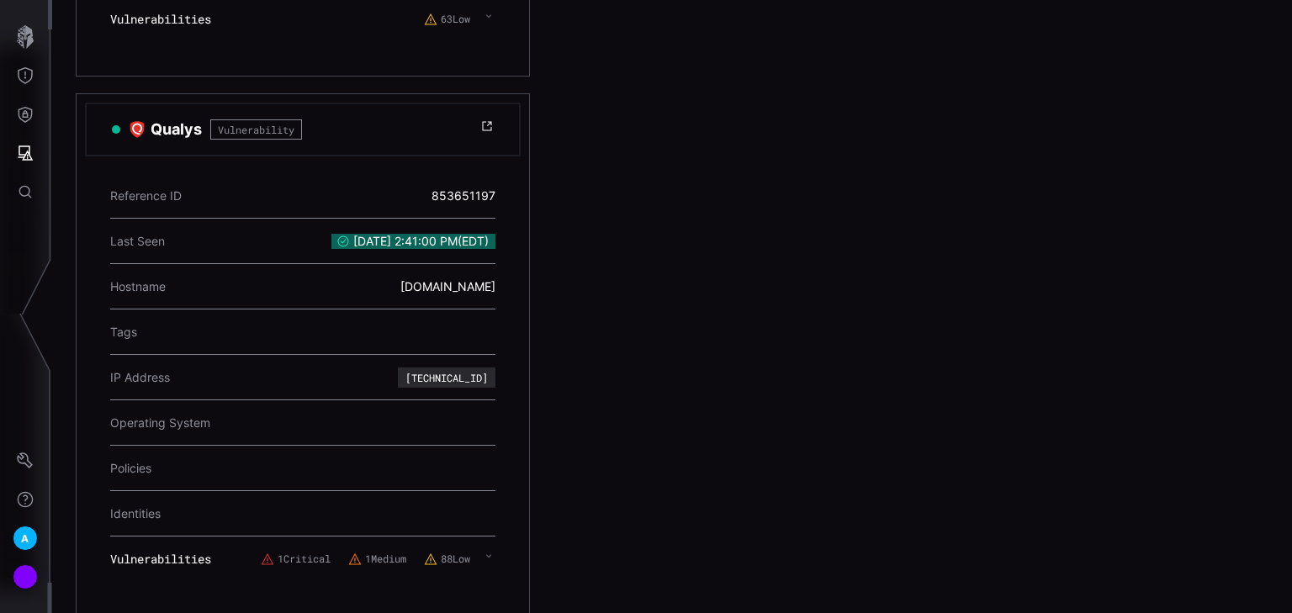
scroll to position [3205, 0]
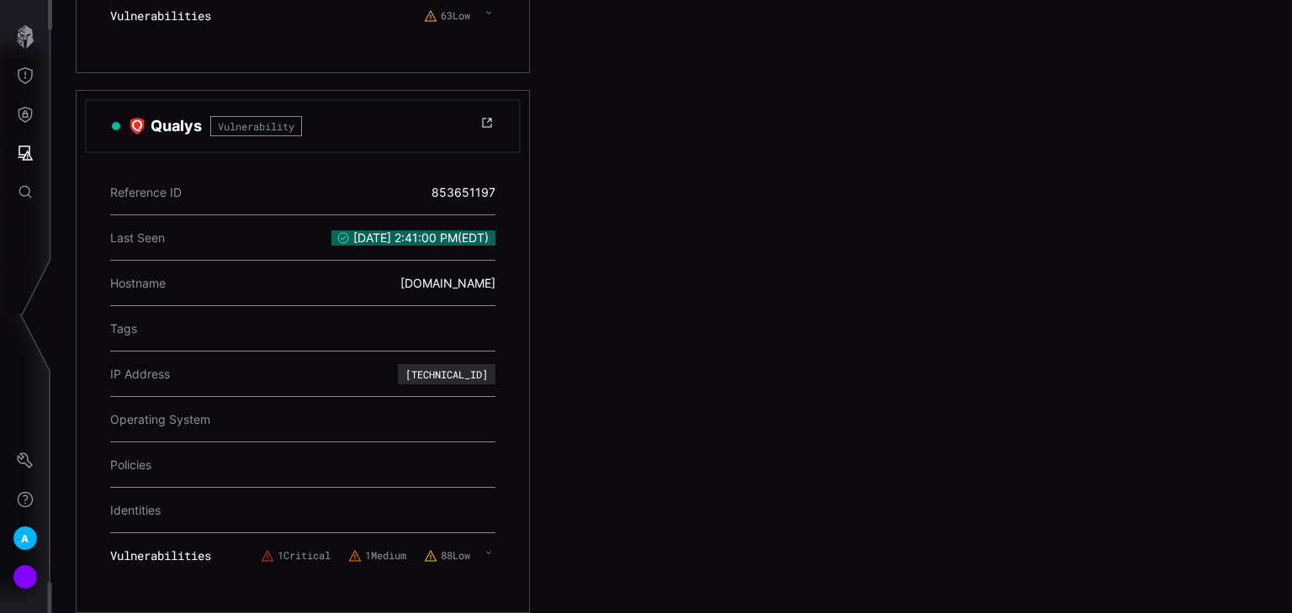
drag, startPoint x: 177, startPoint y: 320, endPoint x: 325, endPoint y: 331, distance: 148.5
click at [325, 331] on div "Tags" at bounding box center [302, 328] width 385 height 45
drag, startPoint x: 350, startPoint y: 273, endPoint x: 565, endPoint y: 276, distance: 215.4
click at [380, 318] on div at bounding box center [395, 328] width 202 height 21
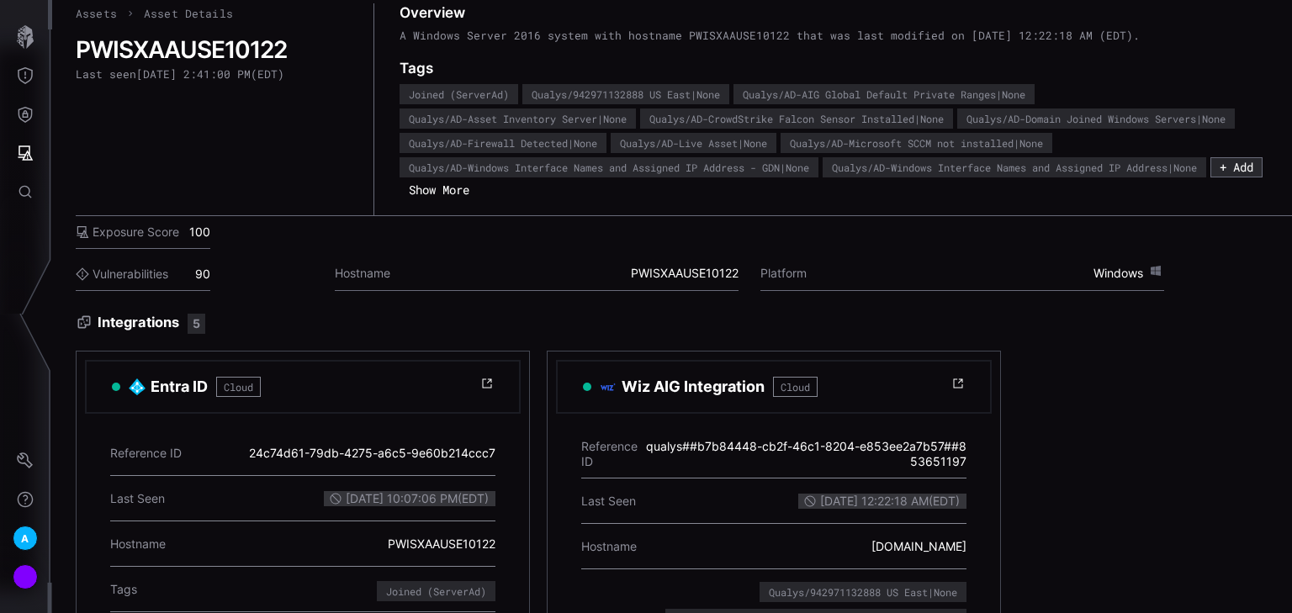
scroll to position [0, 0]
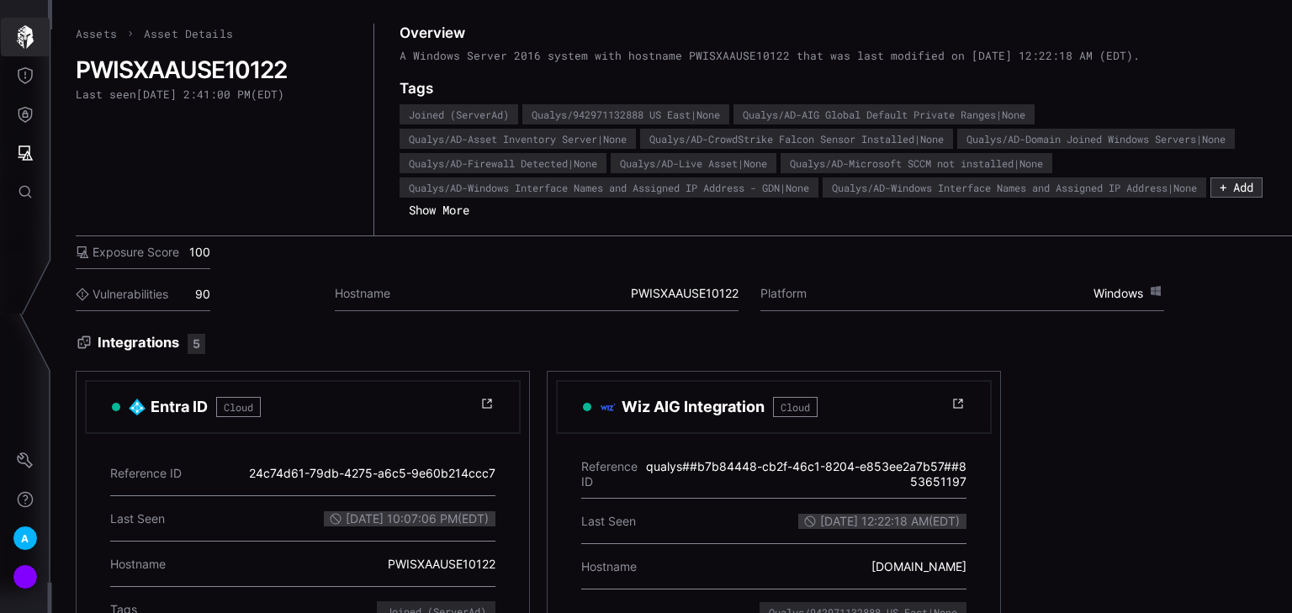
click at [21, 47] on icon "button" at bounding box center [25, 37] width 24 height 24
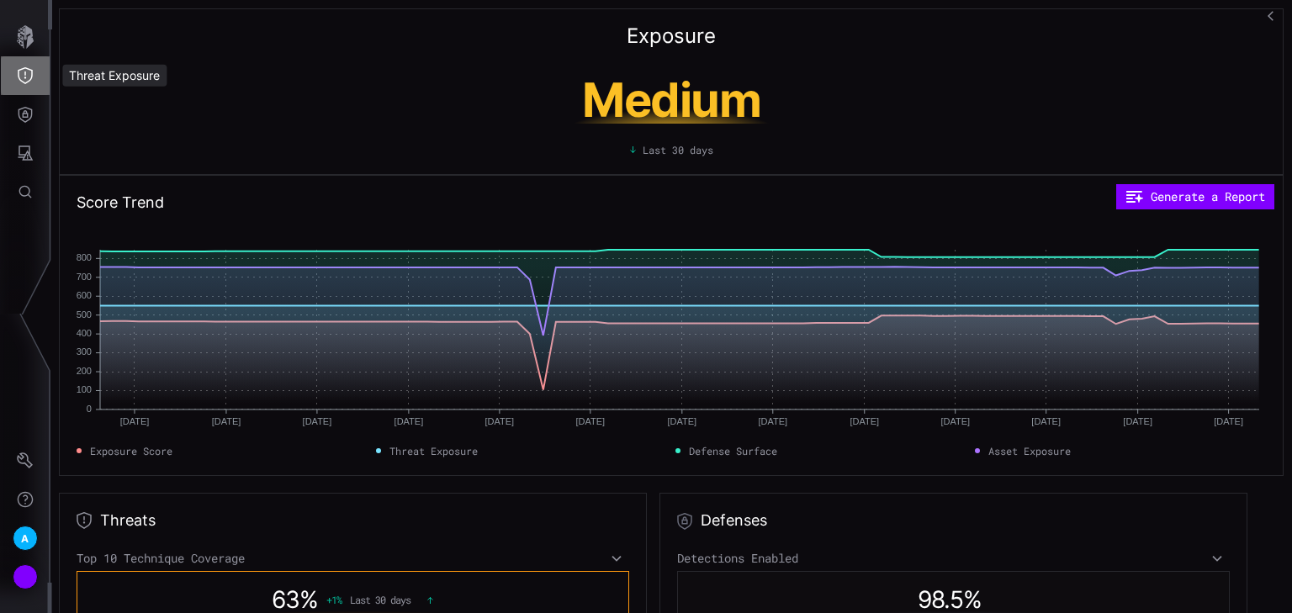
click at [19, 75] on icon "Threat Exposure" at bounding box center [25, 75] width 15 height 17
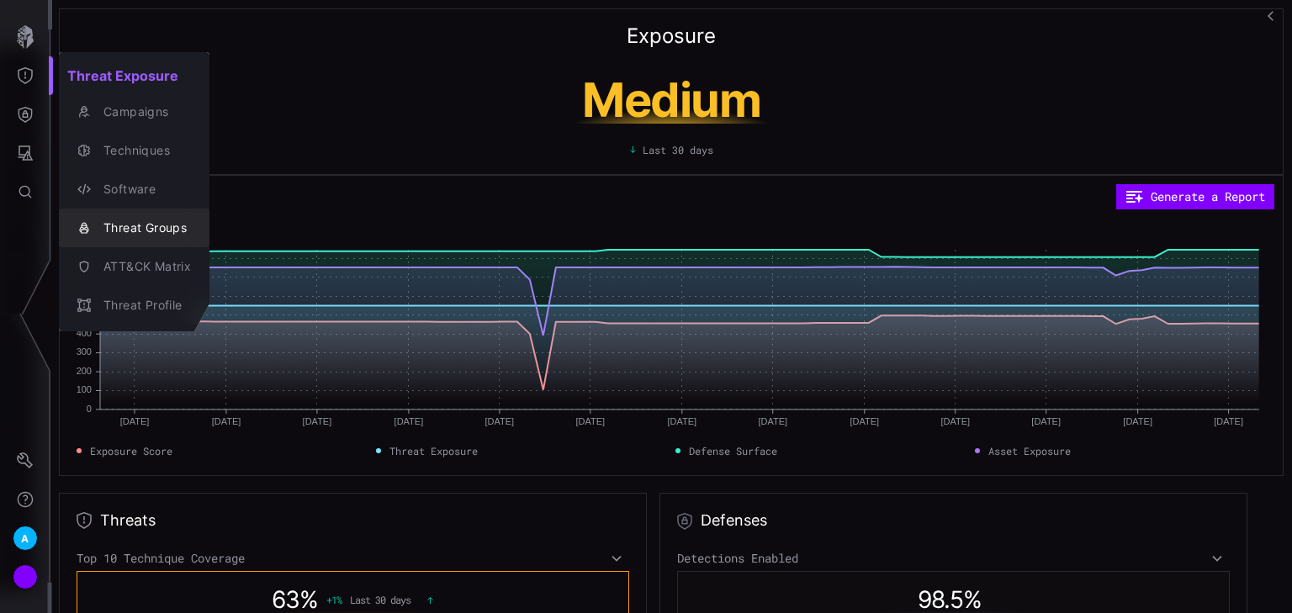
click at [151, 231] on div "Threat Groups" at bounding box center [143, 228] width 96 height 21
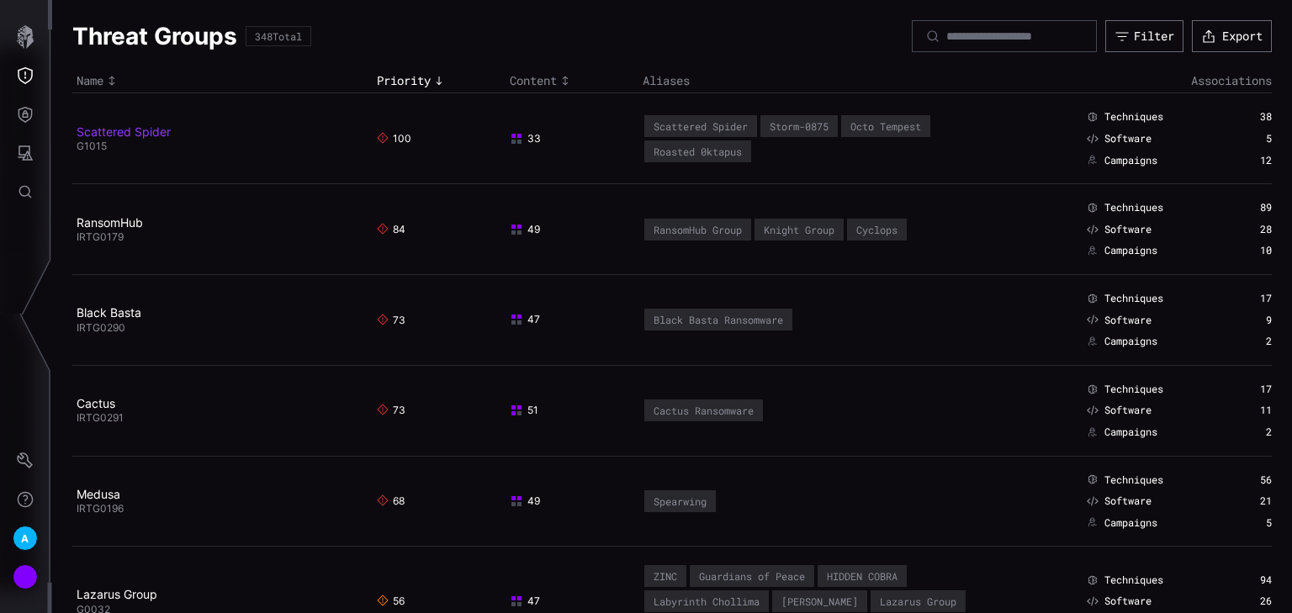
click at [153, 134] on link "Scattered Spider" at bounding box center [124, 132] width 94 height 14
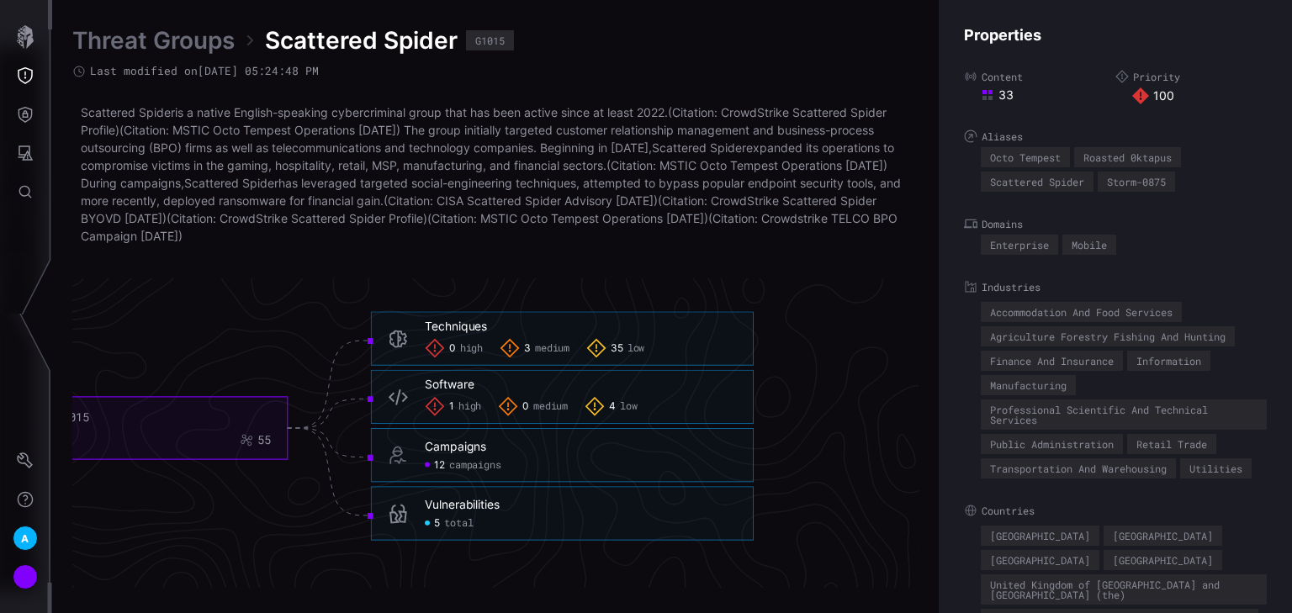
scroll to position [3636, 963]
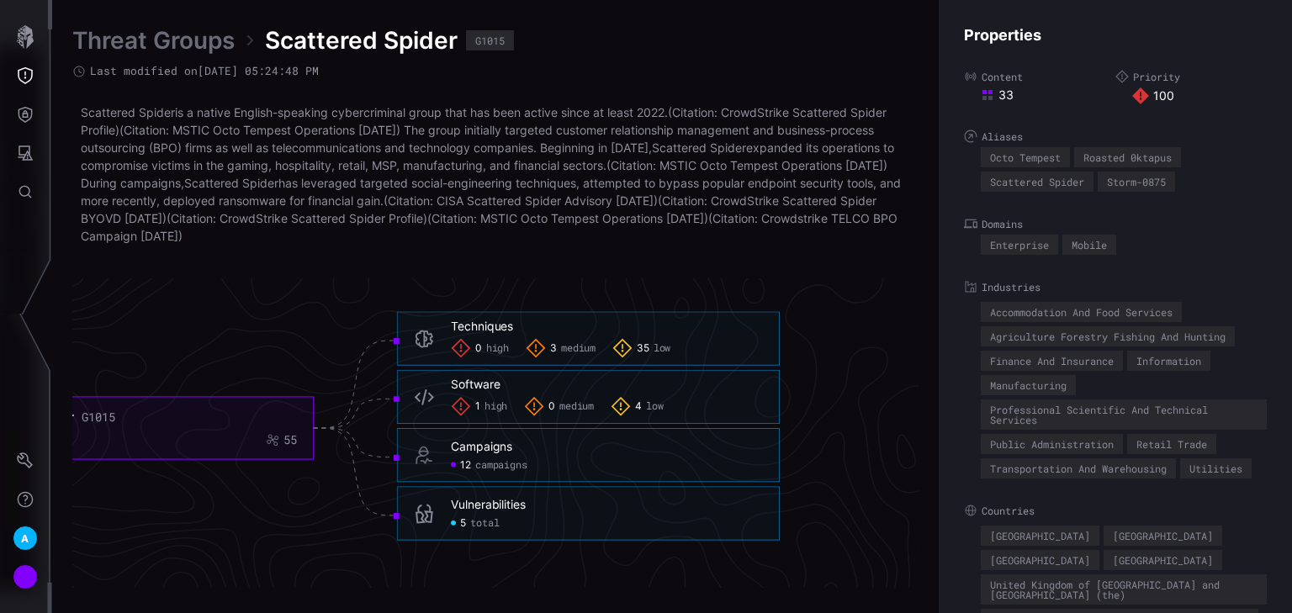
click at [473, 524] on span "total" at bounding box center [484, 523] width 29 height 13
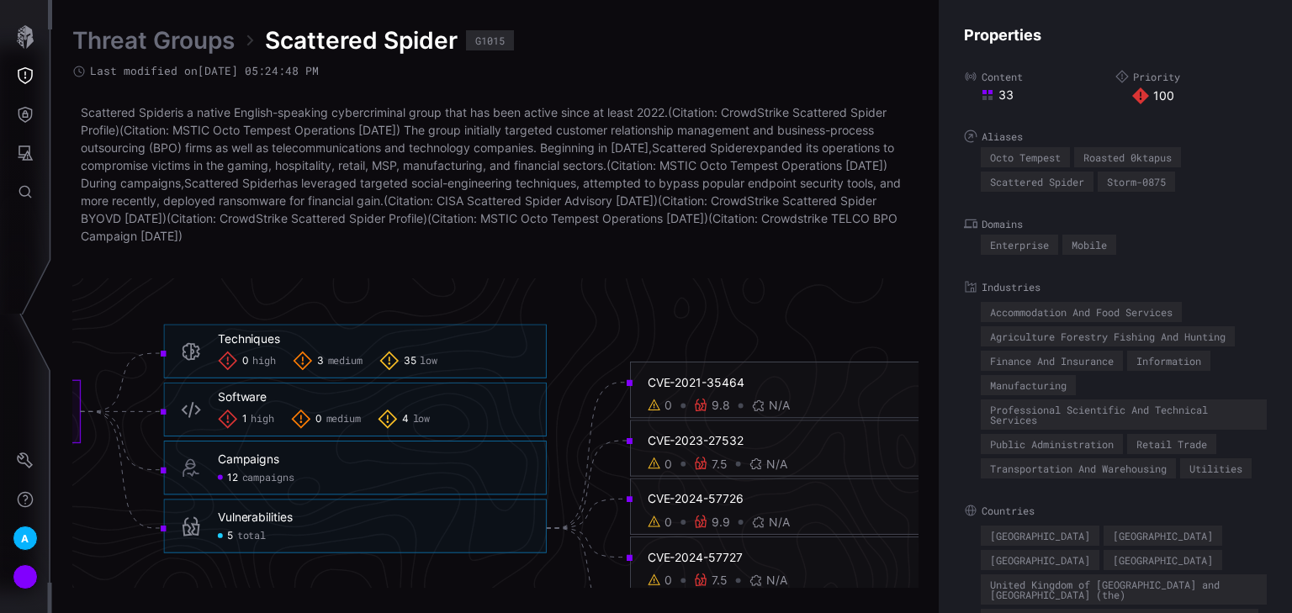
scroll to position [3569, 963]
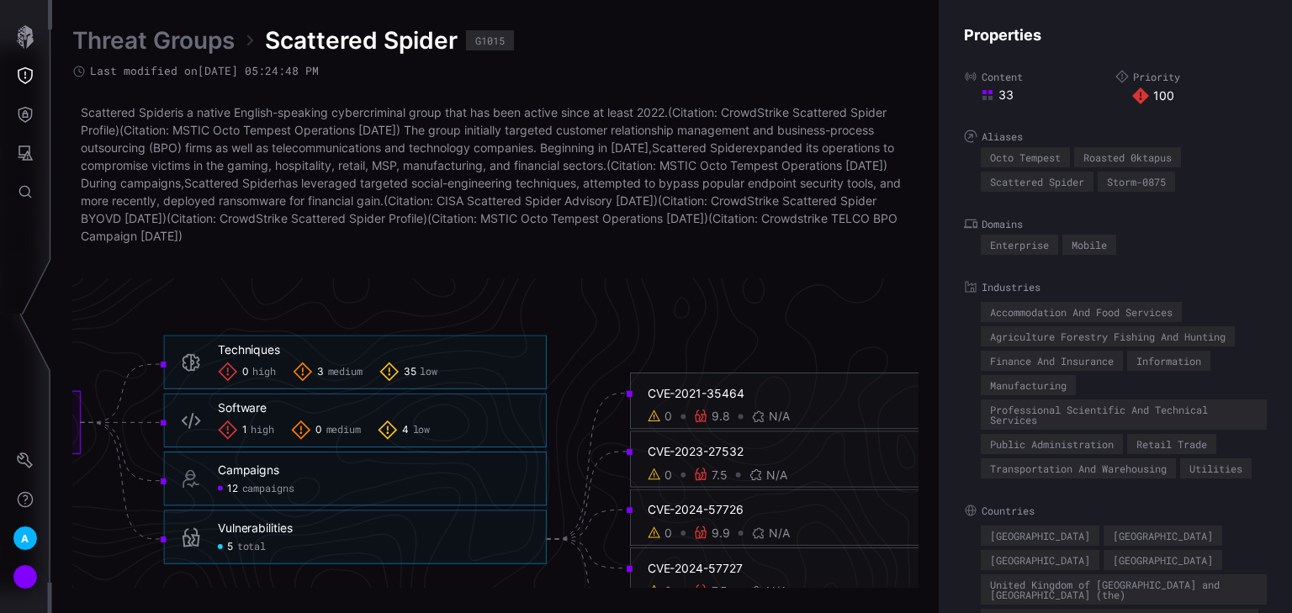
click at [340, 378] on span "medium" at bounding box center [345, 372] width 35 height 13
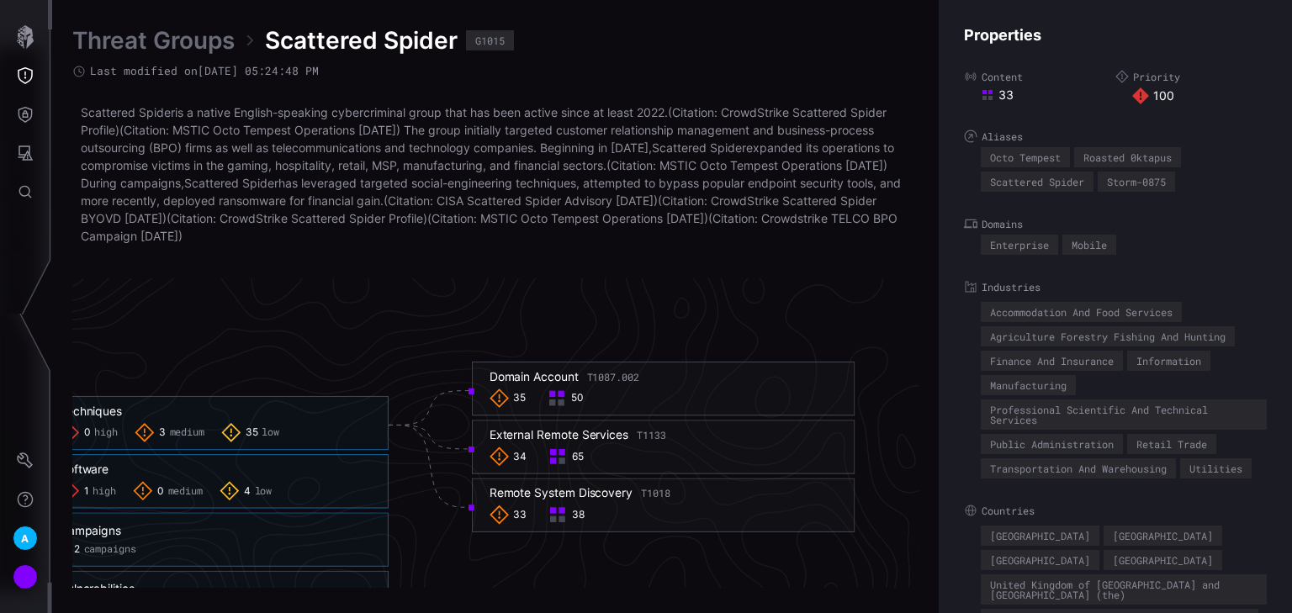
scroll to position [3569, 1122]
click at [623, 377] on span "T1087.002" at bounding box center [612, 376] width 52 height 13
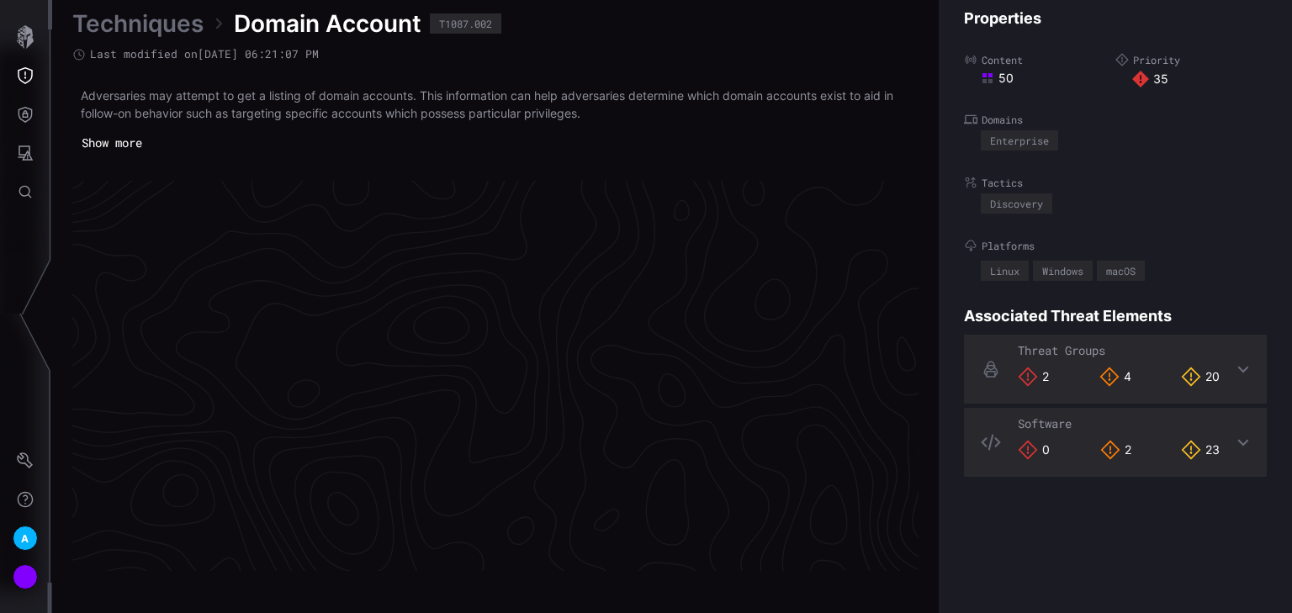
scroll to position [3596, 844]
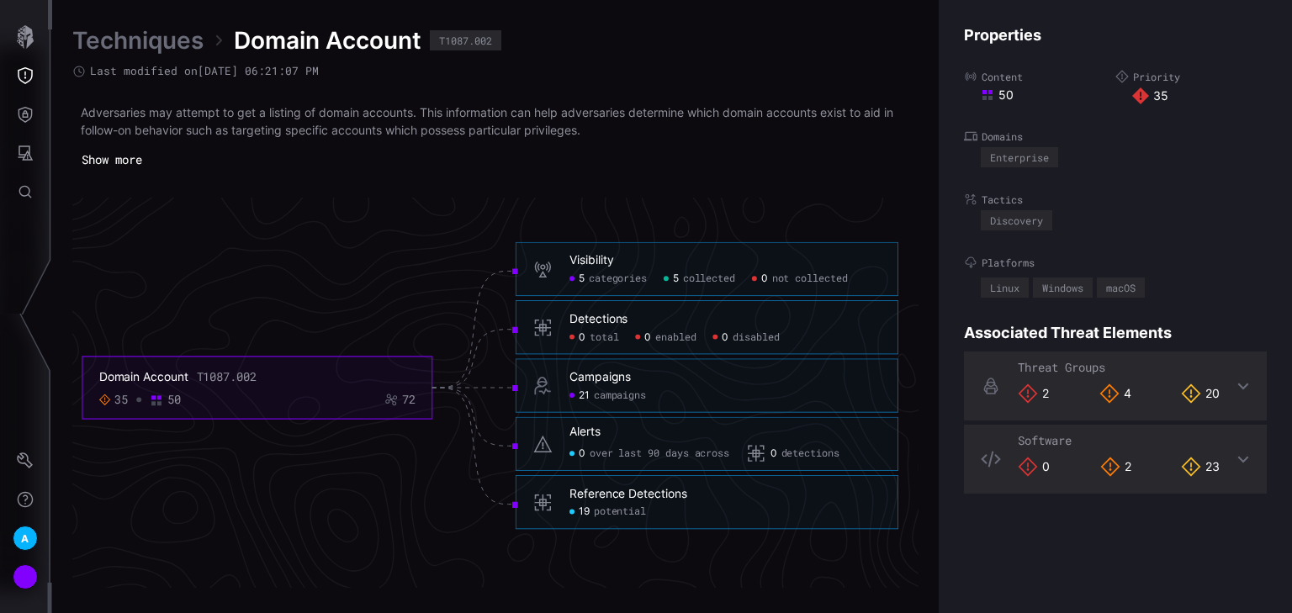
drag, startPoint x: 567, startPoint y: 588, endPoint x: 582, endPoint y: 586, distance: 15.4
click at [579, 588] on div "Techniques Domain Account T1087.002 Last modified on 04/15/25 06:21:07 PM Adver…" at bounding box center [672, 306] width 1240 height 613
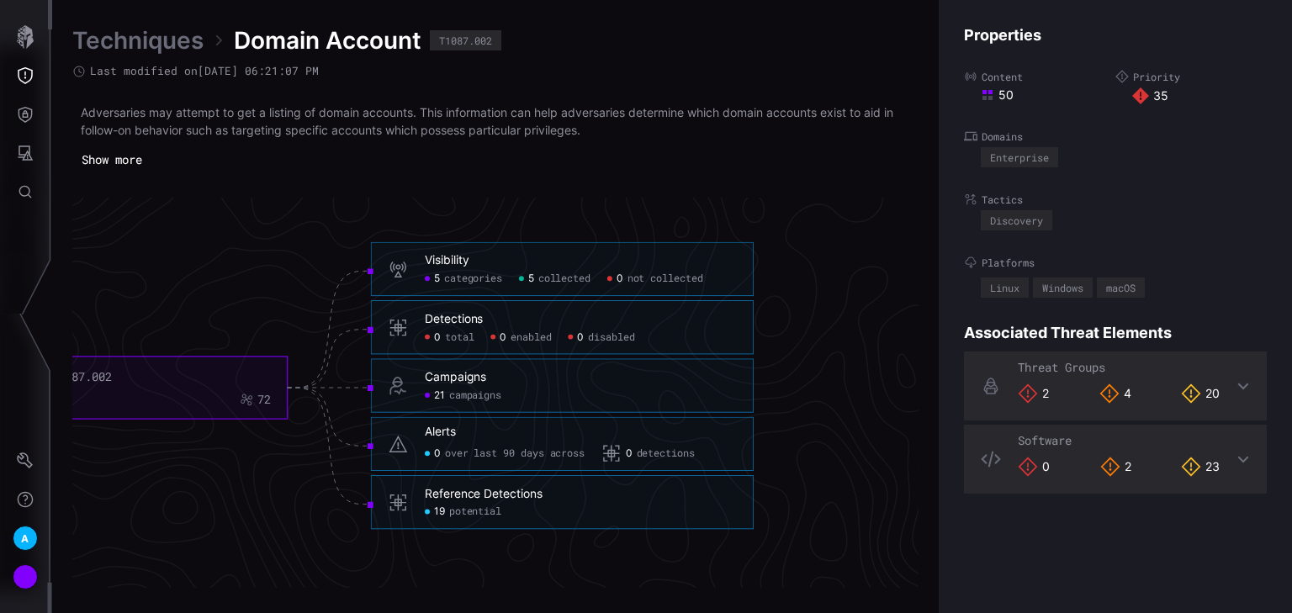
scroll to position [3596, 990]
click at [471, 512] on span "potential" at bounding box center [474, 512] width 52 height 13
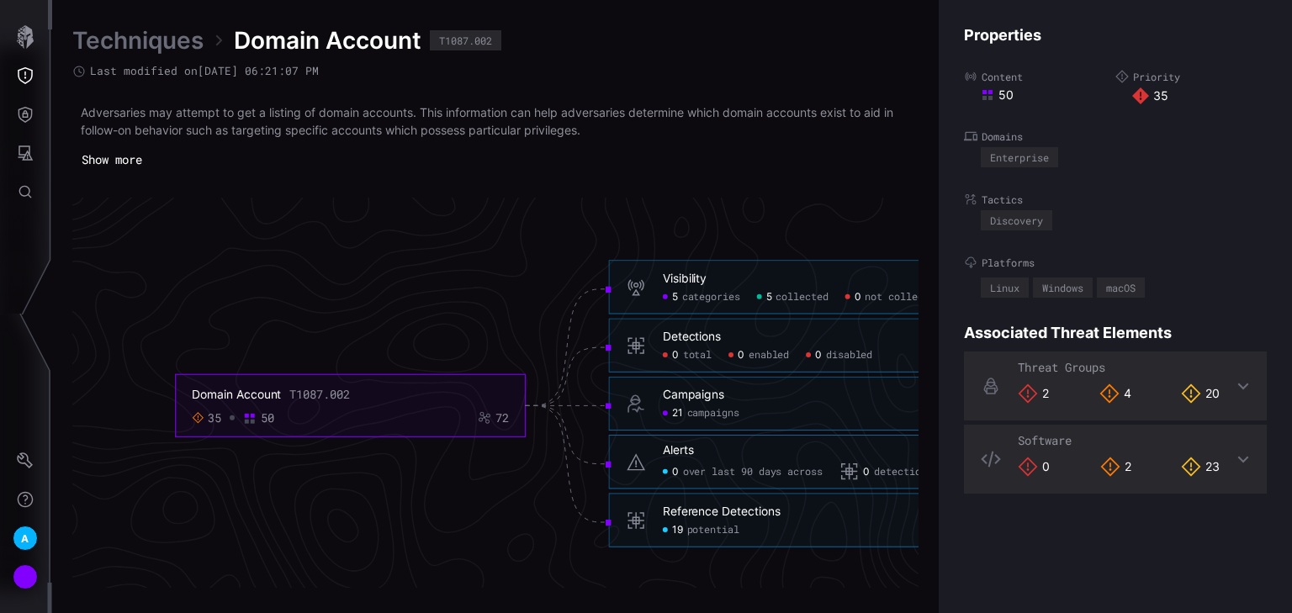
scroll to position [3461, 512]
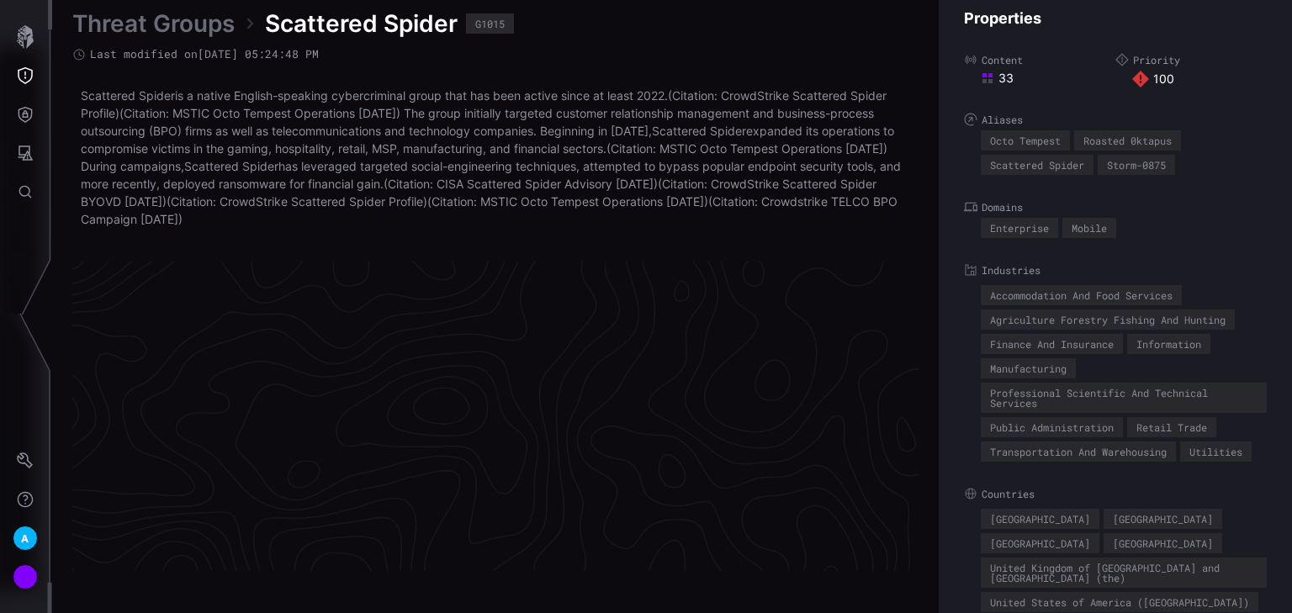
scroll to position [3636, 844]
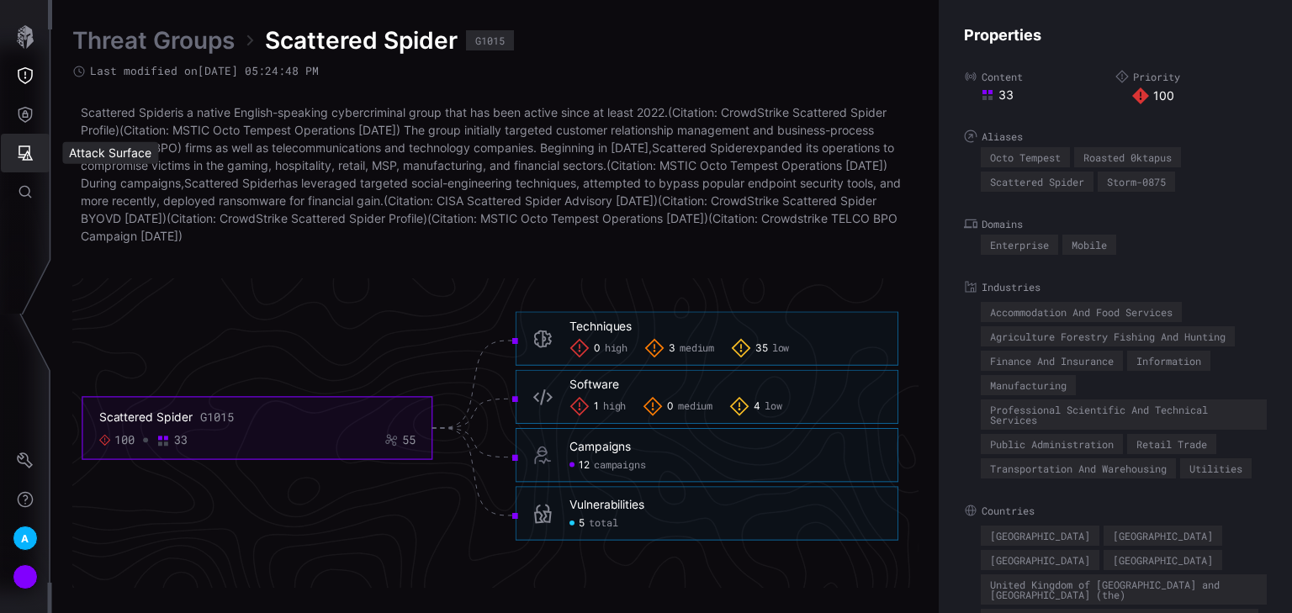
click at [25, 151] on icon "Attack Surface" at bounding box center [25, 153] width 17 height 17
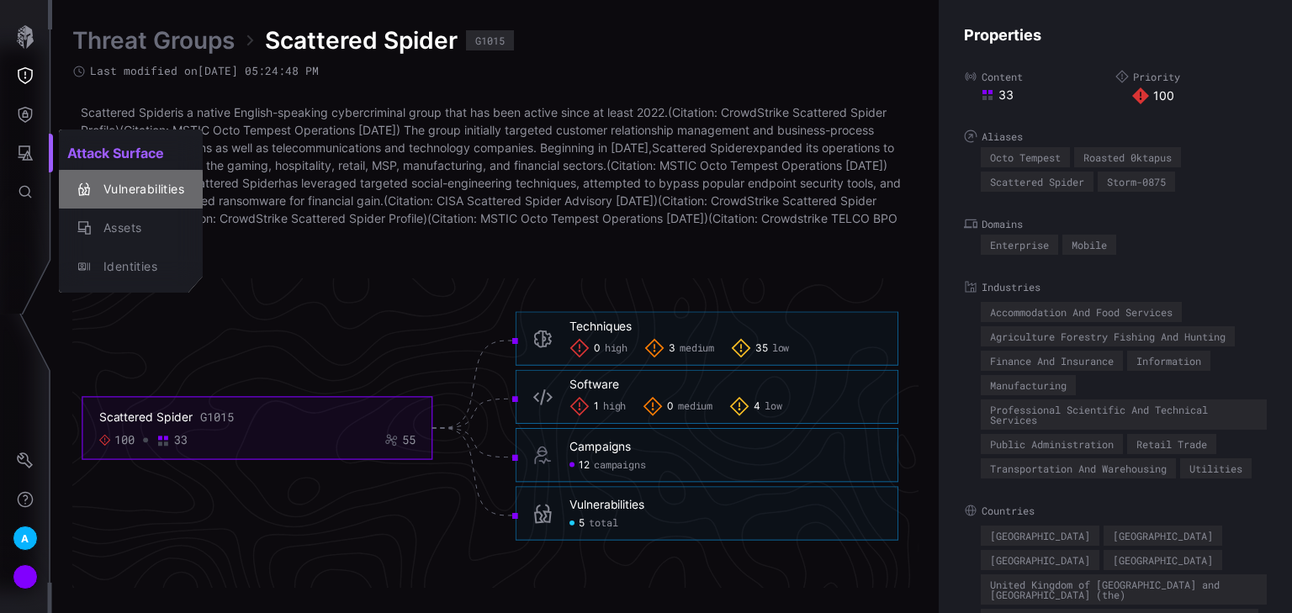
click at [119, 189] on div "Vulnerabilities" at bounding box center [139, 189] width 89 height 21
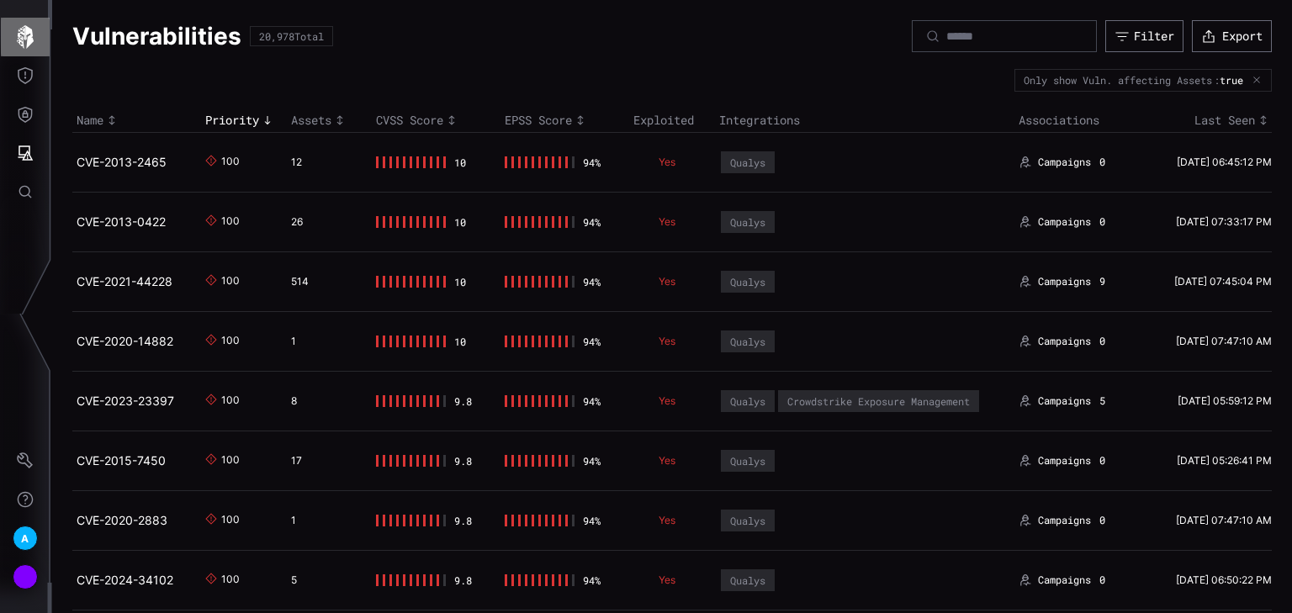
click at [25, 39] on icon "button" at bounding box center [25, 37] width 17 height 24
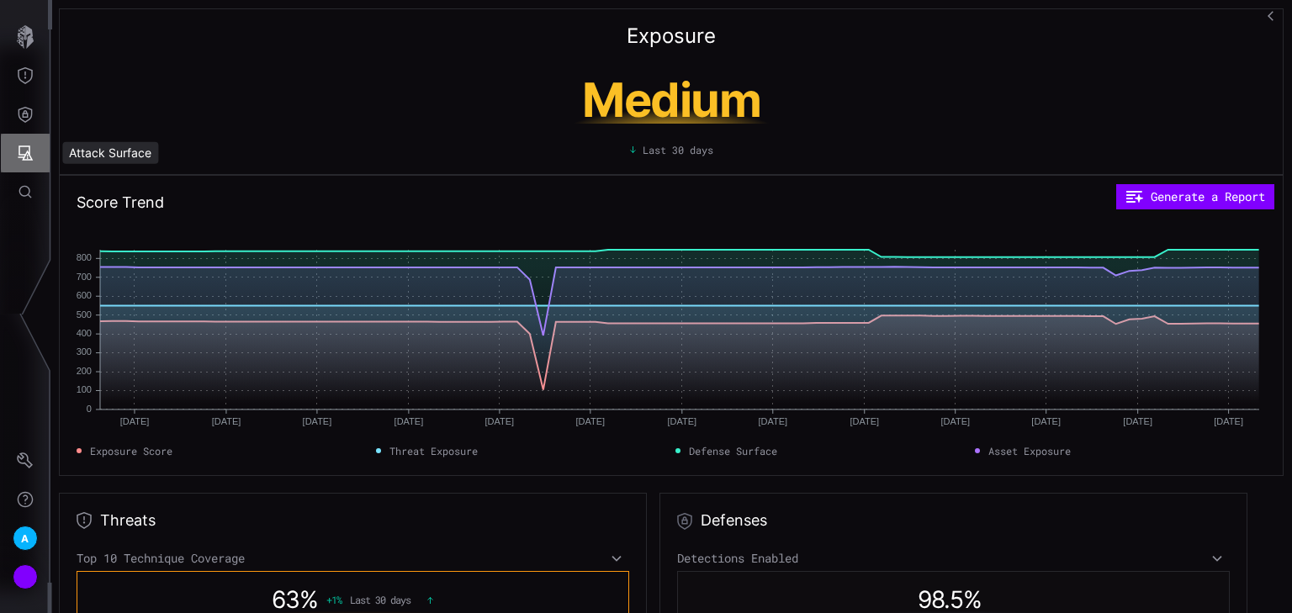
click at [16, 150] on button "Attack Surface" at bounding box center [25, 153] width 49 height 39
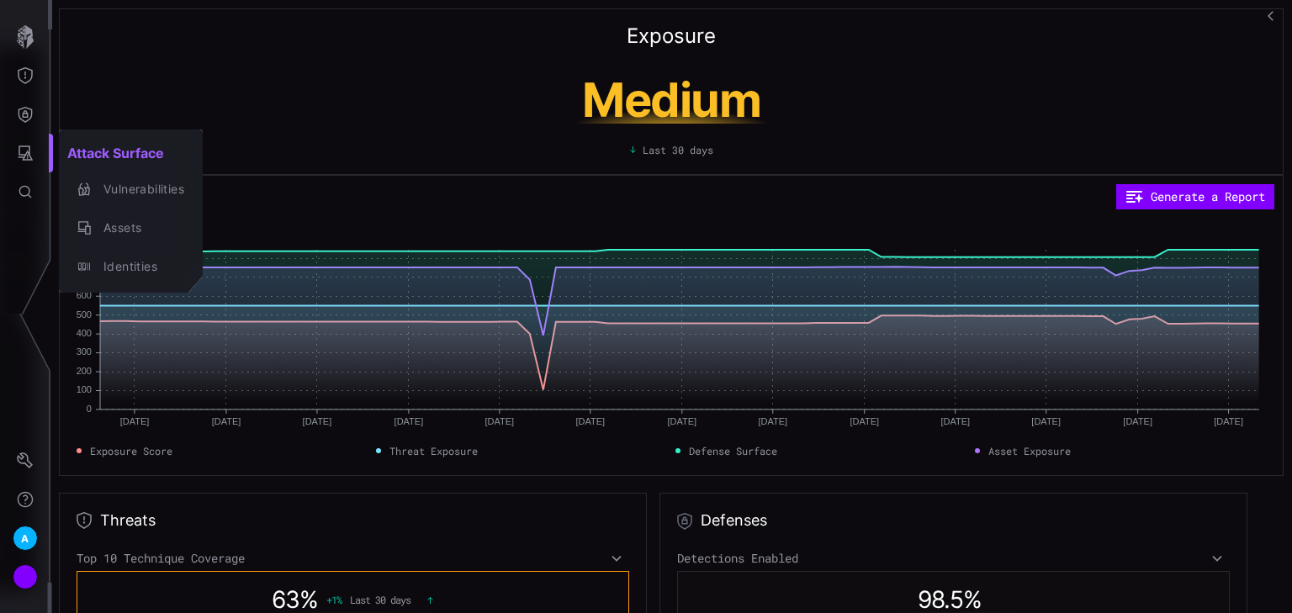
click at [10, 101] on div at bounding box center [646, 306] width 1292 height 613
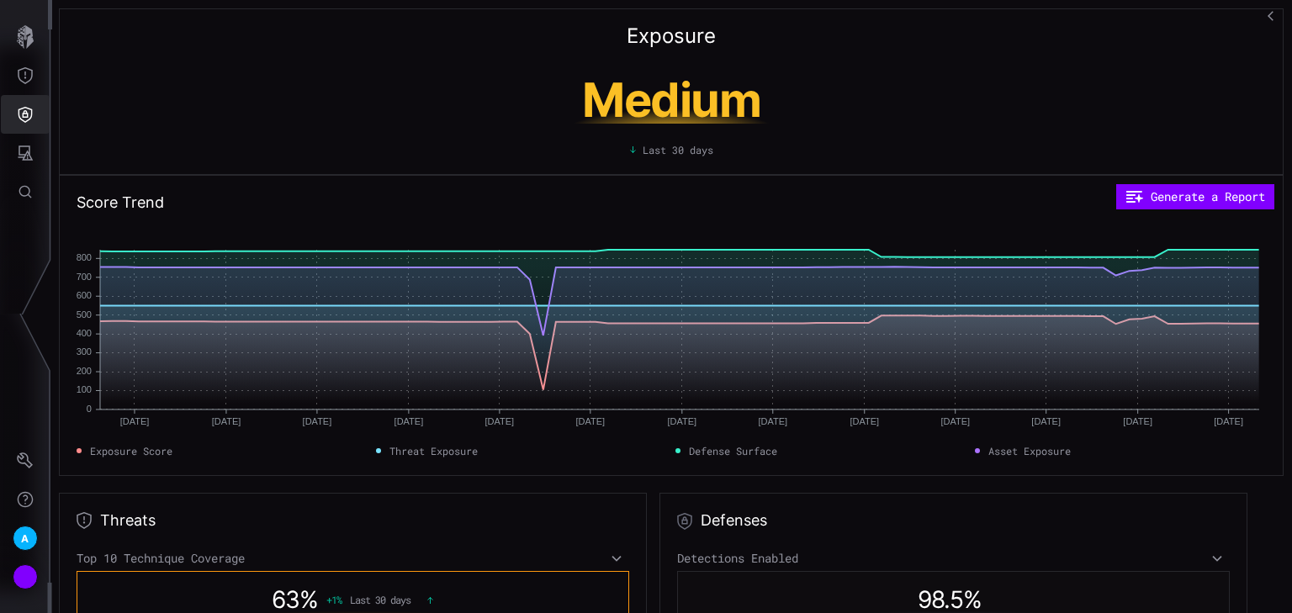
click at [34, 121] on button "Defense Surface" at bounding box center [25, 114] width 49 height 39
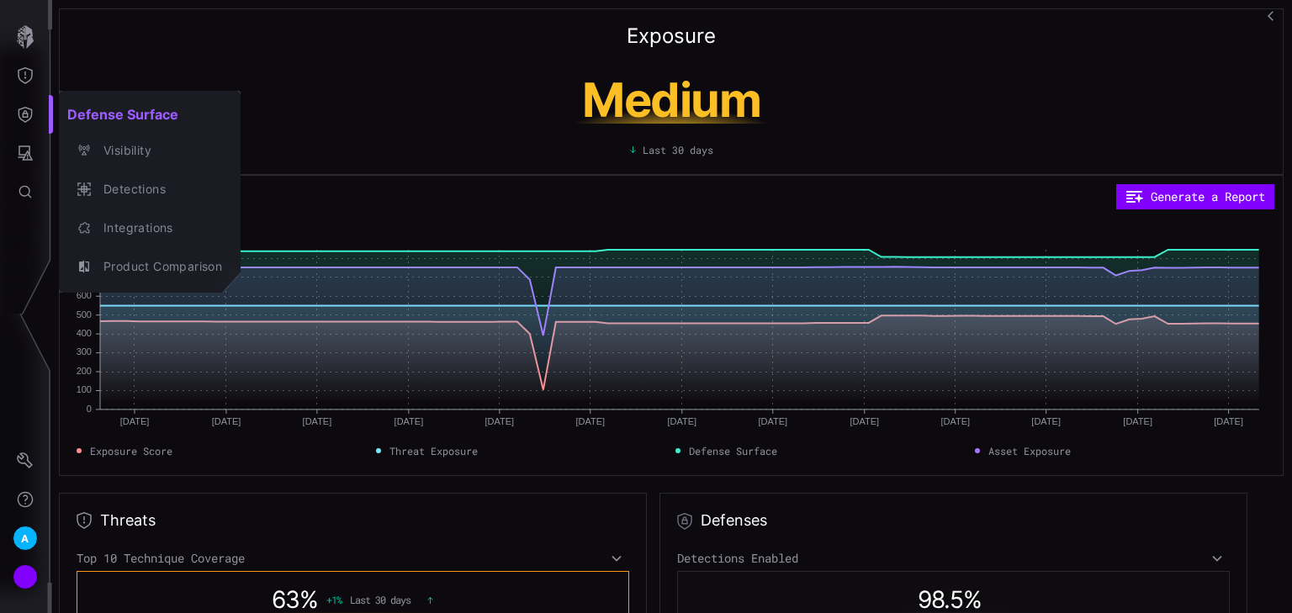
click at [350, 102] on div at bounding box center [646, 306] width 1292 height 613
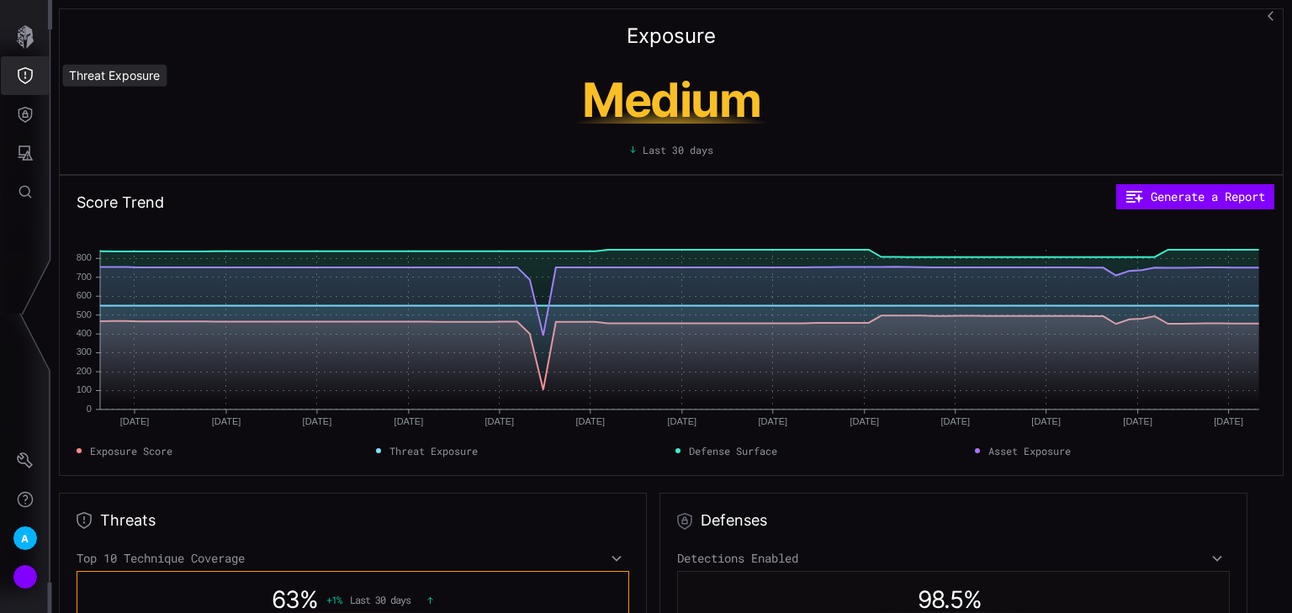
click at [34, 75] on button "Threat Exposure" at bounding box center [25, 75] width 49 height 39
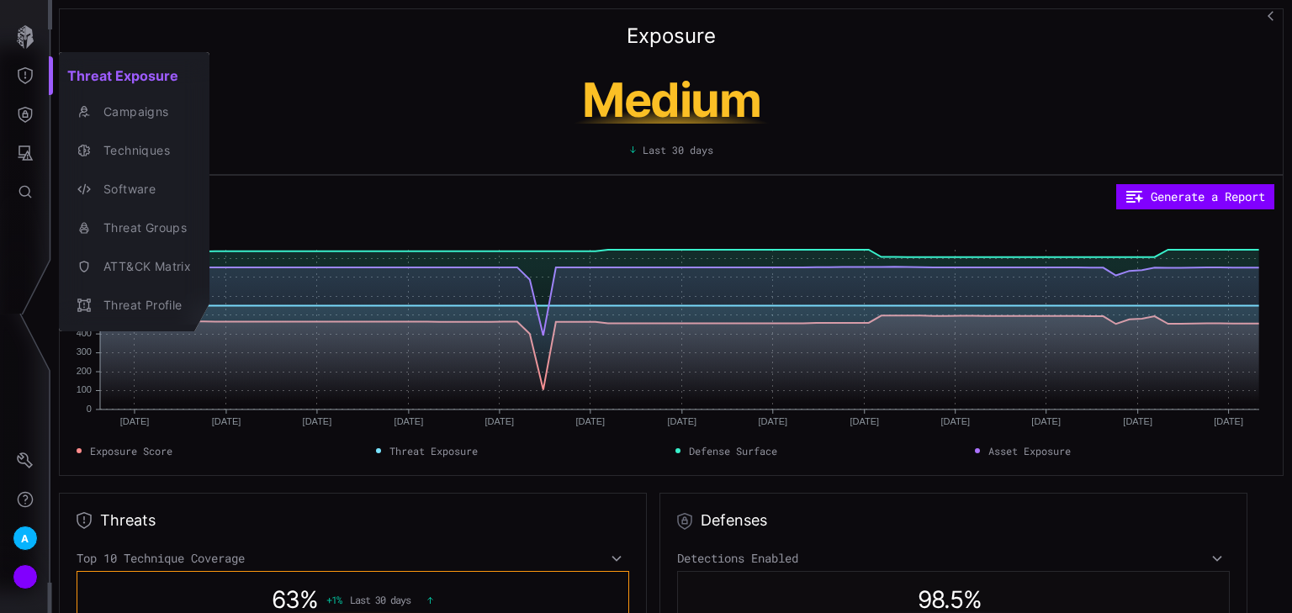
click at [32, 90] on div at bounding box center [646, 306] width 1292 height 613
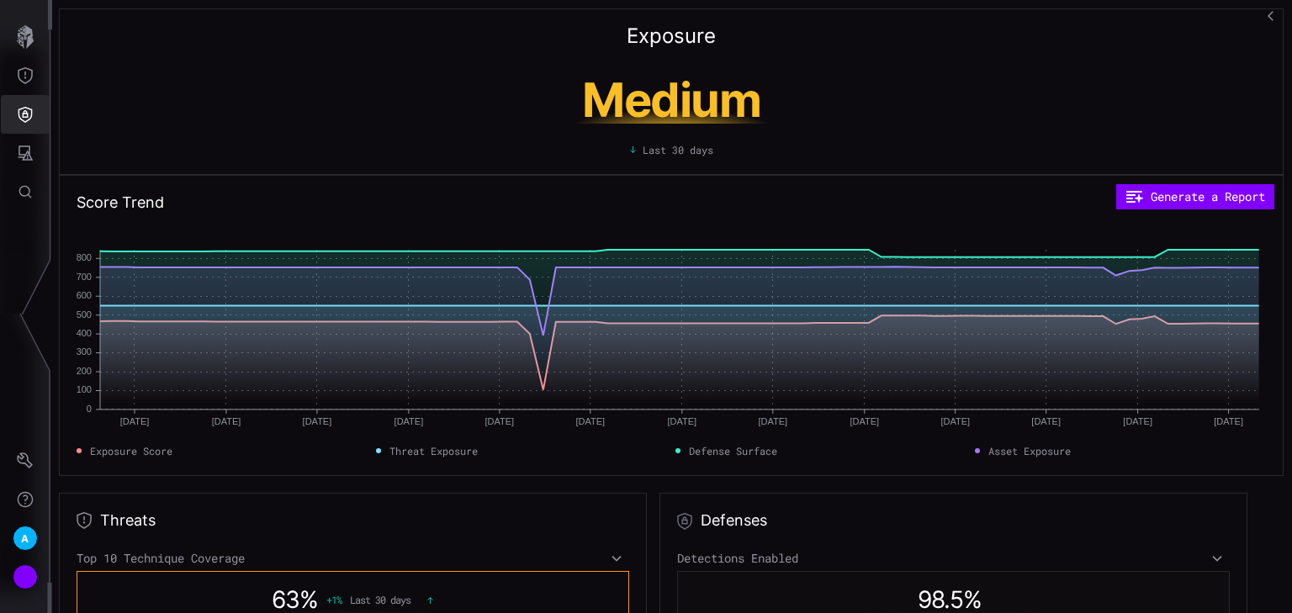
click at [33, 111] on icon "Defense Surface" at bounding box center [25, 114] width 17 height 17
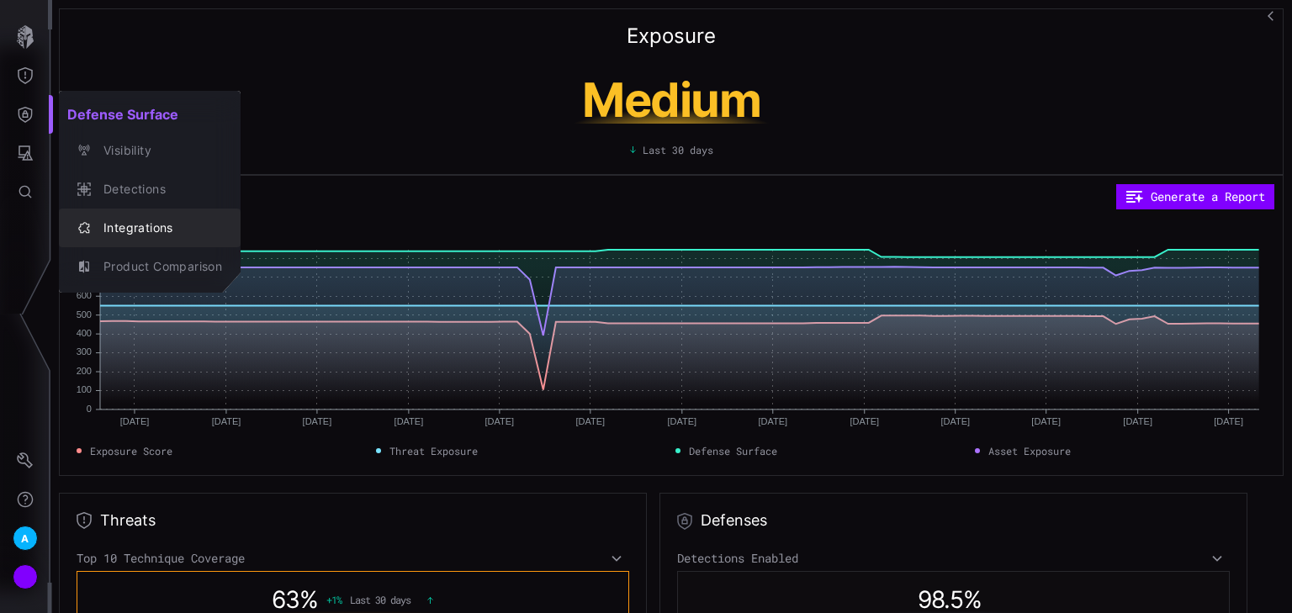
click at [141, 225] on div "Integrations" at bounding box center [158, 228] width 127 height 21
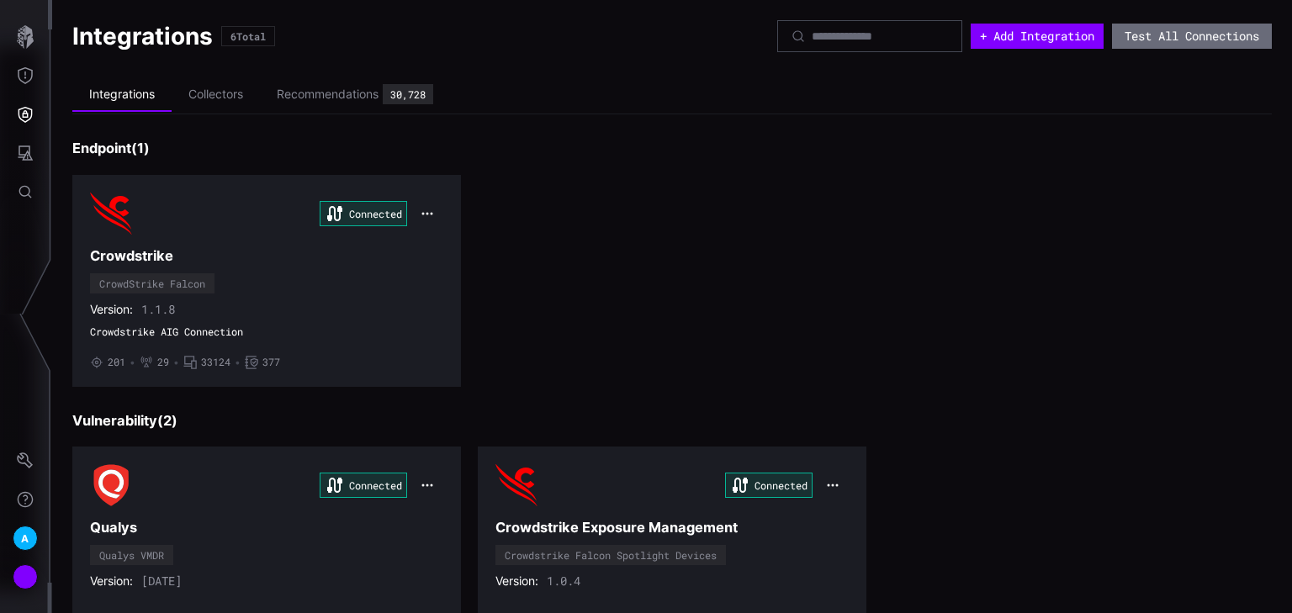
drag, startPoint x: 333, startPoint y: 93, endPoint x: 956, endPoint y: 91, distance: 622.6
click at [335, 92] on div "Recommendations" at bounding box center [328, 94] width 102 height 15
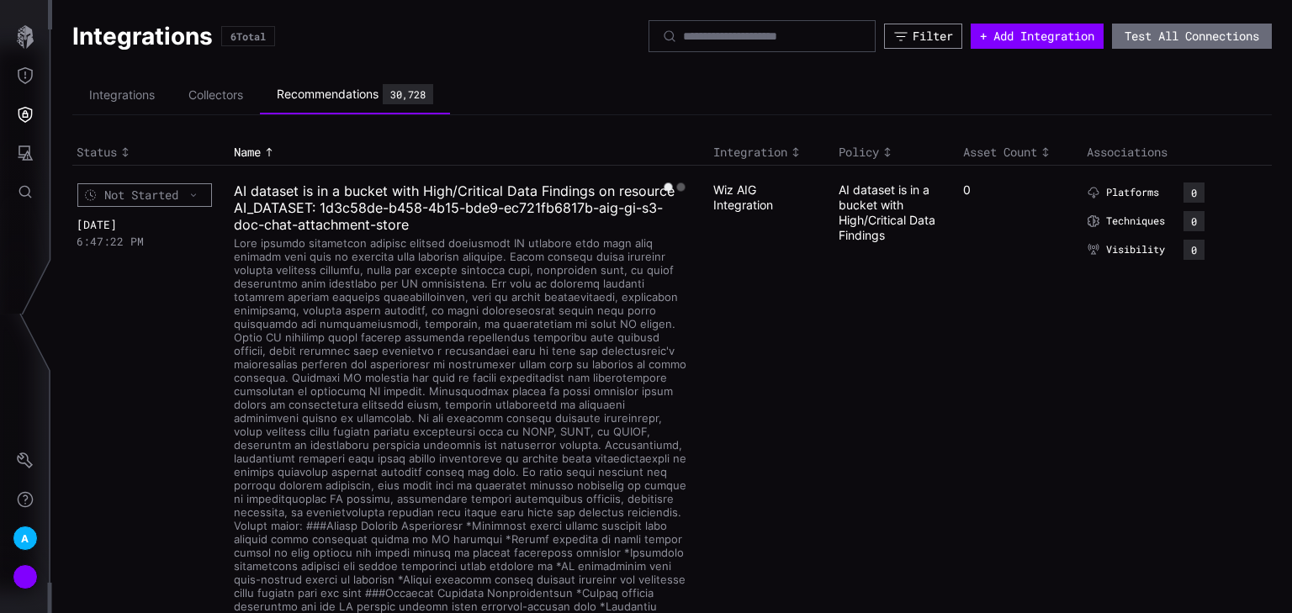
click at [913, 30] on div "Filter" at bounding box center [933, 36] width 40 height 15
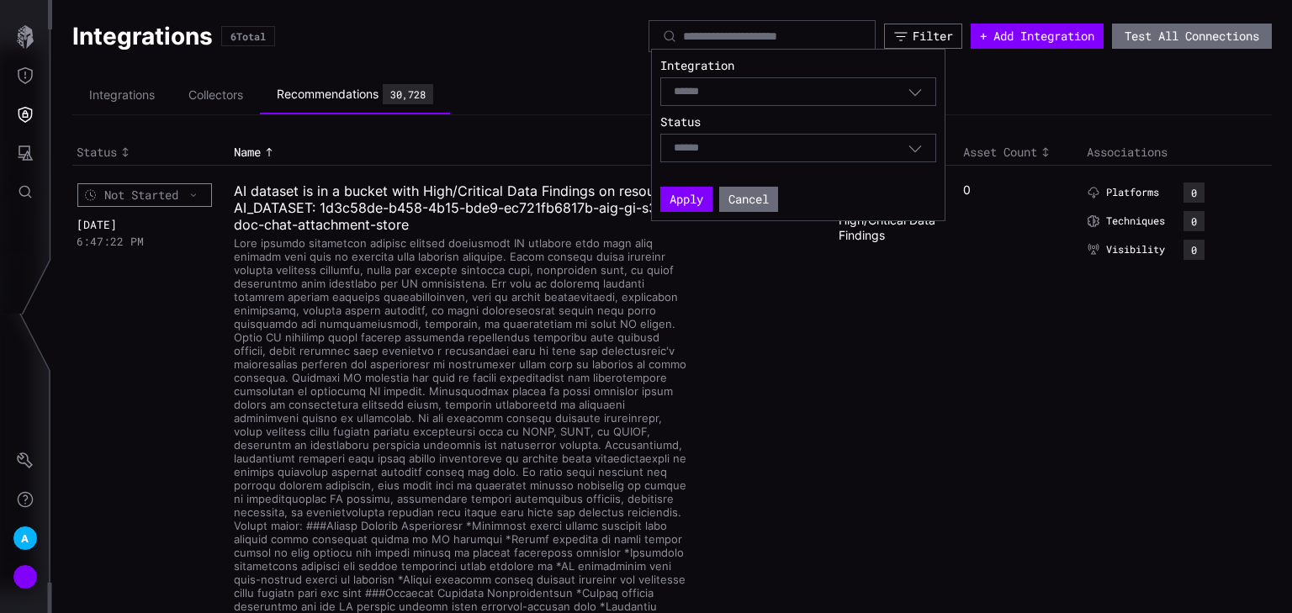
click at [837, 92] on div "Select" at bounding box center [791, 91] width 234 height 15
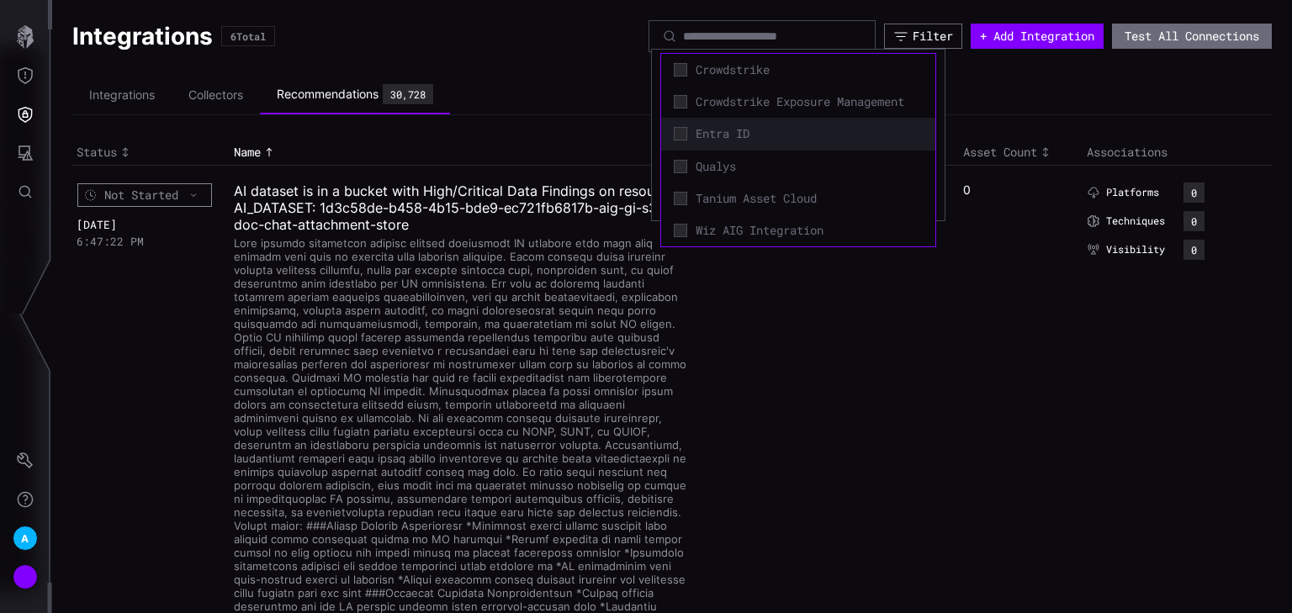
click at [717, 126] on span "Entra ID" at bounding box center [809, 133] width 227 height 15
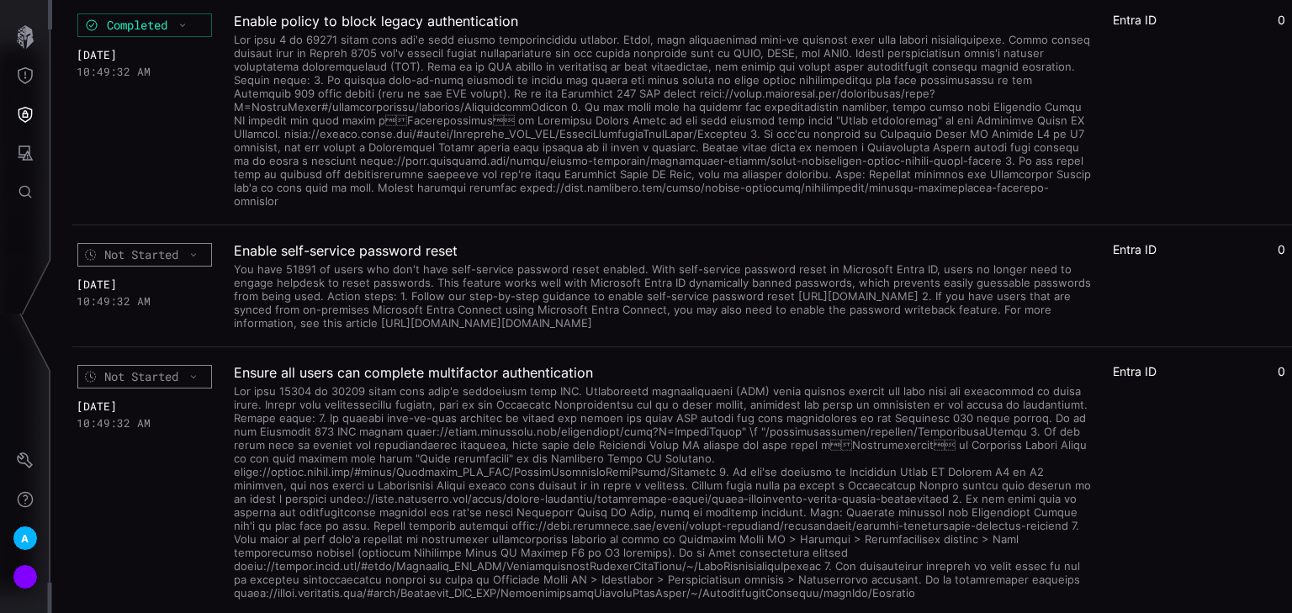
scroll to position [808, 0]
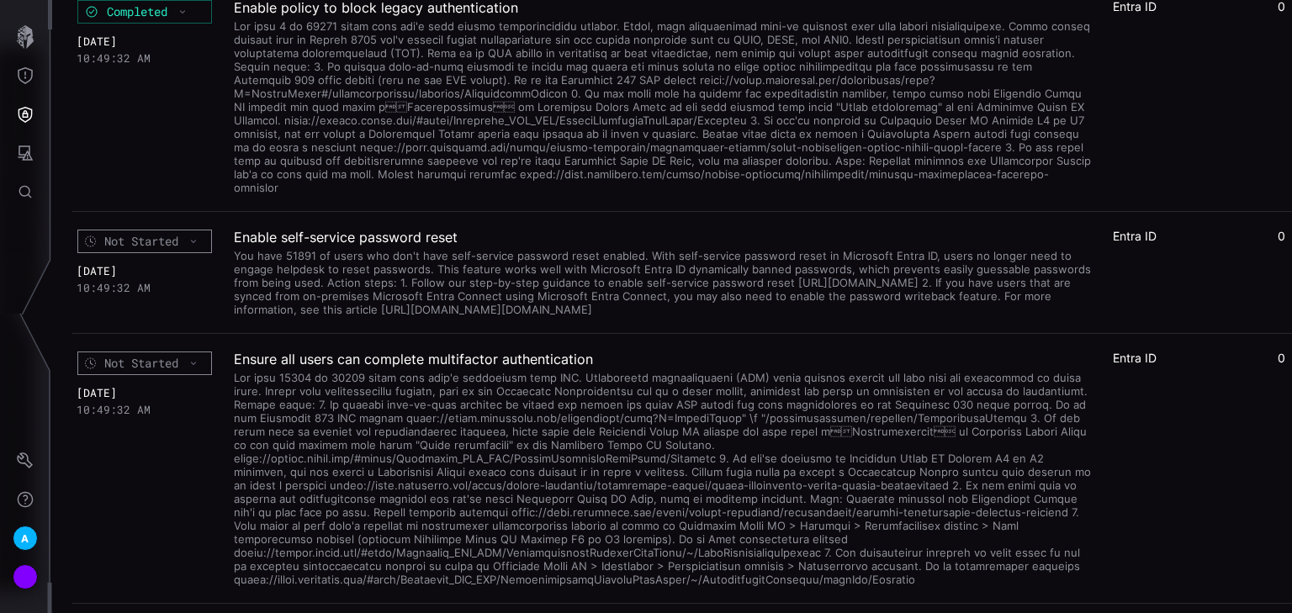
click at [294, 421] on div at bounding box center [663, 477] width 858 height 219
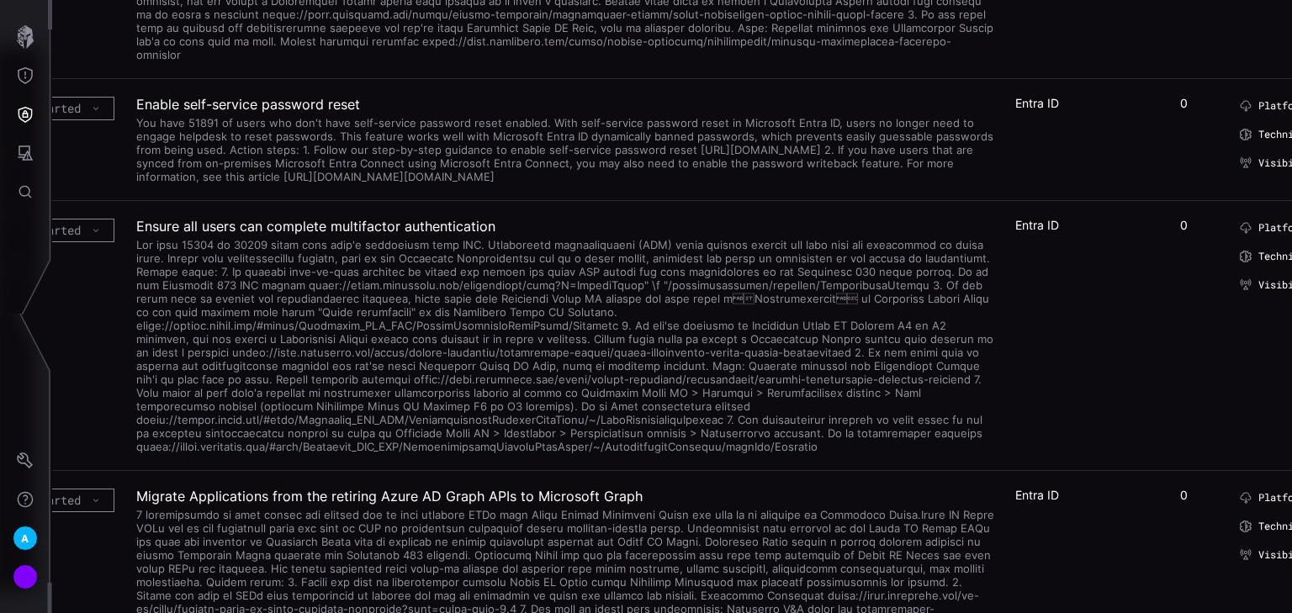
scroll to position [942, 98]
click at [162, 282] on div at bounding box center [565, 342] width 858 height 219
drag, startPoint x: 226, startPoint y: 293, endPoint x: 331, endPoint y: 300, distance: 105.4
click at [323, 300] on div at bounding box center [565, 342] width 858 height 219
click at [343, 294] on div at bounding box center [565, 342] width 858 height 219
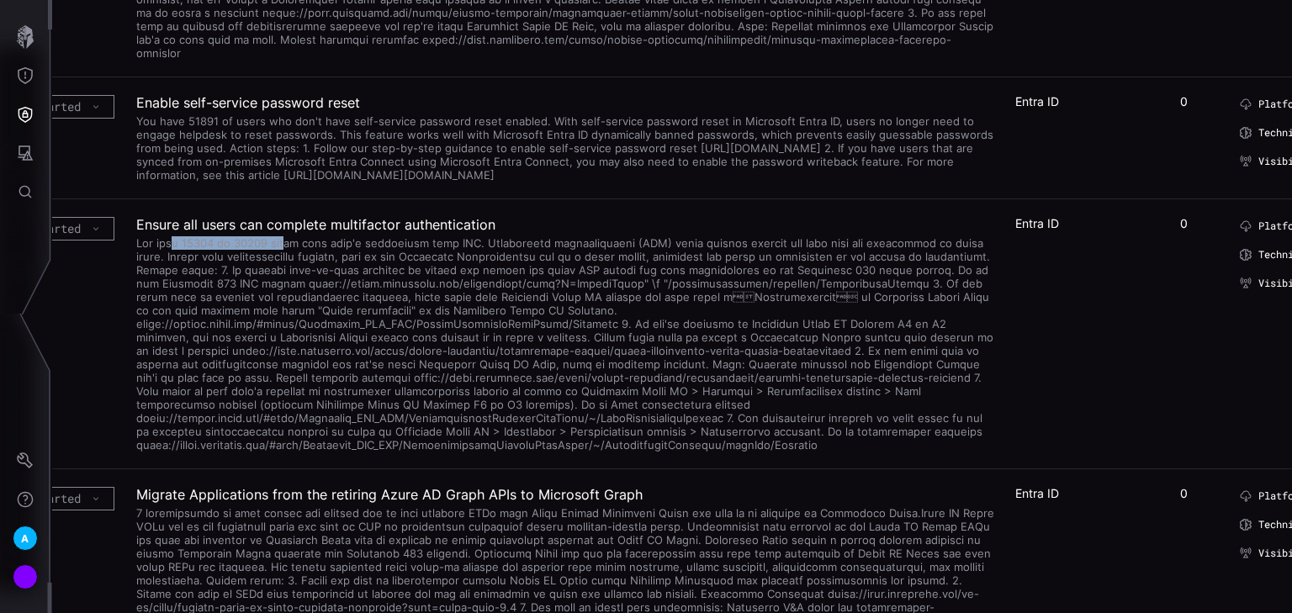
drag, startPoint x: 178, startPoint y: 283, endPoint x: 353, endPoint y: 289, distance: 175.1
click at [337, 284] on div at bounding box center [565, 342] width 858 height 219
click at [357, 289] on div at bounding box center [565, 342] width 858 height 219
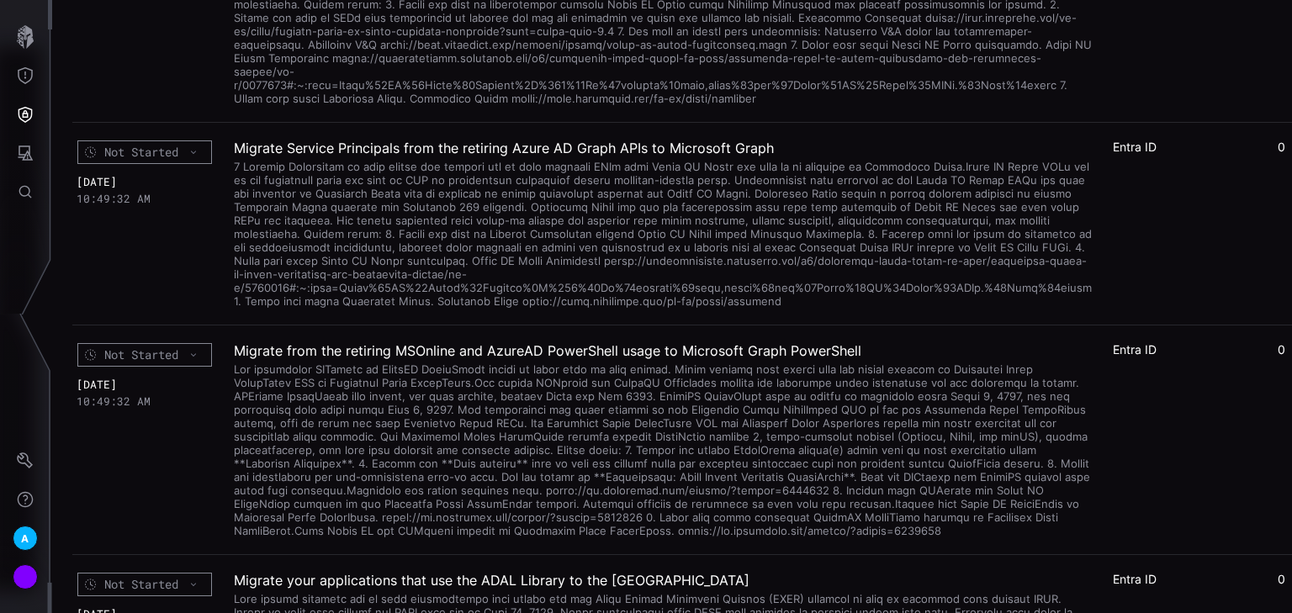
scroll to position [1548, 0]
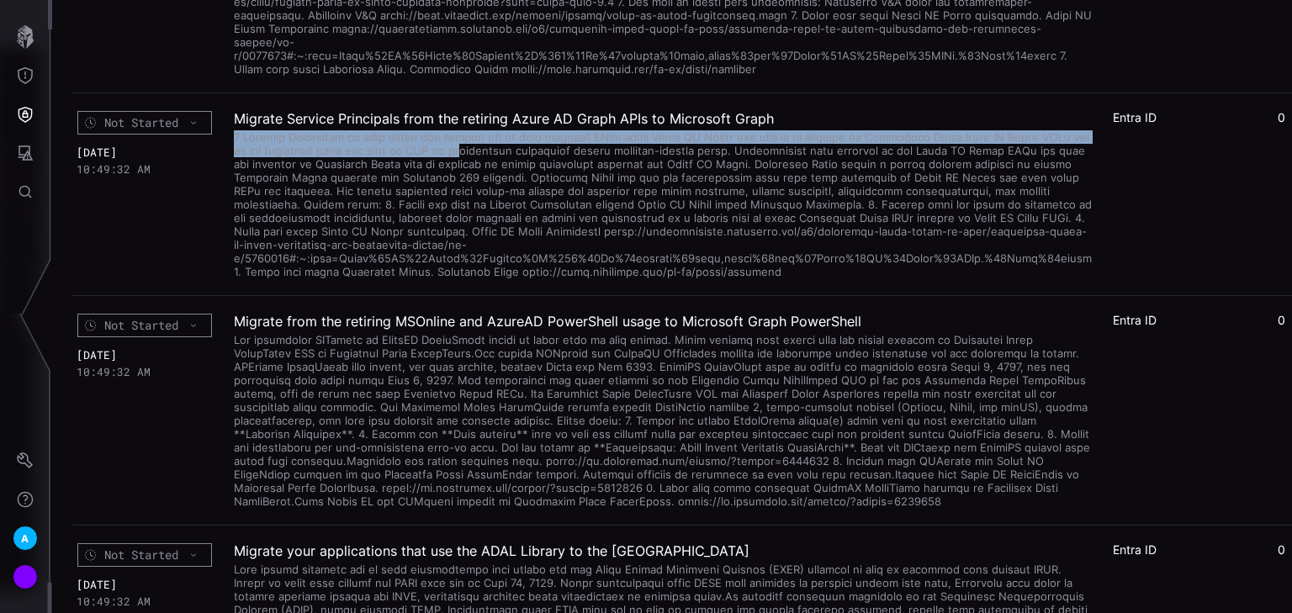
drag, startPoint x: 235, startPoint y: 162, endPoint x: 481, endPoint y: 172, distance: 246.7
click at [481, 172] on div at bounding box center [663, 202] width 858 height 151
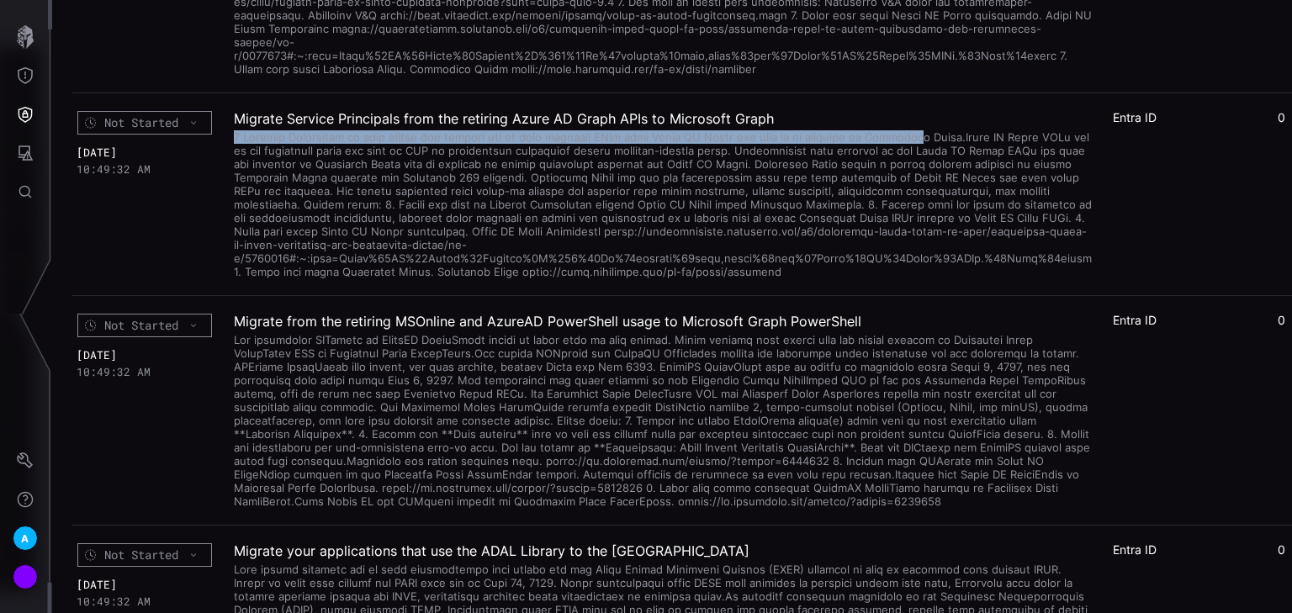
drag, startPoint x: 234, startPoint y: 162, endPoint x: 900, endPoint y: 166, distance: 666.4
click at [900, 166] on div at bounding box center [663, 202] width 858 height 151
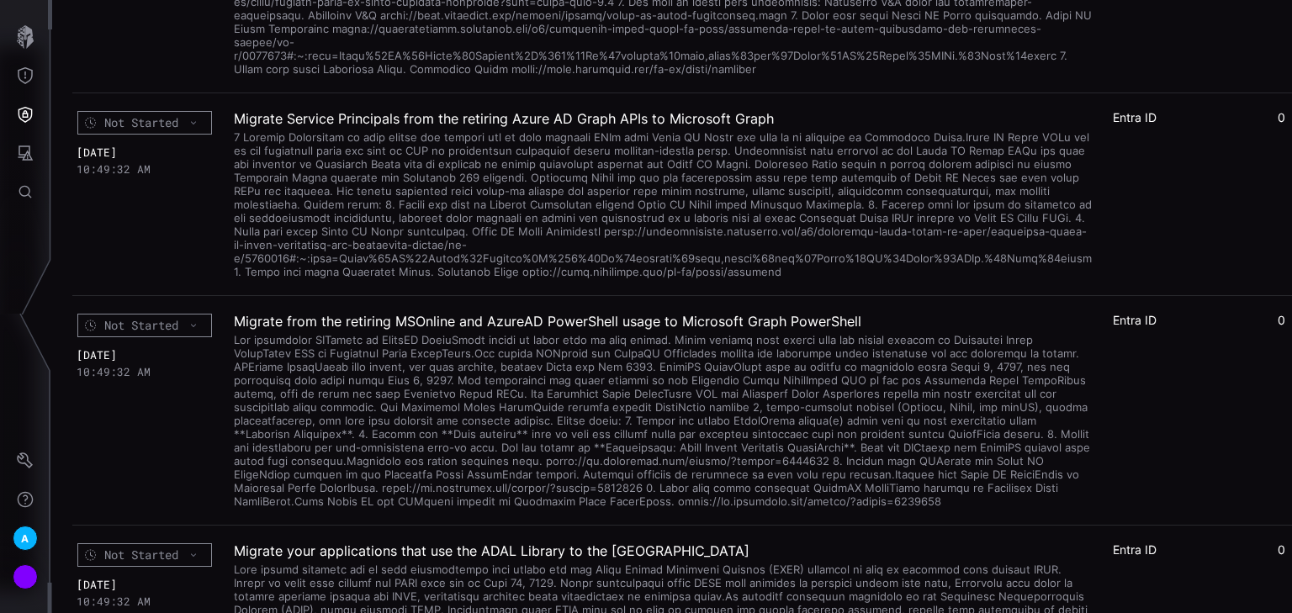
click at [886, 188] on div at bounding box center [663, 202] width 858 height 151
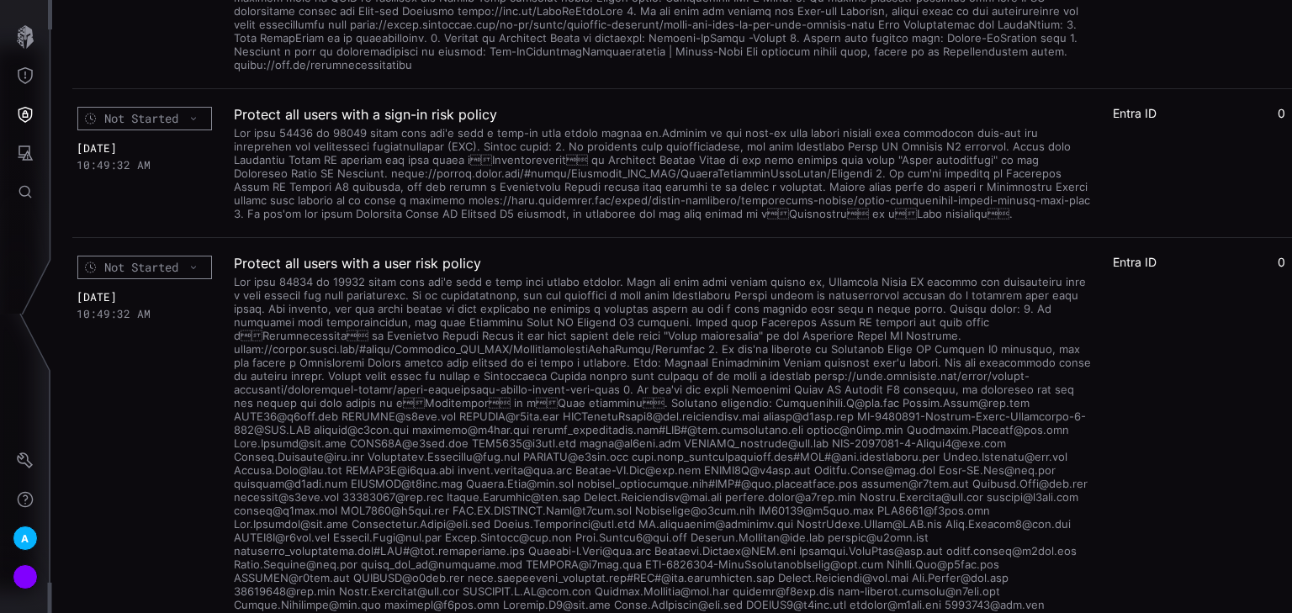
scroll to position [2154, 0]
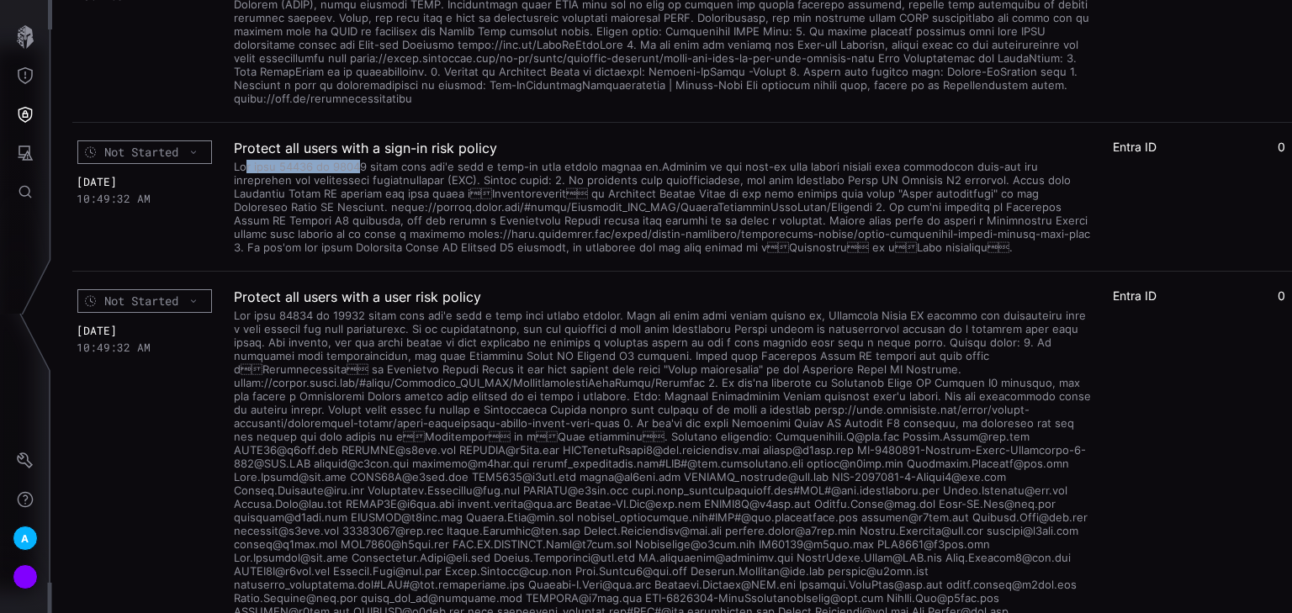
drag, startPoint x: 246, startPoint y: 192, endPoint x: 353, endPoint y: 191, distance: 107.7
click at [353, 191] on div at bounding box center [663, 205] width 858 height 98
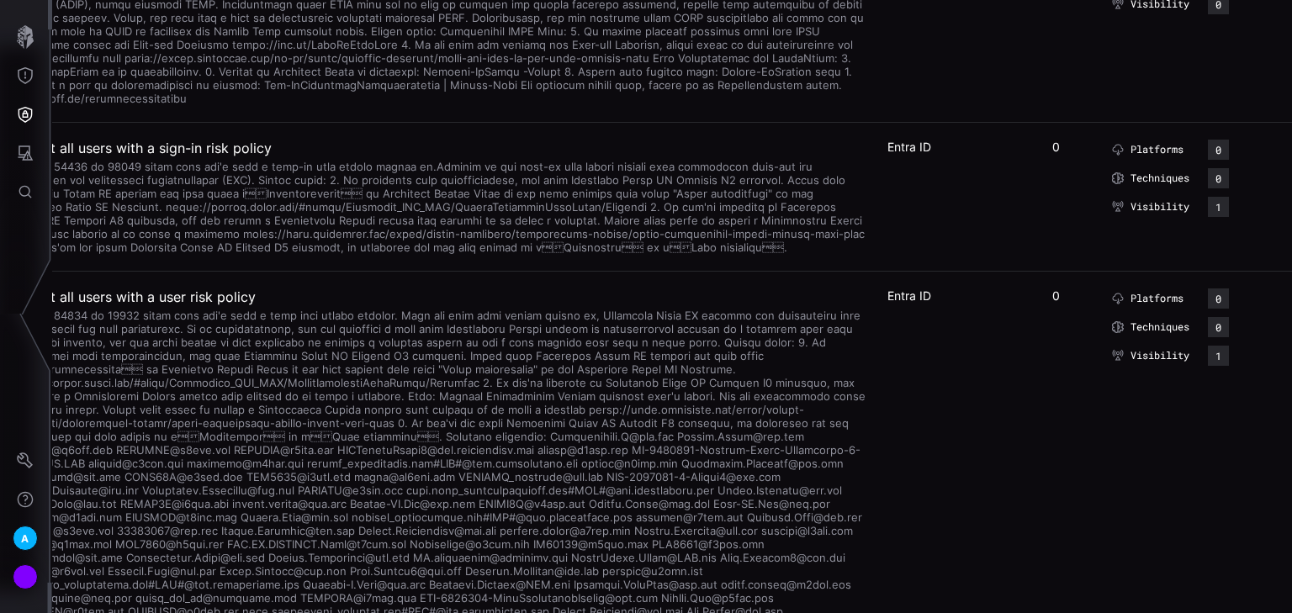
scroll to position [2154, 15]
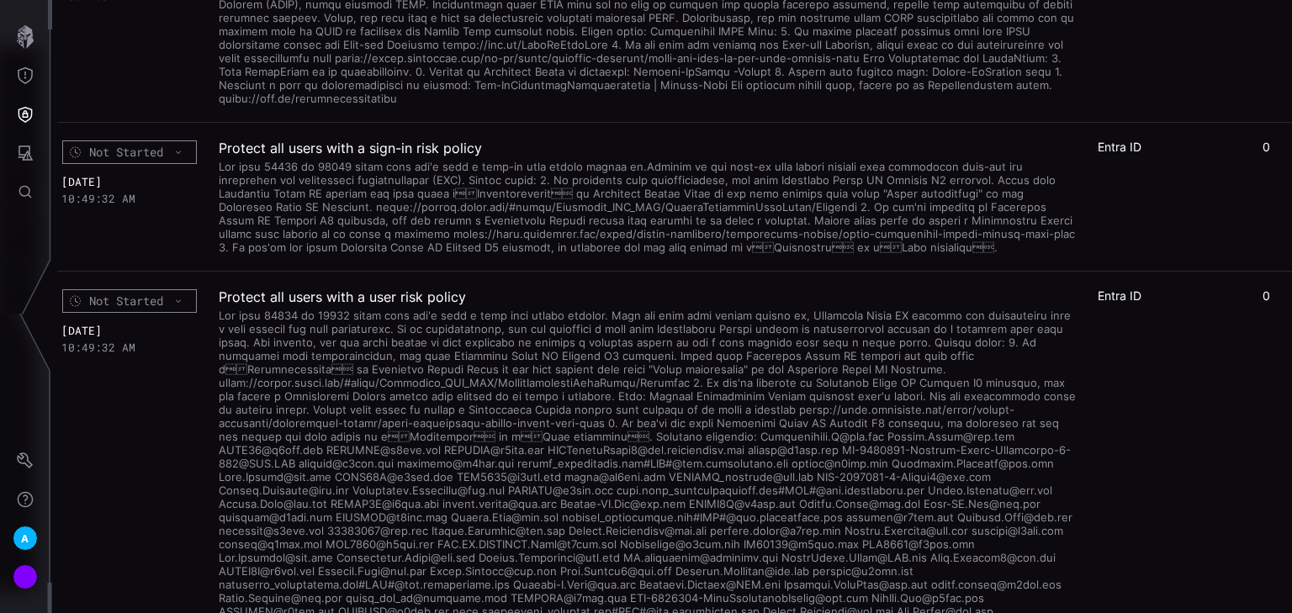
click at [320, 185] on div at bounding box center [648, 205] width 858 height 98
click at [579, 156] on h2 "Protect all users with a sign-in risk policy" at bounding box center [648, 148] width 858 height 17
click at [475, 156] on h2 "Protect all users with a sign-in risk policy" at bounding box center [648, 148] width 858 height 17
drag, startPoint x: 384, startPoint y: 216, endPoint x: 407, endPoint y: 214, distance: 23.7
click at [407, 214] on div at bounding box center [648, 205] width 858 height 98
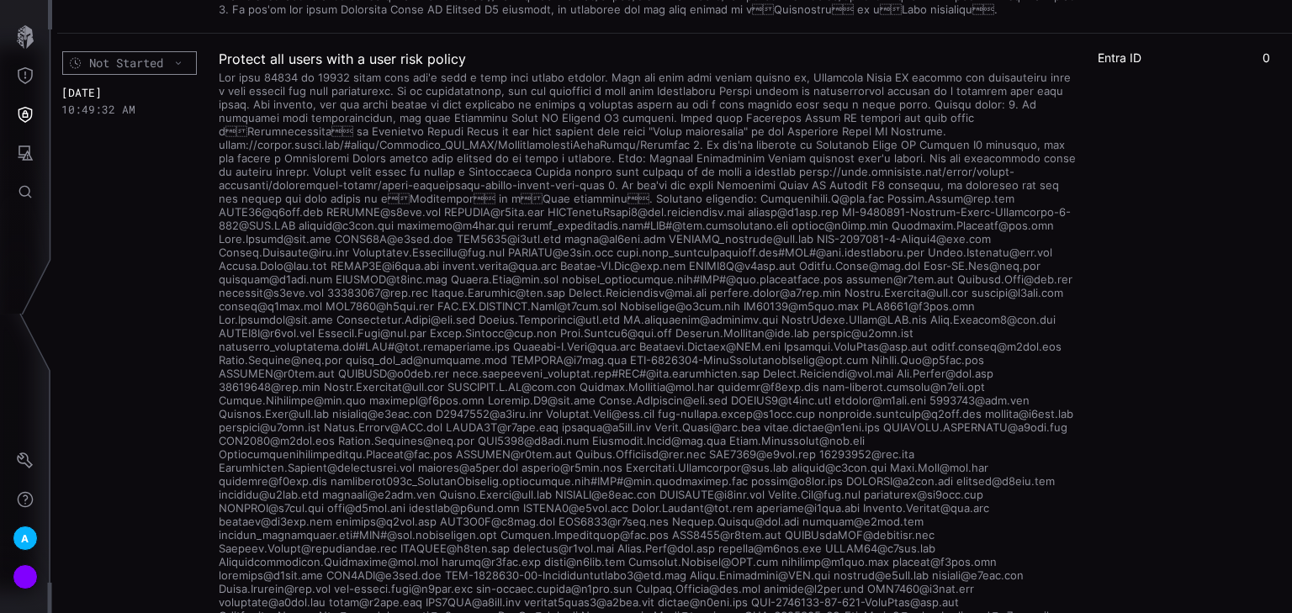
scroll to position [2490, 15]
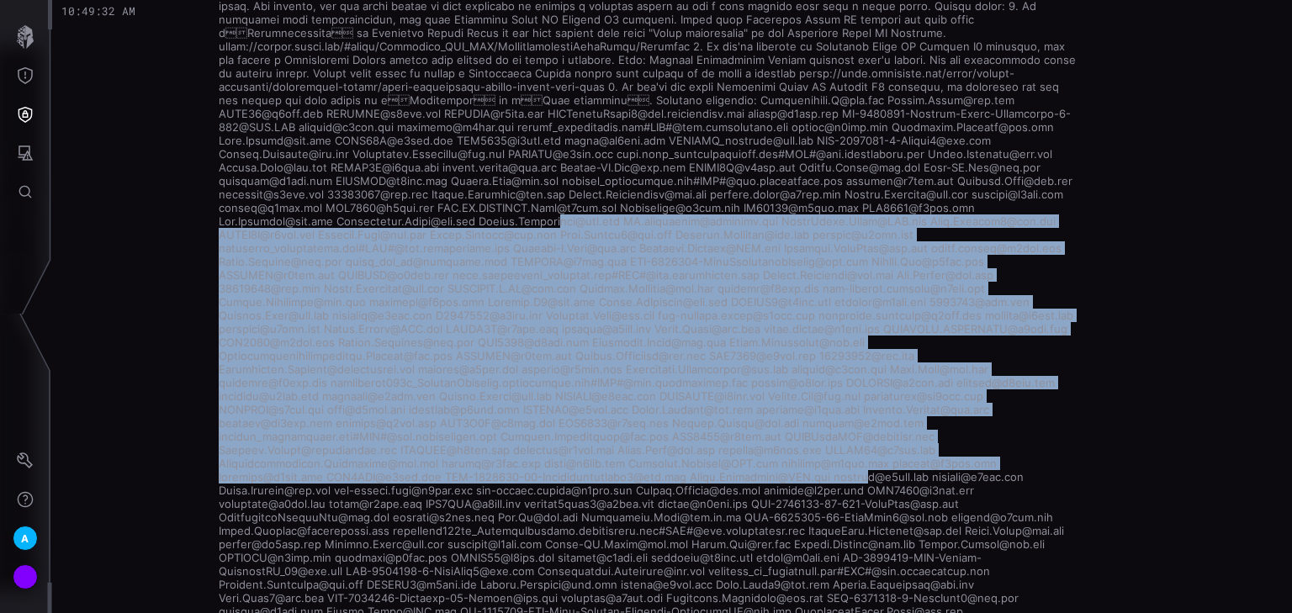
drag, startPoint x: 695, startPoint y: 457, endPoint x: 855, endPoint y: 520, distance: 171.9
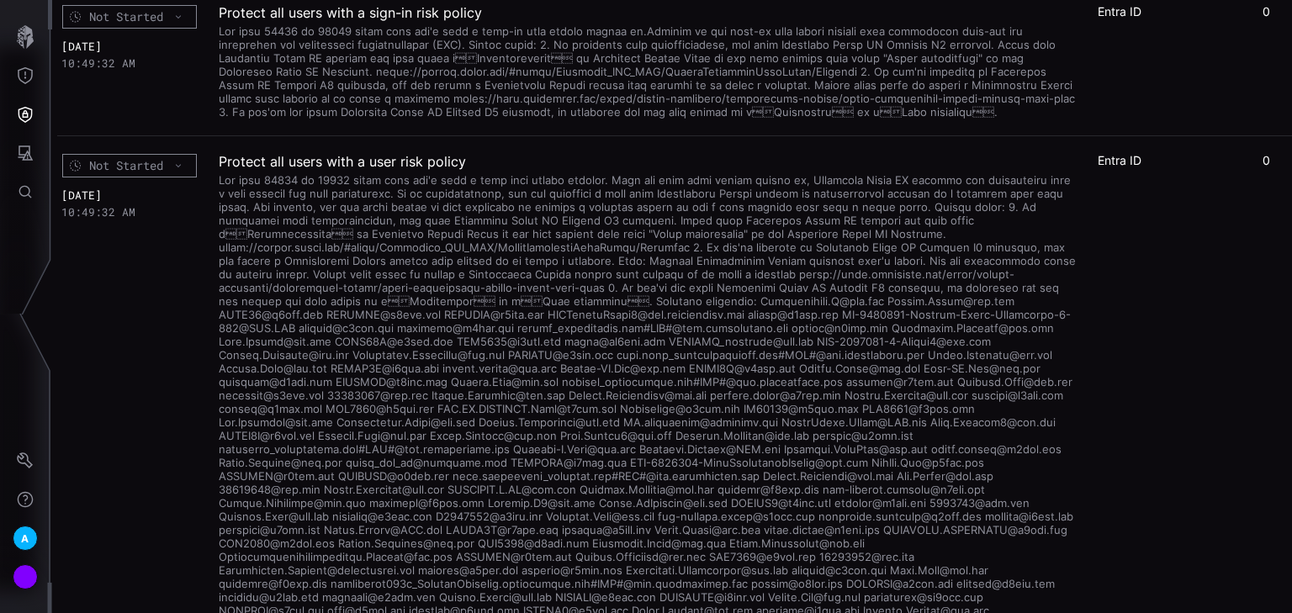
scroll to position [2356, 15]
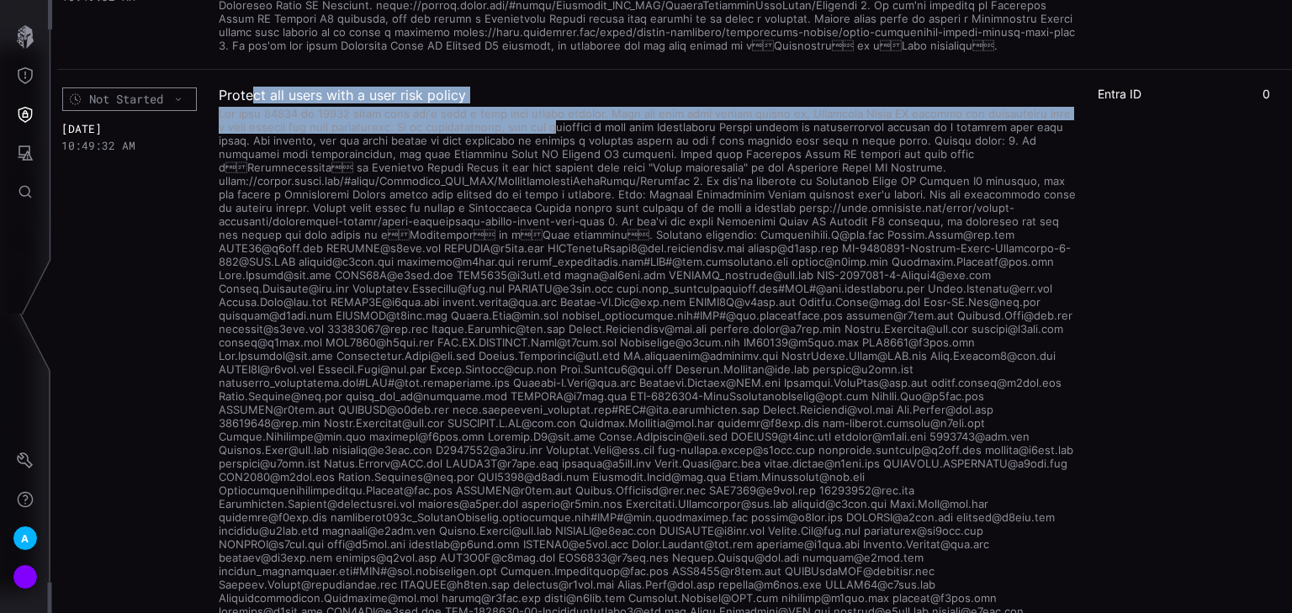
drag, startPoint x: 357, startPoint y: 122, endPoint x: 639, endPoint y: 174, distance: 287.5
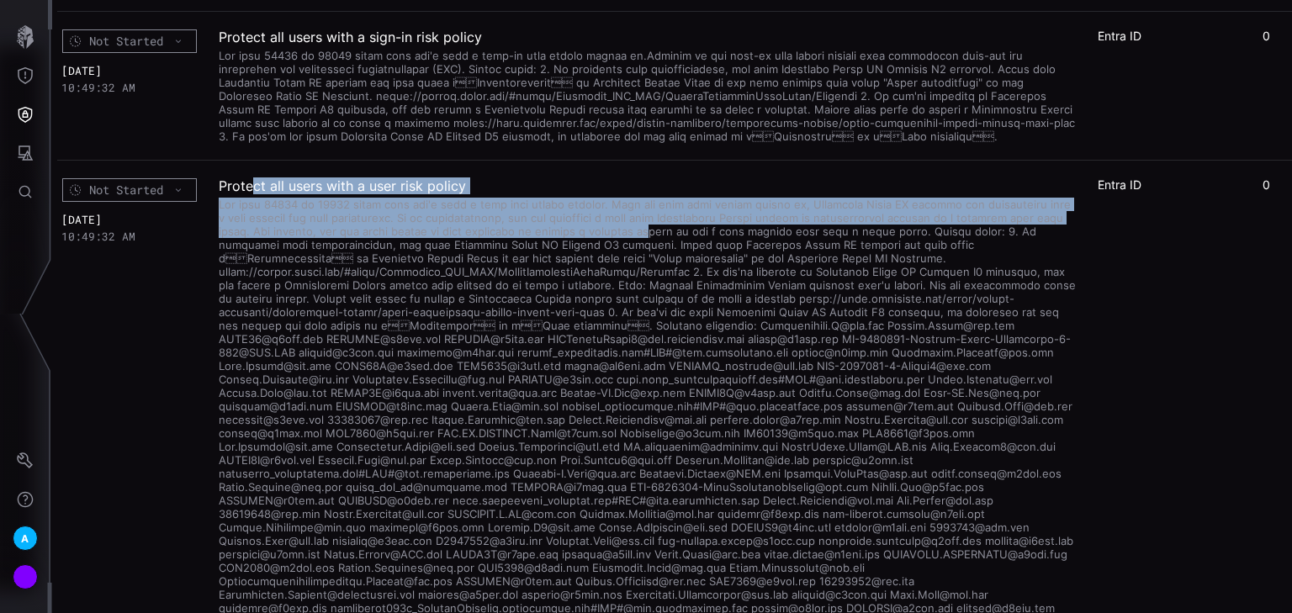
scroll to position [2154, 15]
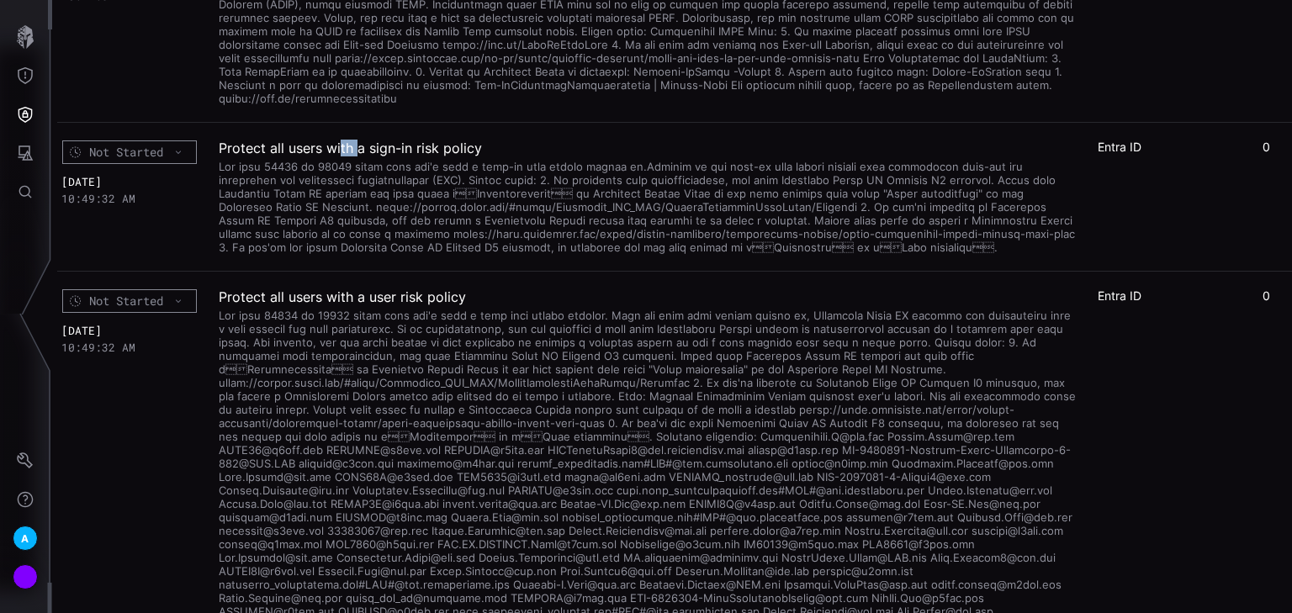
drag, startPoint x: 340, startPoint y: 174, endPoint x: 532, endPoint y: 177, distance: 191.8
click at [514, 156] on h2 "Protect all users with a sign-in risk policy" at bounding box center [648, 148] width 858 height 17
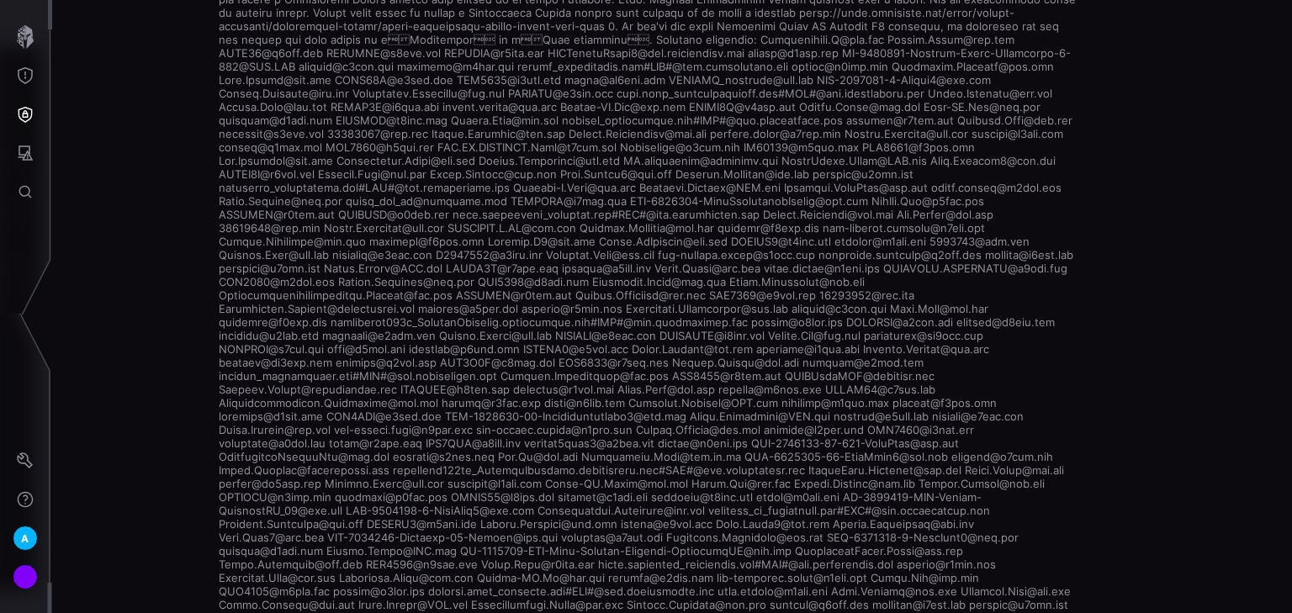
scroll to position [2558, 15]
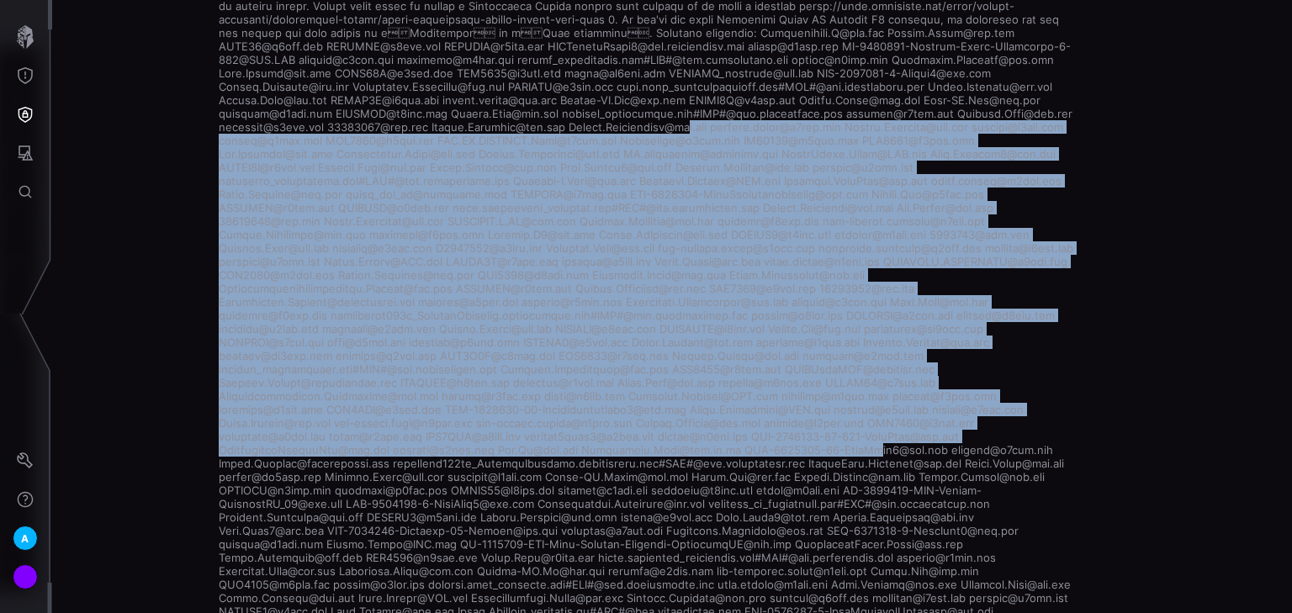
drag, startPoint x: 342, startPoint y: 165, endPoint x: 845, endPoint y: 485, distance: 596.6
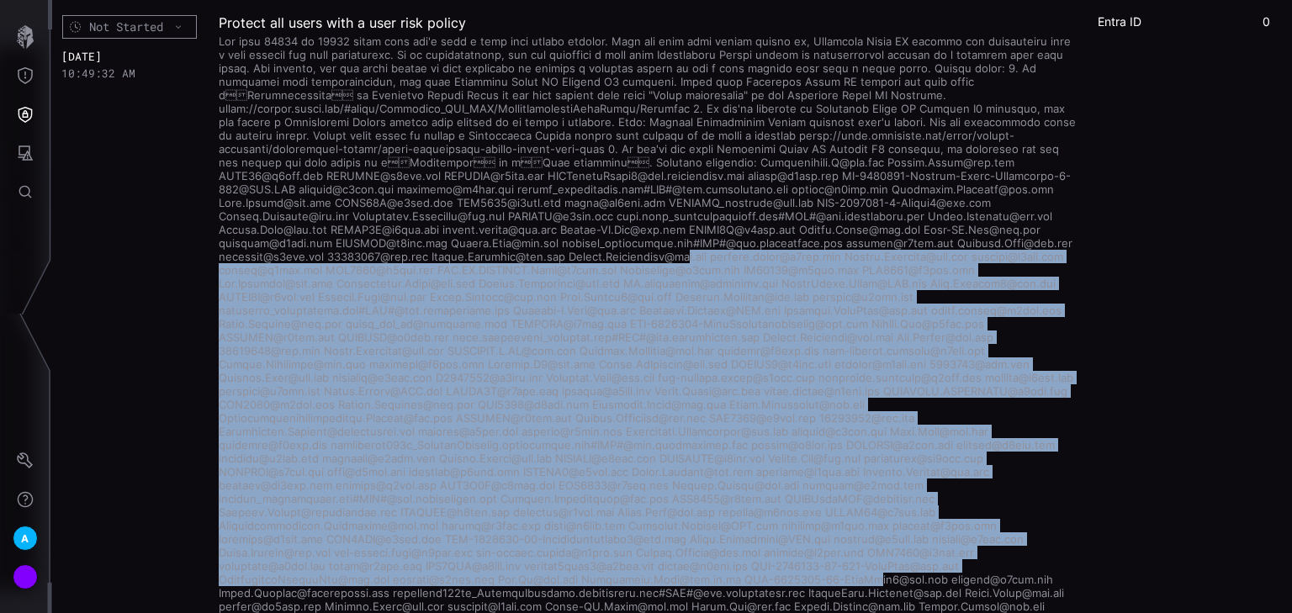
scroll to position [2423, 15]
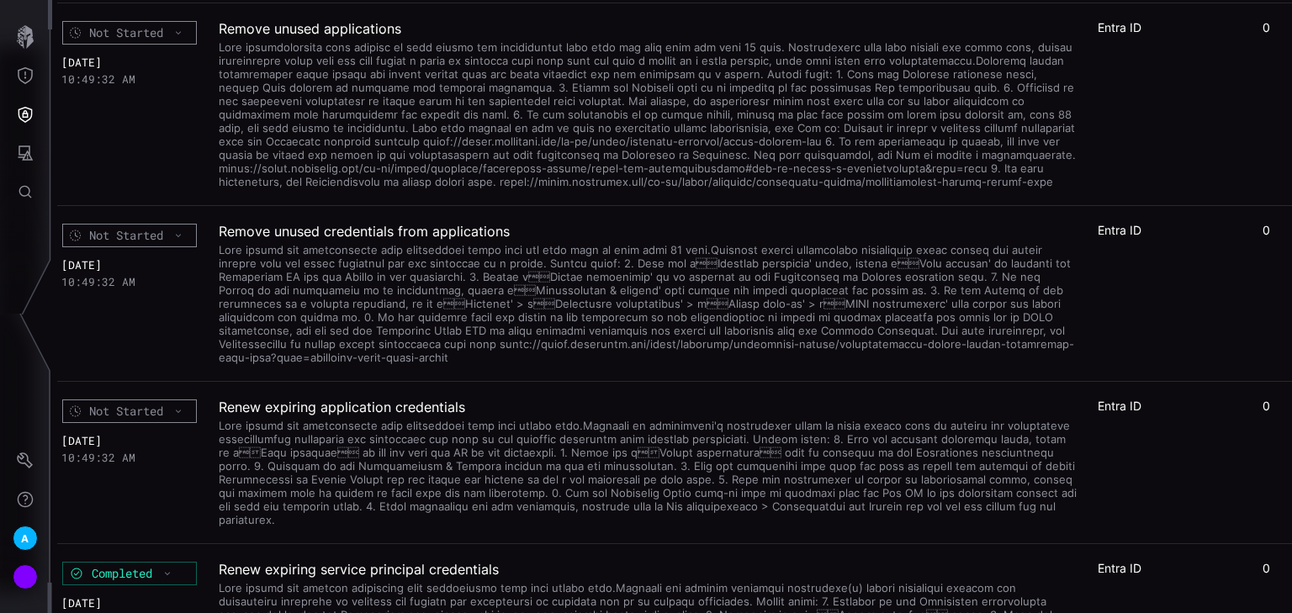
scroll to position [5132, 15]
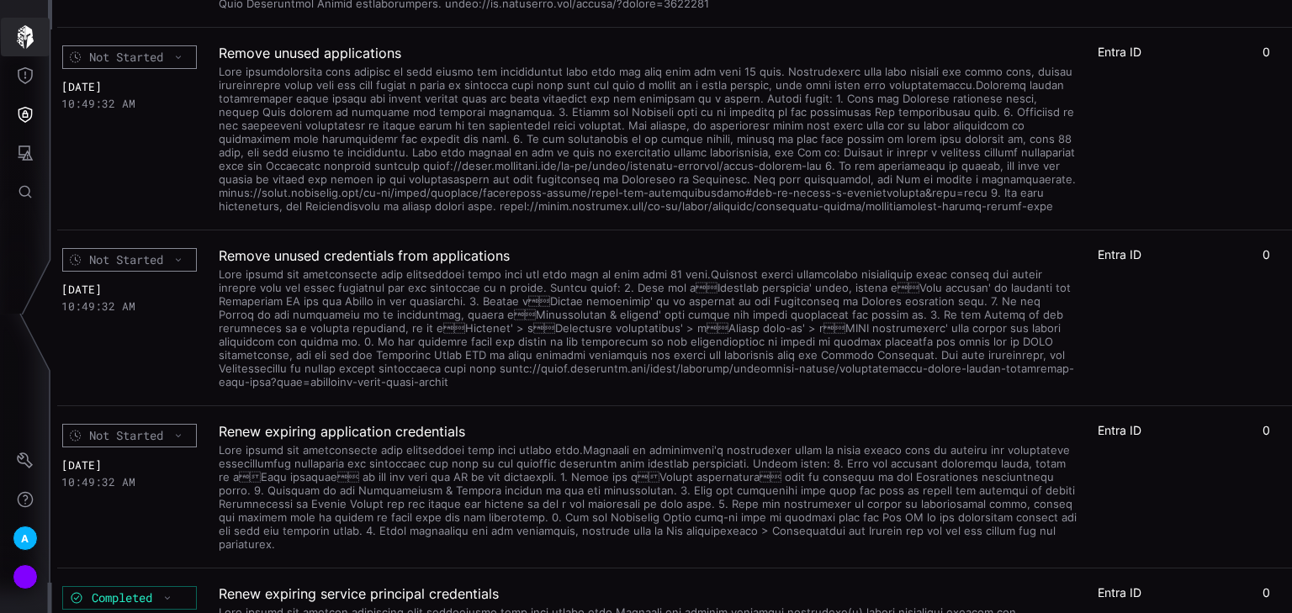
drag, startPoint x: 19, startPoint y: 36, endPoint x: 50, endPoint y: 101, distance: 71.9
click at [19, 36] on icon "button" at bounding box center [25, 37] width 17 height 24
